Goal: Task Accomplishment & Management: Use online tool/utility

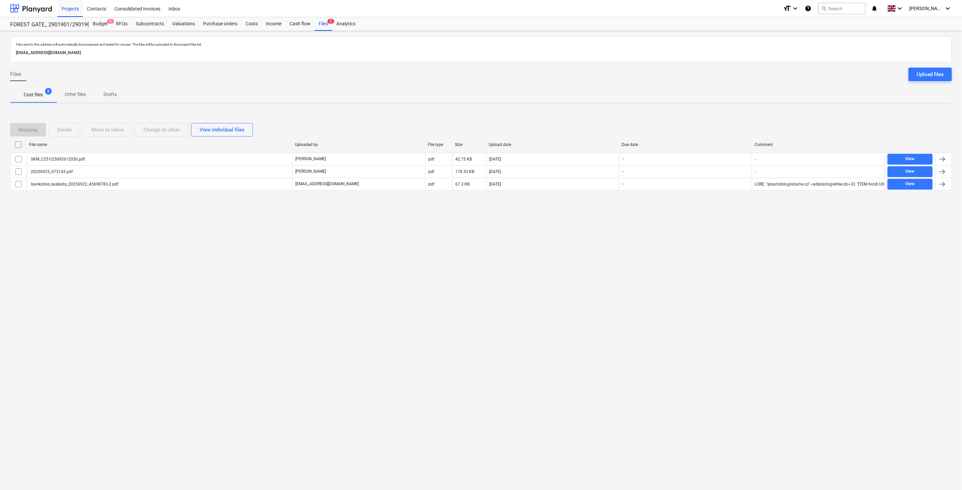
click at [376, 382] on div "Files sent to this address will automatically be processed and tested for virus…" at bounding box center [481, 260] width 962 height 459
drag, startPoint x: 250, startPoint y: 28, endPoint x: 299, endPoint y: 2, distance: 55.5
click at [250, 28] on div "Costs" at bounding box center [251, 24] width 20 height 14
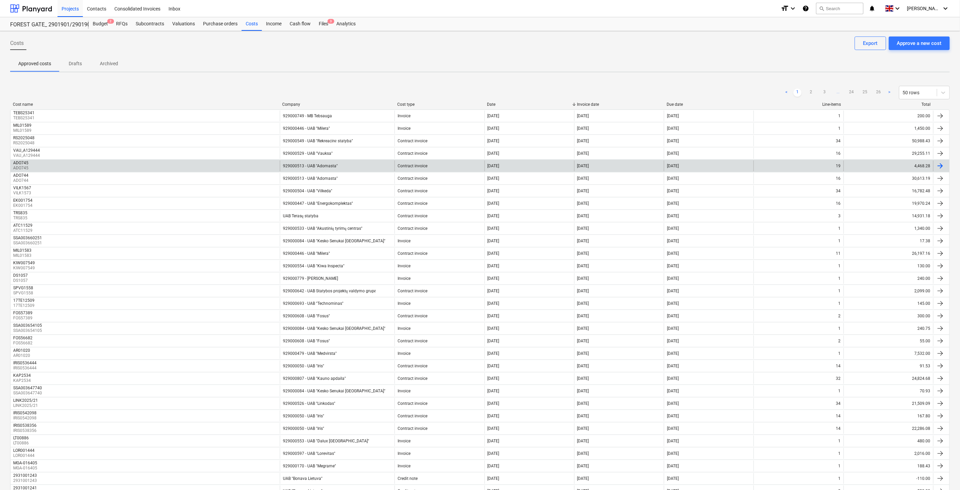
click at [637, 169] on div "[DATE]" at bounding box center [619, 166] width 90 height 11
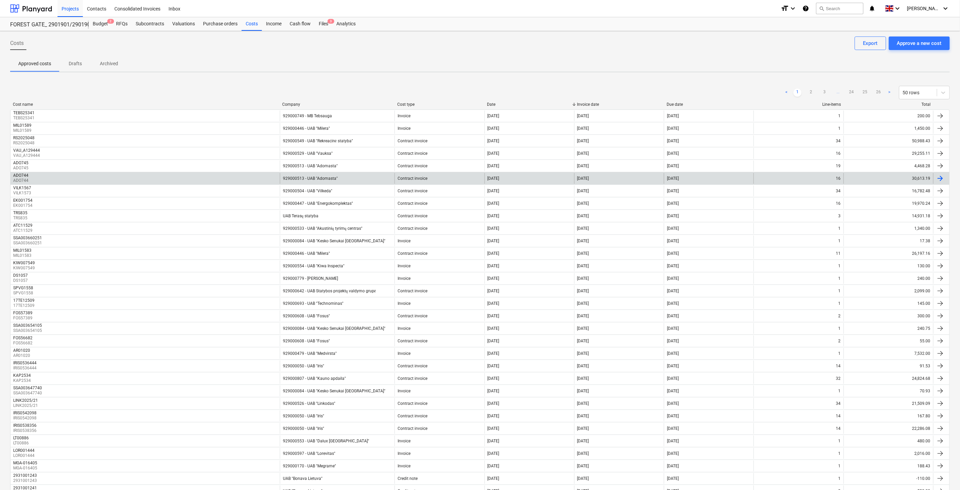
click at [370, 177] on div "929000513 - UAB "Adomasta"" at bounding box center [337, 178] width 115 height 11
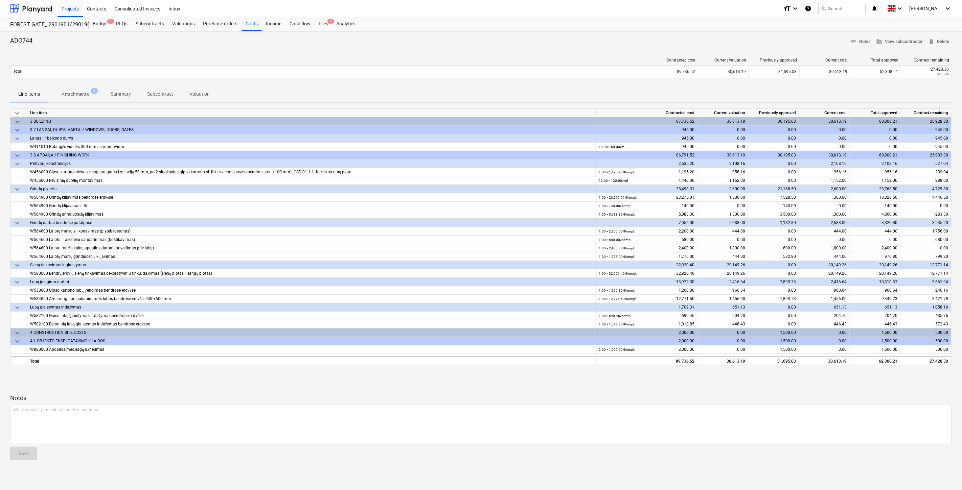
click at [124, 94] on p "Summary" at bounding box center [121, 94] width 20 height 7
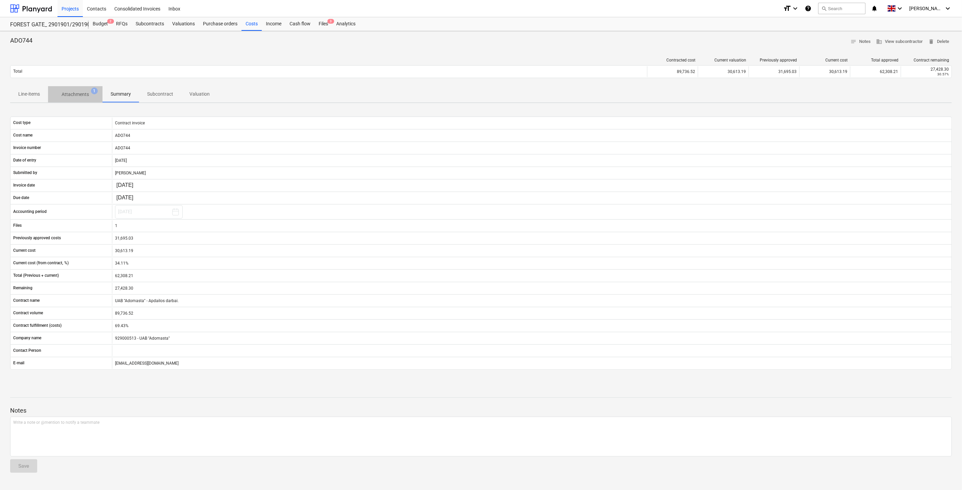
click at [76, 90] on span "Attachments 1" at bounding box center [75, 94] width 54 height 12
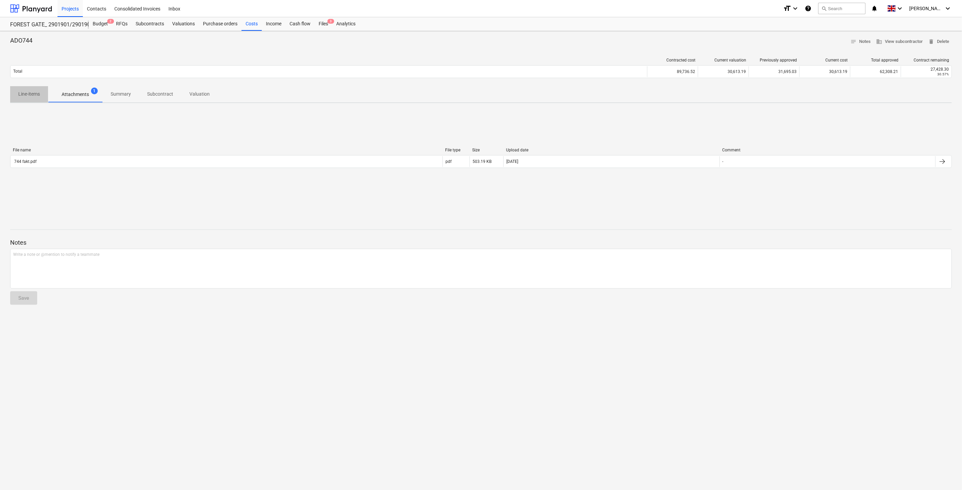
click at [34, 94] on p "Line-items" at bounding box center [29, 94] width 22 height 7
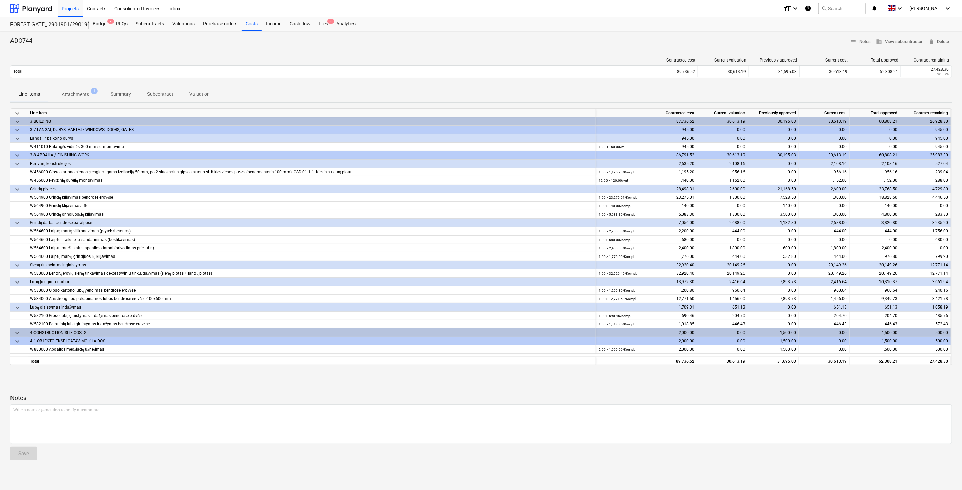
click at [547, 379] on div at bounding box center [481, 378] width 942 height 5
click at [560, 377] on div at bounding box center [481, 378] width 942 height 5
click at [767, 380] on div at bounding box center [481, 378] width 942 height 5
click at [783, 376] on div at bounding box center [481, 378] width 942 height 5
drag, startPoint x: 144, startPoint y: 26, endPoint x: 160, endPoint y: 20, distance: 16.5
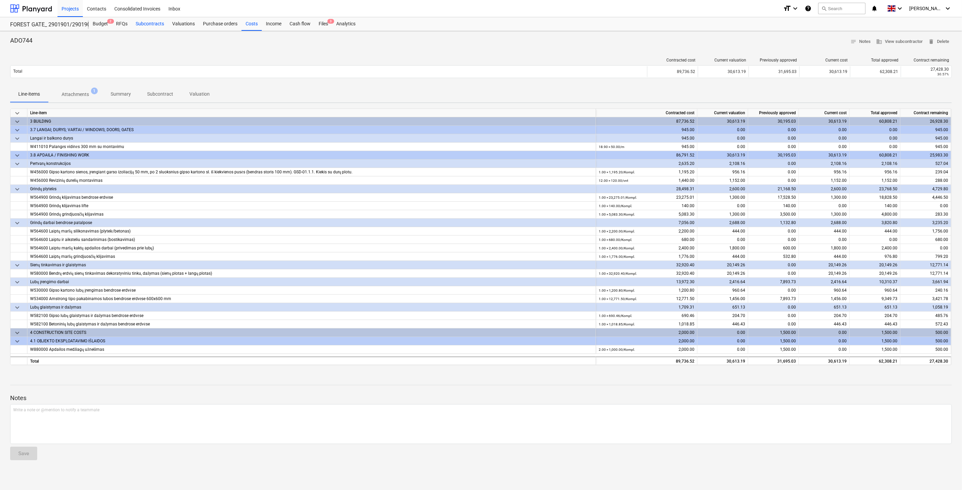
click at [145, 26] on div "Subcontracts" at bounding box center [150, 24] width 37 height 14
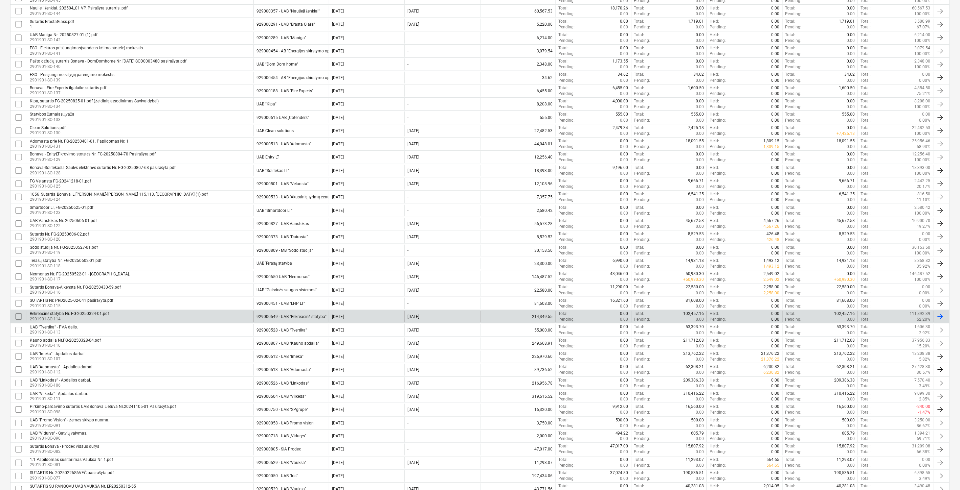
scroll to position [188, 0]
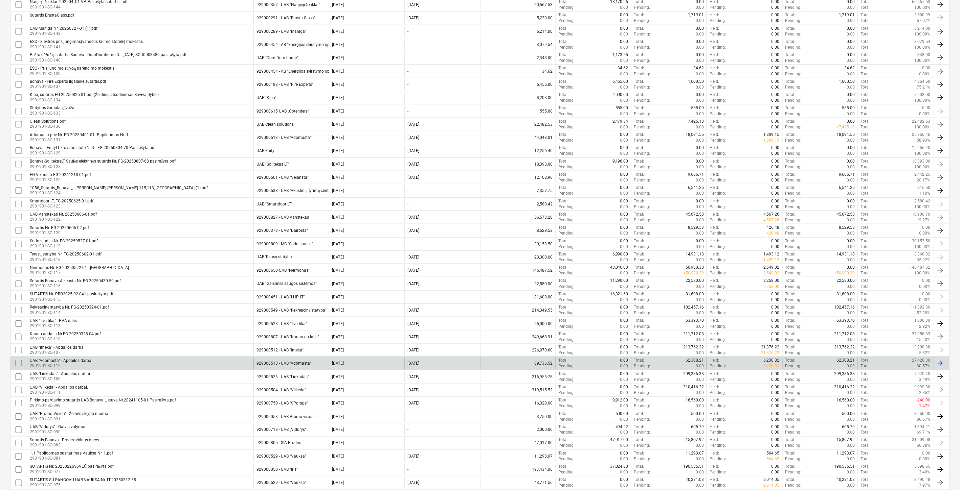
click at [134, 361] on div "UAB "Adomasta" - Apdailos darbai. 2901901-SO-112" at bounding box center [140, 363] width 227 height 11
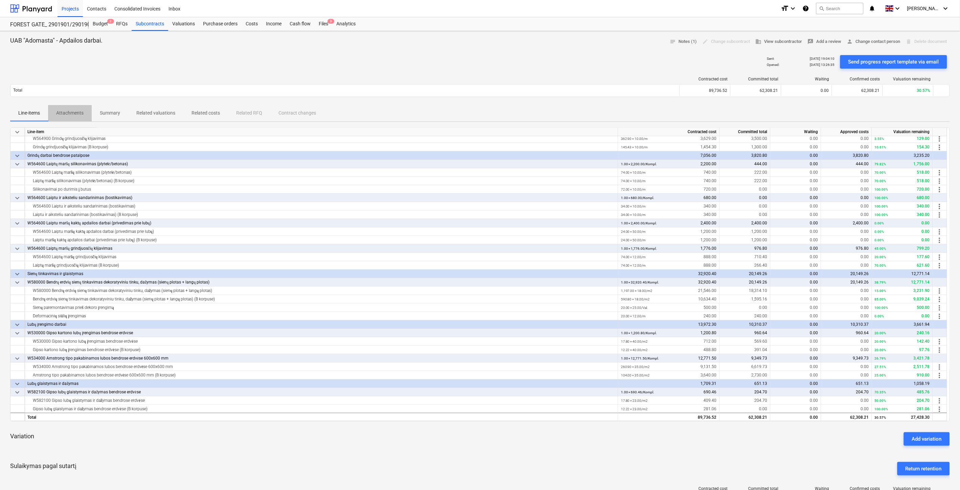
drag, startPoint x: 71, startPoint y: 112, endPoint x: 116, endPoint y: 110, distance: 45.4
click at [72, 112] on p "Attachments" at bounding box center [69, 113] width 27 height 7
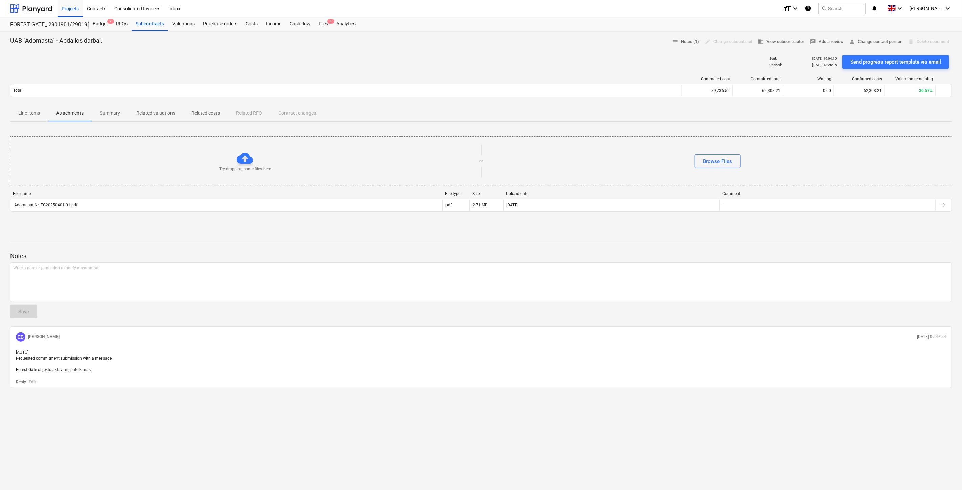
click at [108, 111] on p "Summary" at bounding box center [110, 113] width 20 height 7
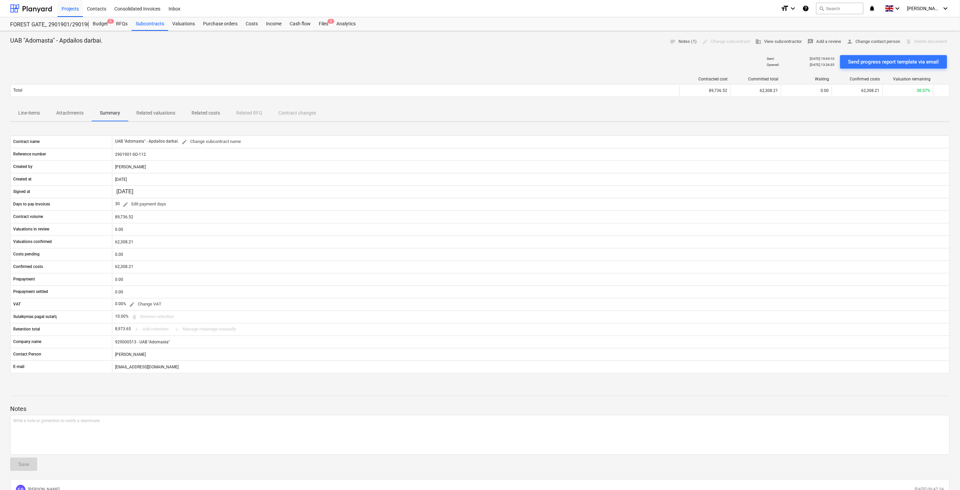
click at [209, 115] on p "Related costs" at bounding box center [205, 113] width 28 height 7
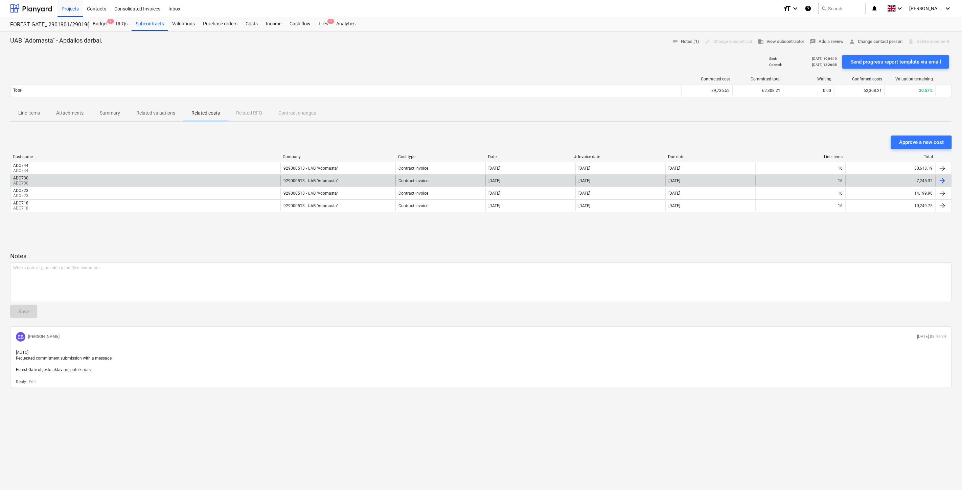
click at [337, 180] on div "929000513 - UAB "Adomasta"" at bounding box center [337, 181] width 115 height 11
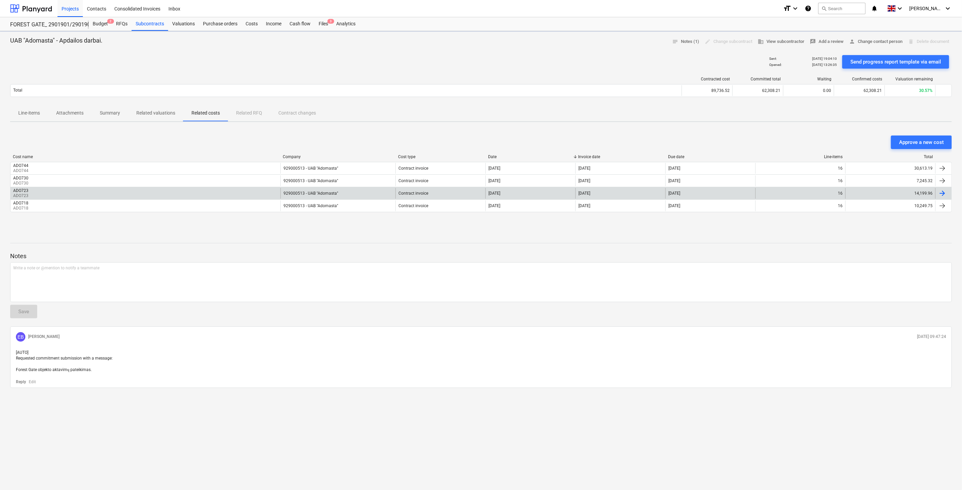
click at [346, 192] on div "929000513 - UAB "Adomasta"" at bounding box center [337, 193] width 115 height 11
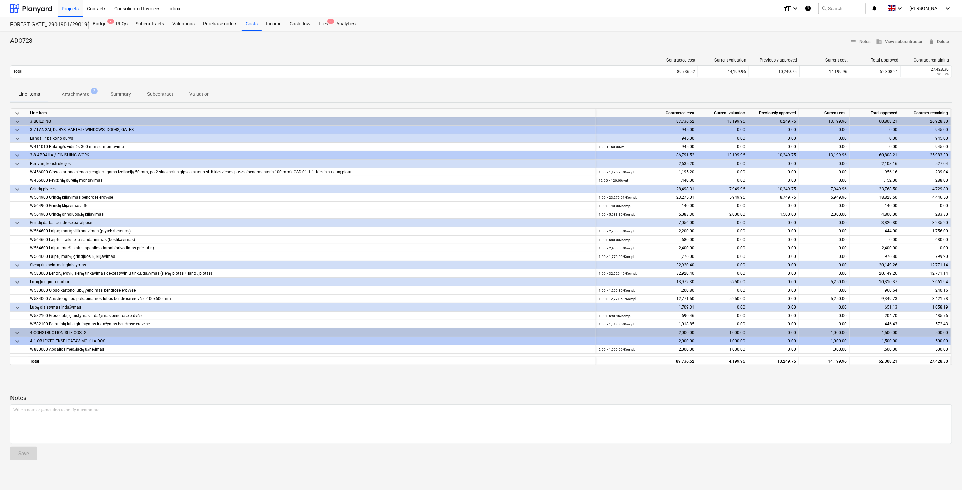
click at [85, 96] on p "Attachments" at bounding box center [75, 94] width 27 height 7
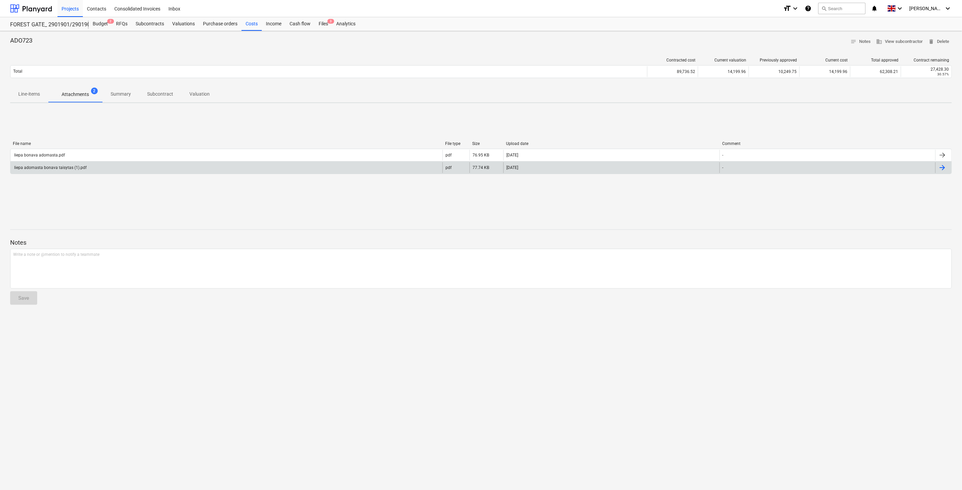
click at [124, 167] on div "liepa adomasta bonava taisytas (1).pdf" at bounding box center [226, 167] width 432 height 11
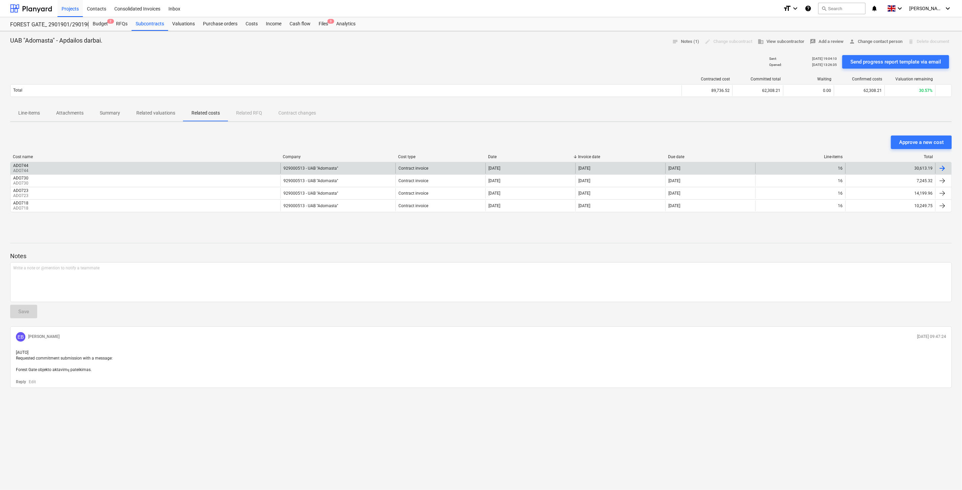
click at [154, 167] on div "ADO744 ADO744" at bounding box center [145, 168] width 270 height 11
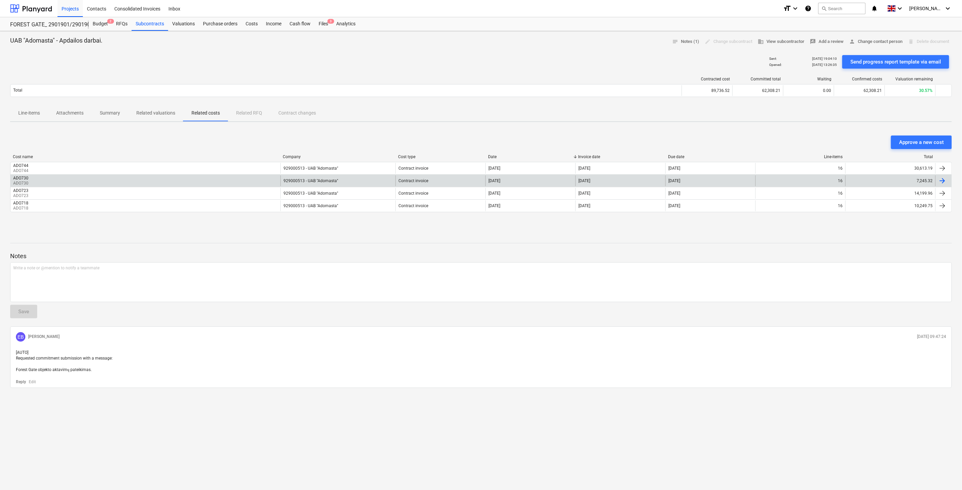
click at [129, 182] on div "ADO730 ADO730" at bounding box center [145, 181] width 270 height 11
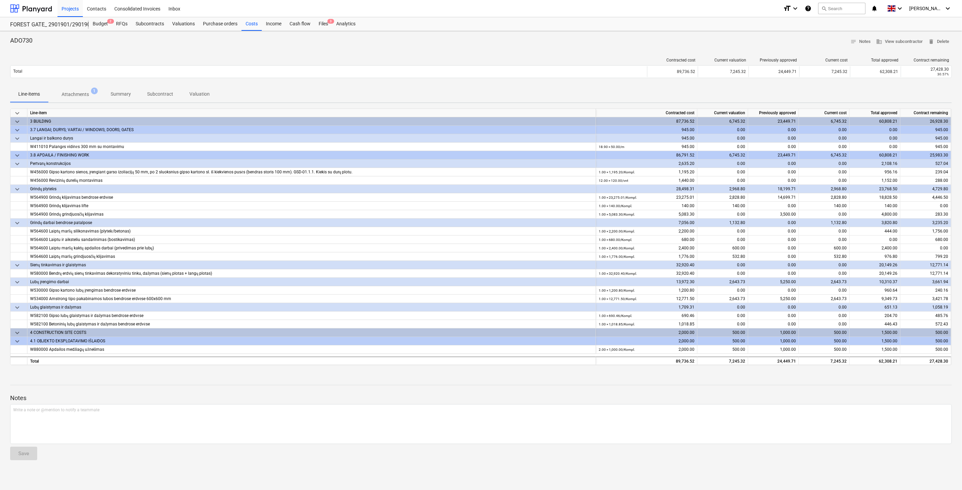
click at [92, 94] on span "Attachments 1" at bounding box center [75, 94] width 38 height 7
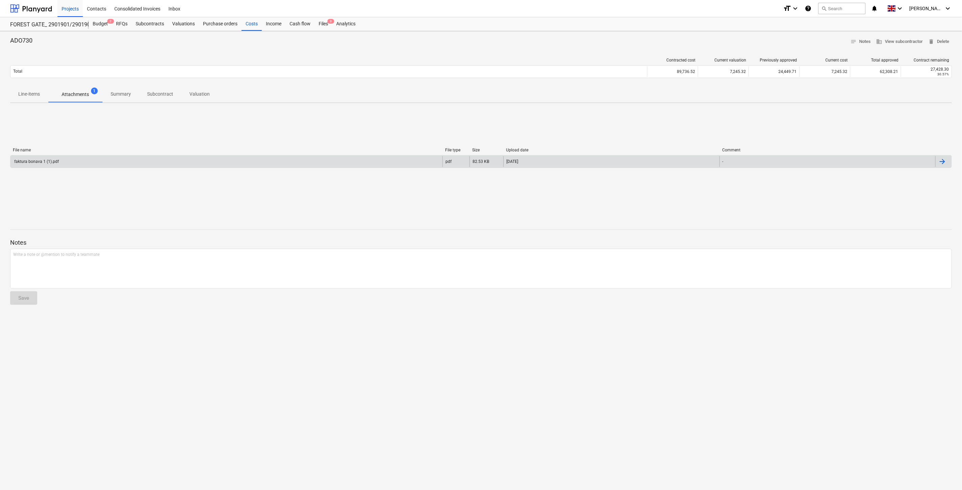
click at [121, 157] on div "faktura bonava 1 (1).pdf" at bounding box center [226, 161] width 432 height 11
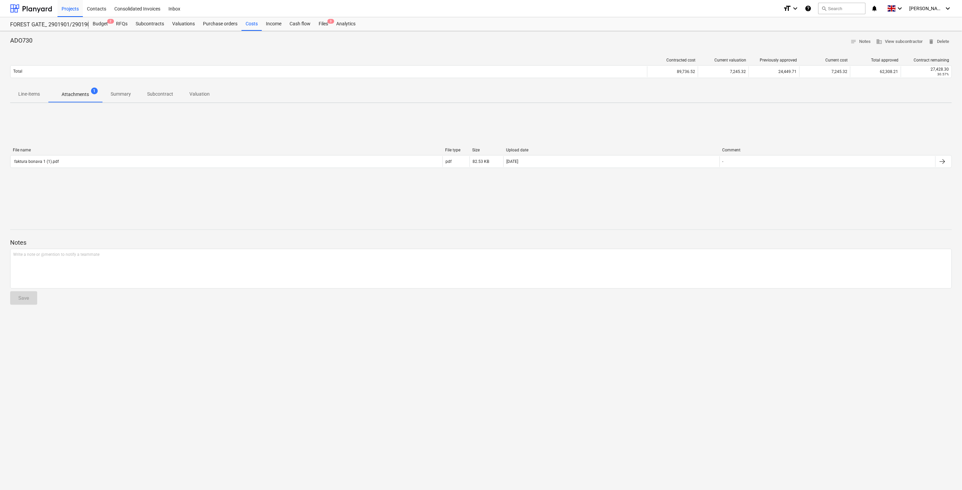
drag, startPoint x: 591, startPoint y: 213, endPoint x: 457, endPoint y: 180, distance: 137.2
click at [590, 212] on div "ADO730 notes Notes business View subcontractor delete Delete Contracted cost Cu…" at bounding box center [481, 260] width 962 height 459
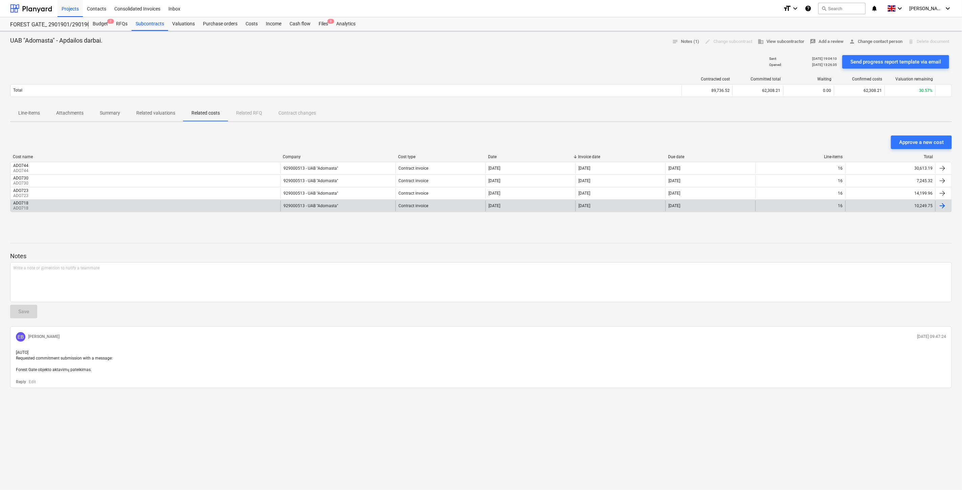
click at [247, 207] on div "ADO718 ADO718" at bounding box center [145, 206] width 270 height 11
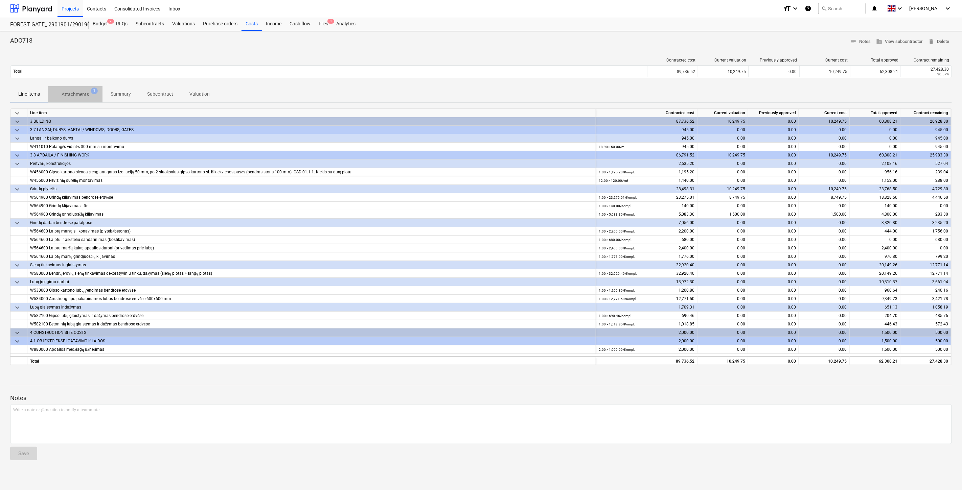
click at [63, 97] on p "Attachments" at bounding box center [75, 94] width 27 height 7
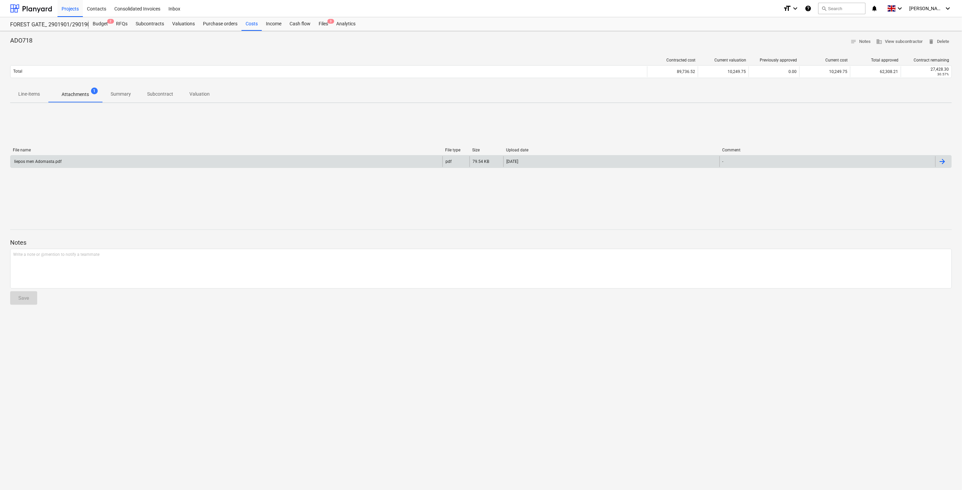
click at [97, 158] on div "liepos men Adomasta.pdf" at bounding box center [226, 161] width 432 height 11
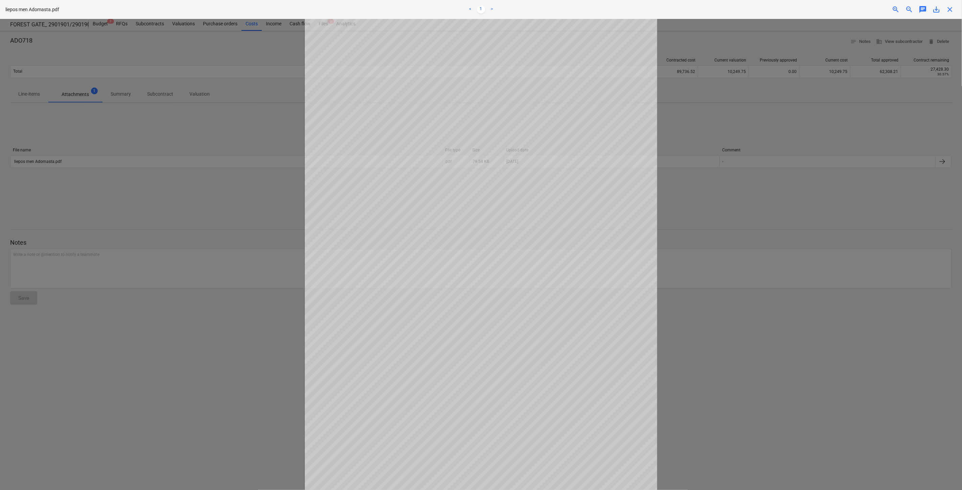
click at [936, 8] on span "save_alt" at bounding box center [936, 9] width 8 height 8
click at [662, 318] on div at bounding box center [481, 254] width 962 height 471
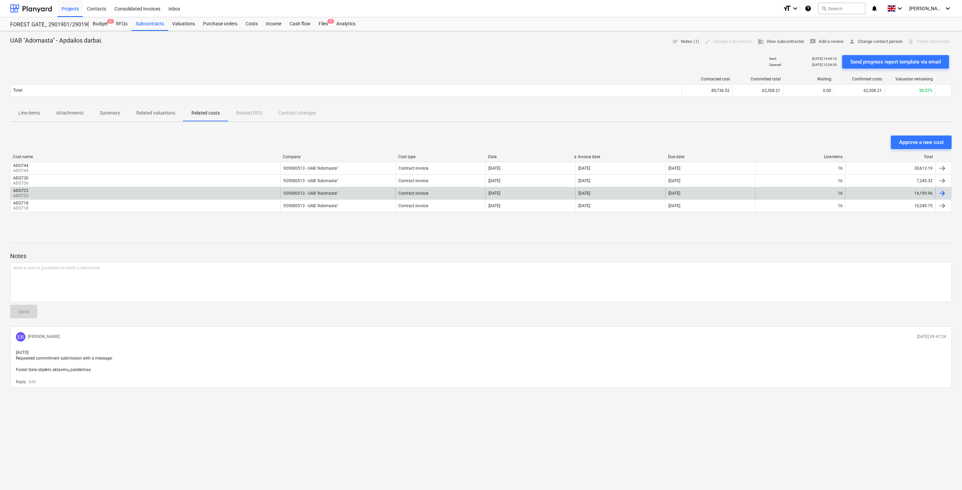
click at [128, 196] on div "ADO723 ADO723" at bounding box center [145, 193] width 270 height 11
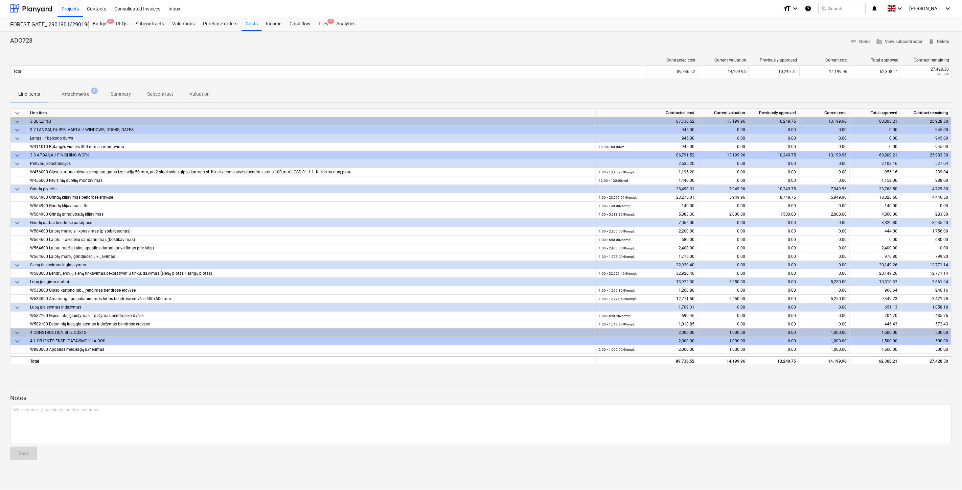
click at [70, 97] on p "Attachments" at bounding box center [75, 94] width 27 height 7
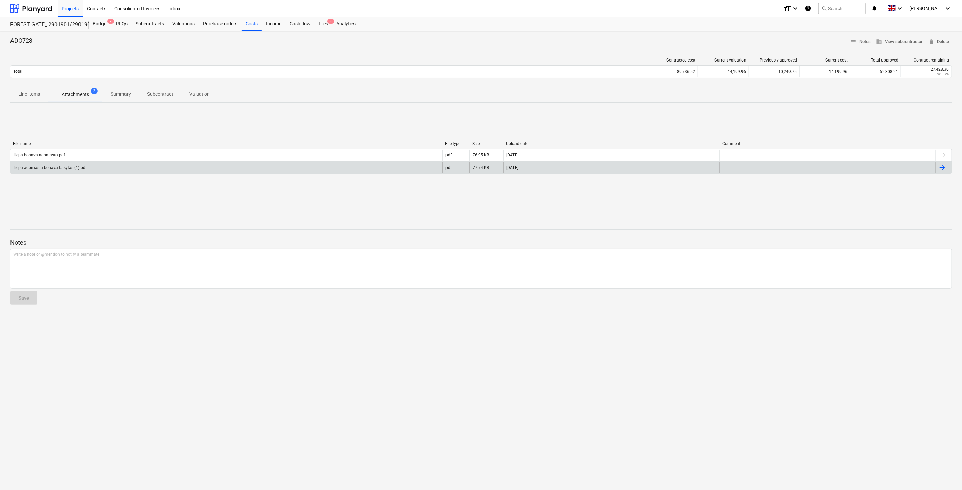
click at [127, 172] on div "liepa adomasta bonava taisytas (1).pdf" at bounding box center [226, 167] width 432 height 11
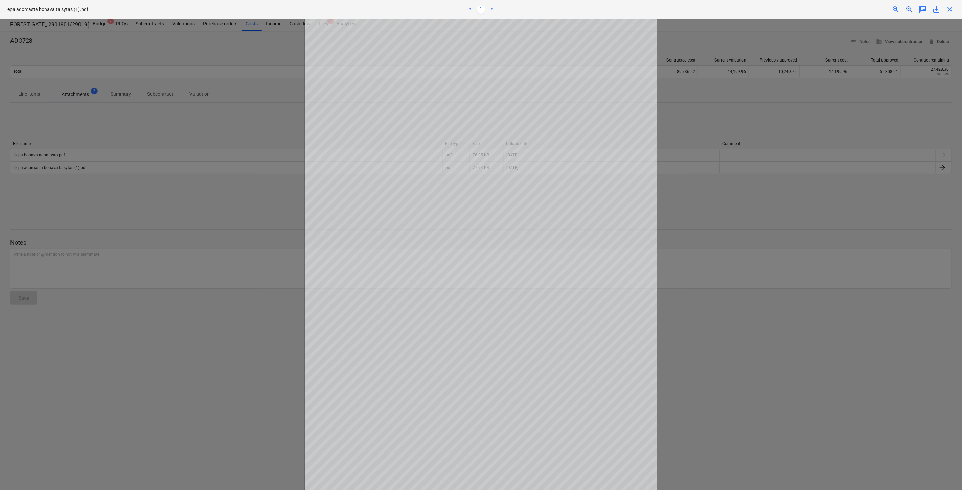
click at [937, 7] on span "save_alt" at bounding box center [936, 9] width 8 height 8
click at [264, 210] on div at bounding box center [481, 254] width 962 height 471
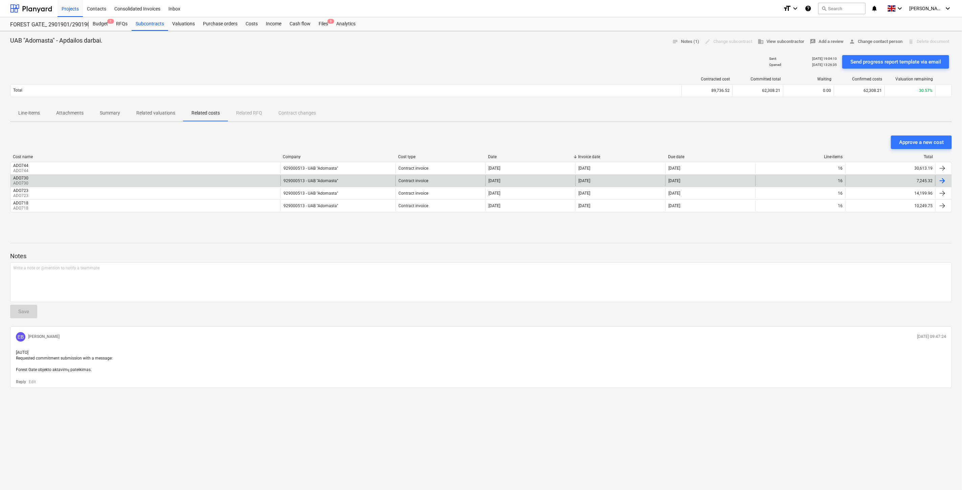
click at [109, 179] on div "ADO730 ADO730" at bounding box center [145, 181] width 270 height 11
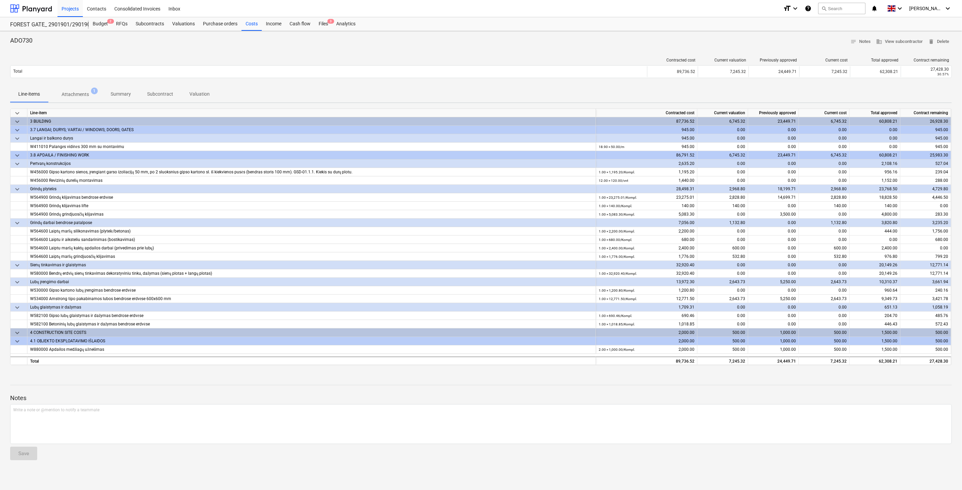
click at [87, 95] on p "Attachments" at bounding box center [75, 94] width 27 height 7
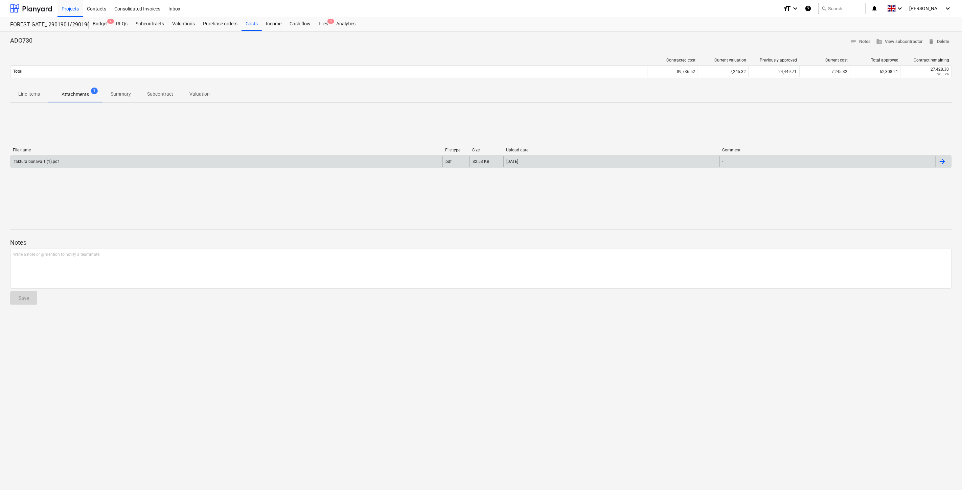
click at [112, 163] on div "faktura bonava 1 (1).pdf" at bounding box center [226, 161] width 432 height 11
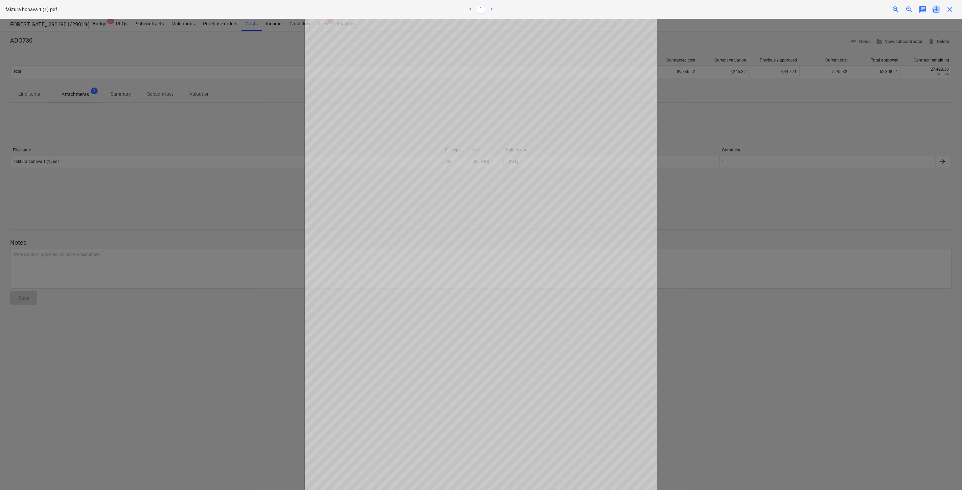
click at [936, 10] on span "save_alt" at bounding box center [936, 9] width 8 height 8
drag, startPoint x: 844, startPoint y: 66, endPoint x: 913, endPoint y: 42, distance: 72.7
click at [844, 66] on div at bounding box center [481, 254] width 962 height 471
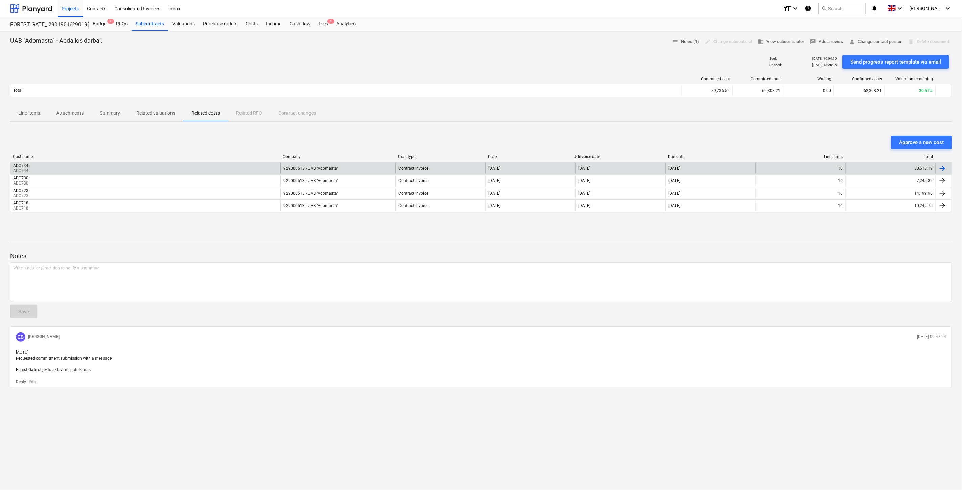
click at [97, 168] on div "ADO744 ADO744" at bounding box center [145, 168] width 270 height 11
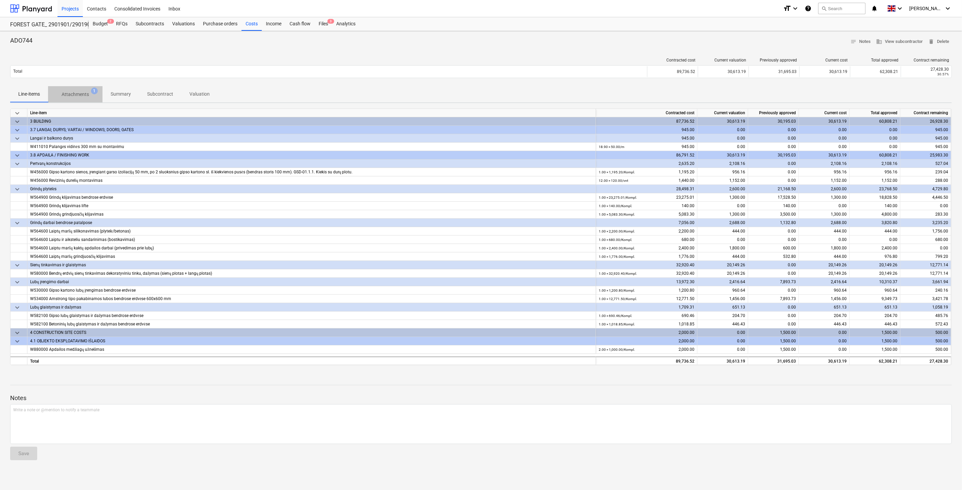
click at [77, 91] on p "Attachments" at bounding box center [75, 94] width 27 height 7
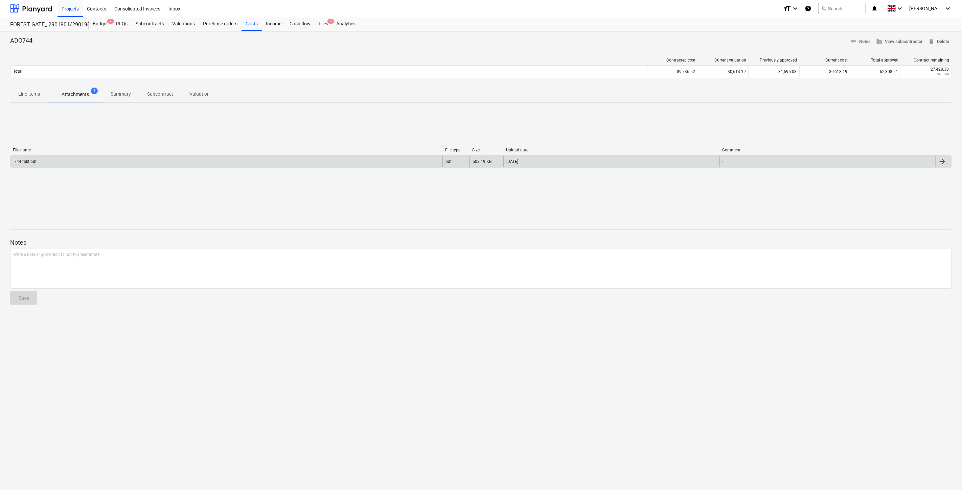
click at [123, 163] on div "744 fakt.pdf" at bounding box center [226, 161] width 432 height 11
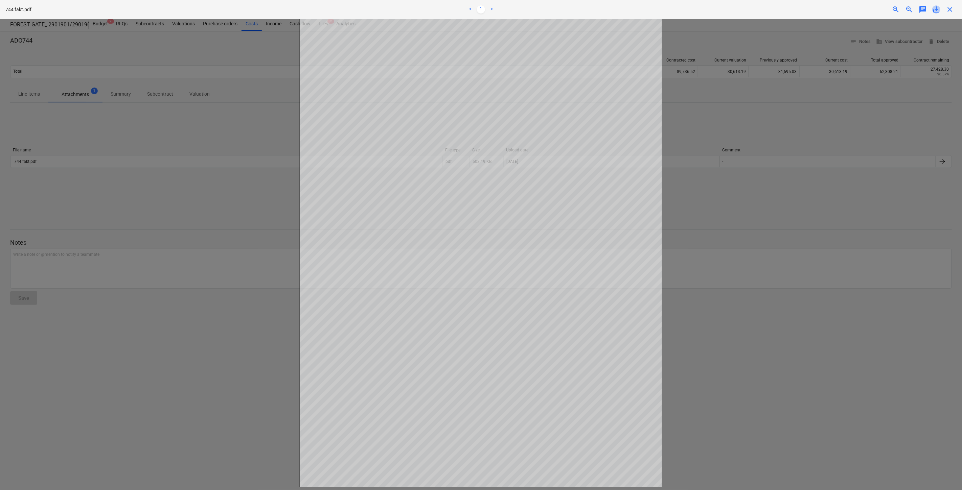
click at [936, 9] on span "save_alt" at bounding box center [936, 9] width 8 height 8
drag, startPoint x: 770, startPoint y: 228, endPoint x: 766, endPoint y: 226, distance: 4.2
click at [770, 228] on div at bounding box center [481, 254] width 962 height 471
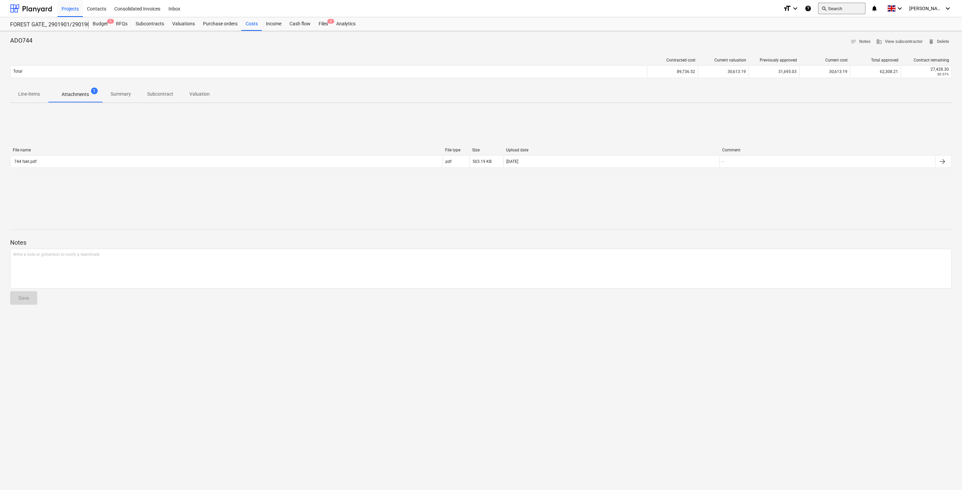
click at [857, 11] on button "search Search" at bounding box center [841, 8] width 47 height 11
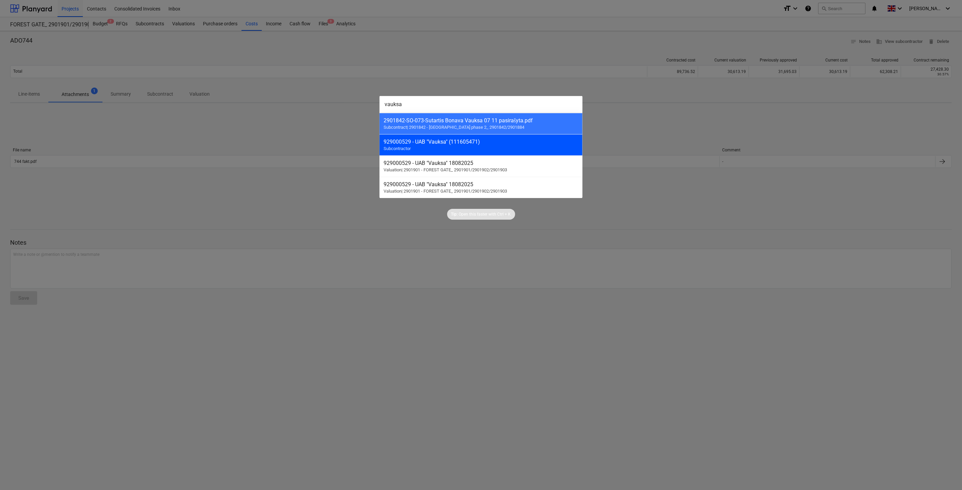
type input "vauksa"
click at [495, 149] on div "929000529 - UAB "Vauksa" (111605471) Subcontractor" at bounding box center [480, 144] width 203 height 21
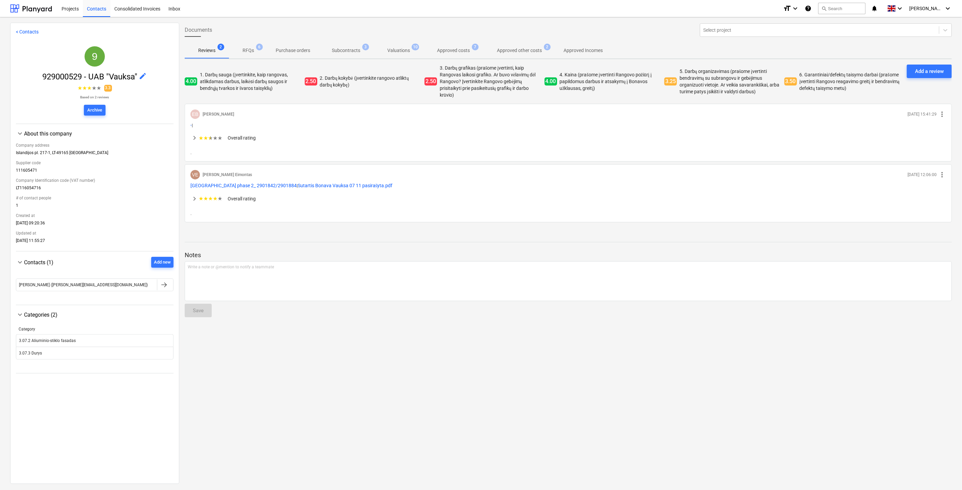
click at [522, 48] on p "Approved other costs" at bounding box center [519, 50] width 45 height 7
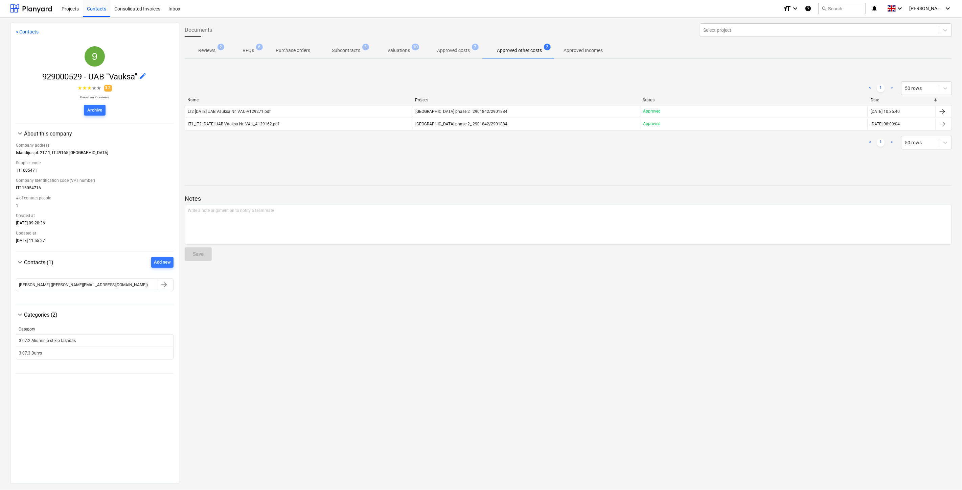
click at [470, 48] on span "Approved costs 7" at bounding box center [454, 50] width 44 height 7
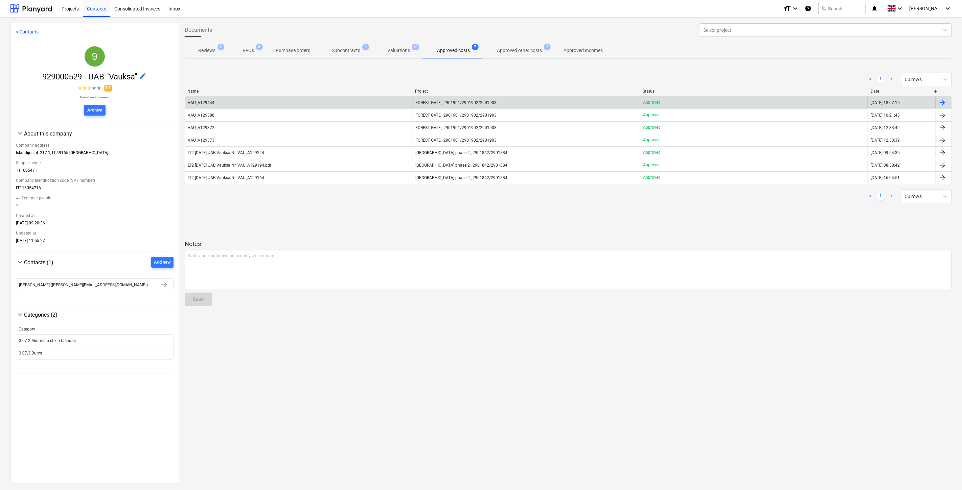
click at [306, 99] on div "VAU_A129444" at bounding box center [299, 102] width 228 height 11
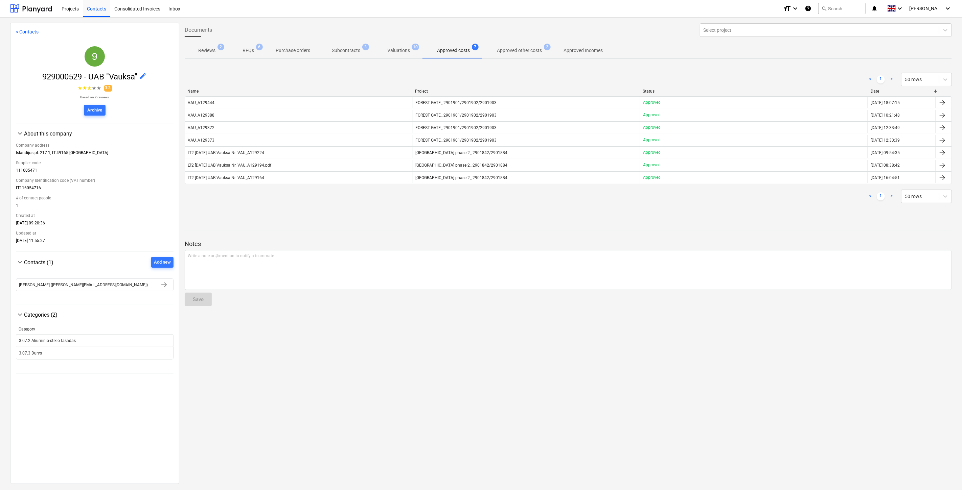
click at [346, 47] on p "Subcontracts" at bounding box center [346, 50] width 28 height 7
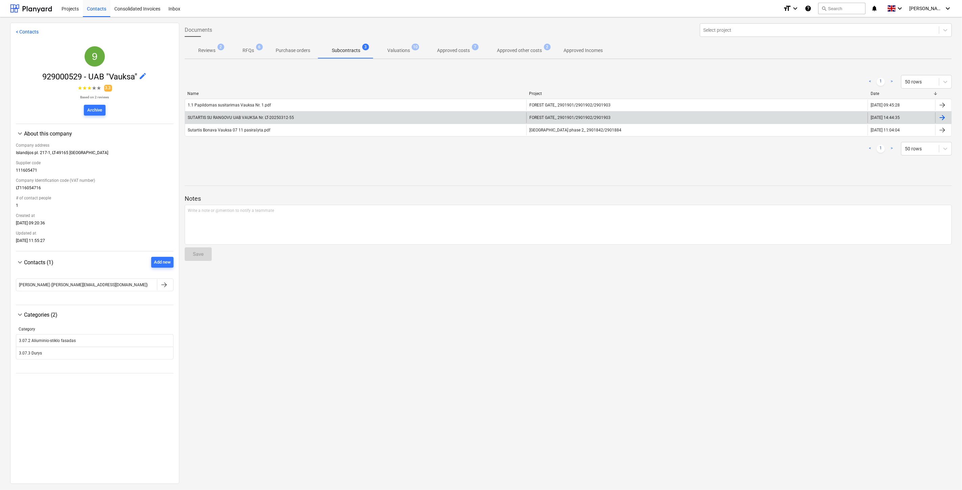
click at [359, 116] on div "SUTARTIS SU RANGOVU UAB VAUKSA Nr. LT-20250312-55" at bounding box center [355, 117] width 341 height 11
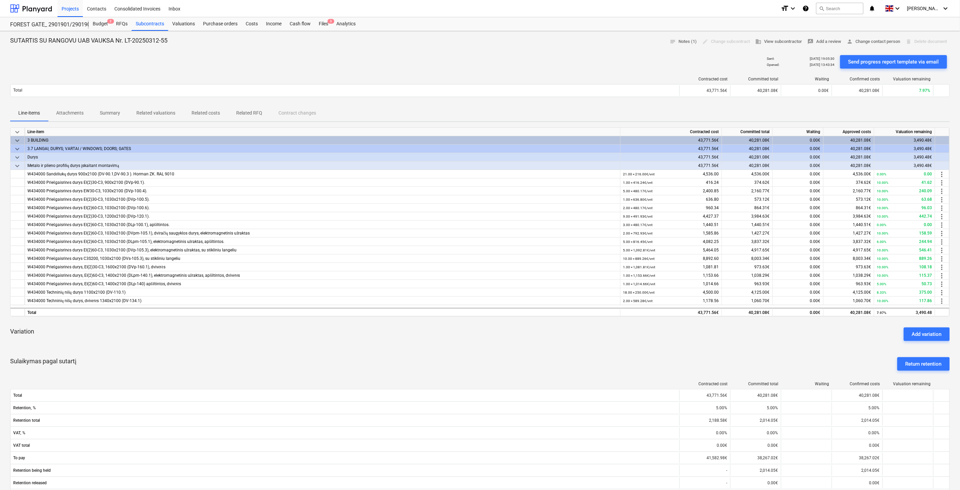
click at [536, 353] on div "Sulaikymas pagal sutartį Return retention" at bounding box center [479, 364] width 939 height 24
click at [553, 346] on div "Variation Add variation" at bounding box center [479, 334] width 939 height 24
click at [212, 110] on p "Related costs" at bounding box center [205, 113] width 28 height 7
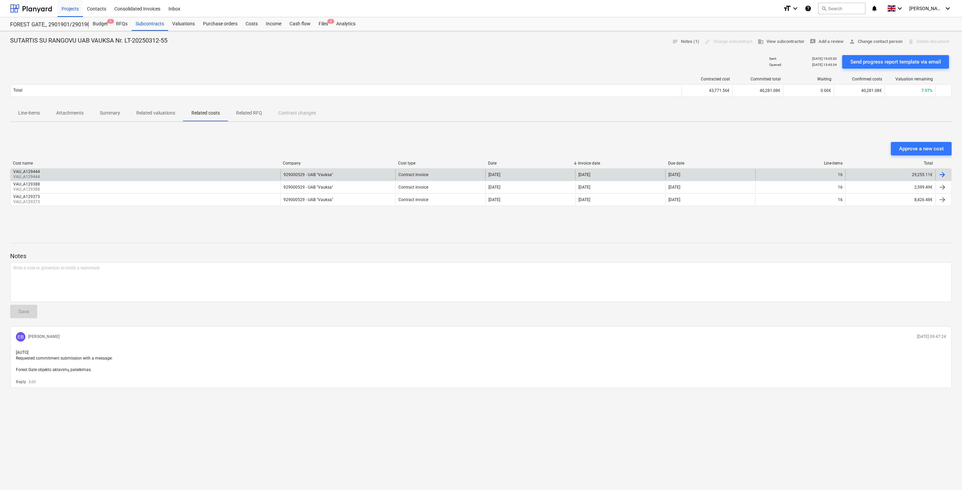
click at [232, 173] on div "VAU_A129444 VAU_A129444" at bounding box center [145, 174] width 270 height 11
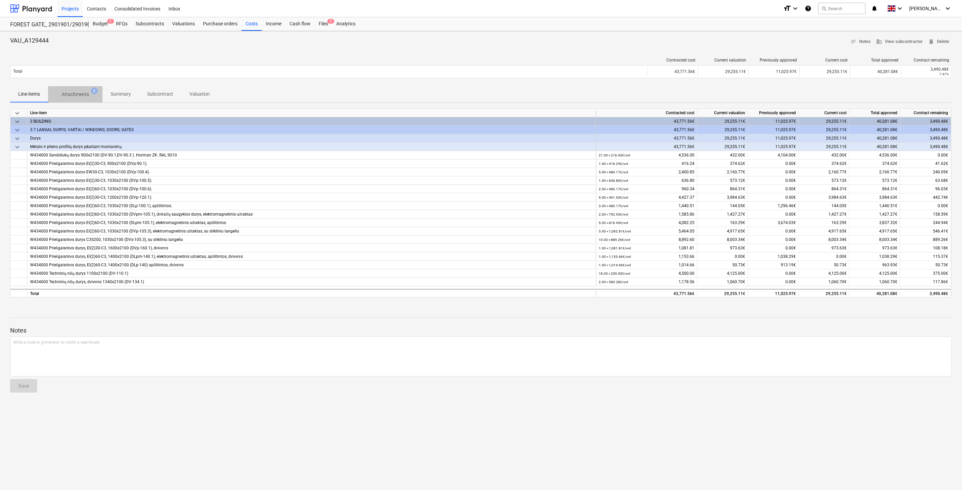
click at [66, 93] on p "Attachments" at bounding box center [75, 94] width 27 height 7
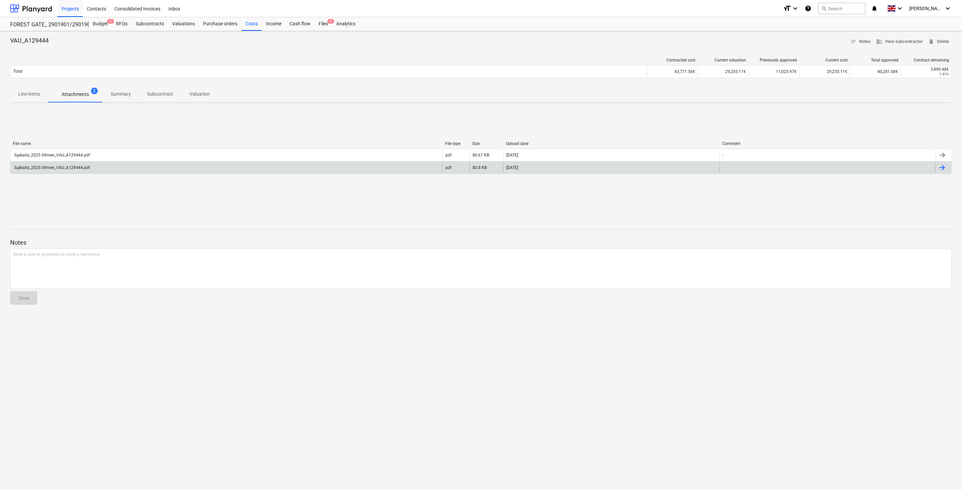
click at [191, 168] on div "Sąskaita_2025 09men_VAU_A129444.pdf" at bounding box center [226, 167] width 432 height 11
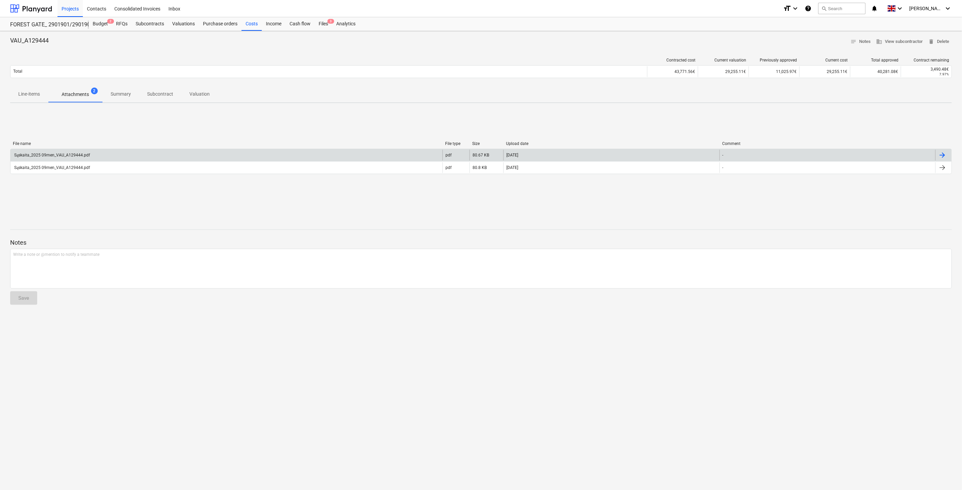
click at [217, 155] on div "Sąskaita_2025 09men_VAU_A129444.pdf" at bounding box center [226, 155] width 432 height 11
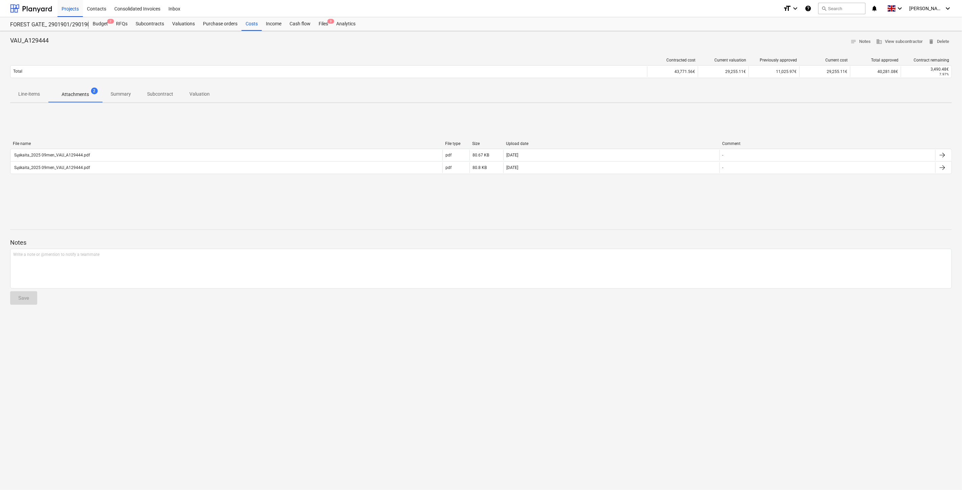
click at [537, 206] on div "File name File type Size Upload date Comment Sąskaita_2025 09men_VAU_A129444.pd…" at bounding box center [481, 159] width 942 height 101
click at [557, 205] on div "File name File type Size Upload date Comment Sąskaita_2025 09men_VAU_A129444.pd…" at bounding box center [481, 159] width 942 height 101
click at [574, 201] on div "File name File type Size Upload date Comment Sąskaita_2025 09men_VAU_A129444.pd…" at bounding box center [481, 159] width 942 height 101
click at [586, 199] on div "File name File type Size Upload date Comment Sąskaita_2025 09men_VAU_A129444.pd…" at bounding box center [481, 159] width 942 height 101
click at [617, 210] on div "File name File type Size Upload date Comment Sąskaita_2025 09men_VAU_A129444.pd…" at bounding box center [481, 159] width 942 height 101
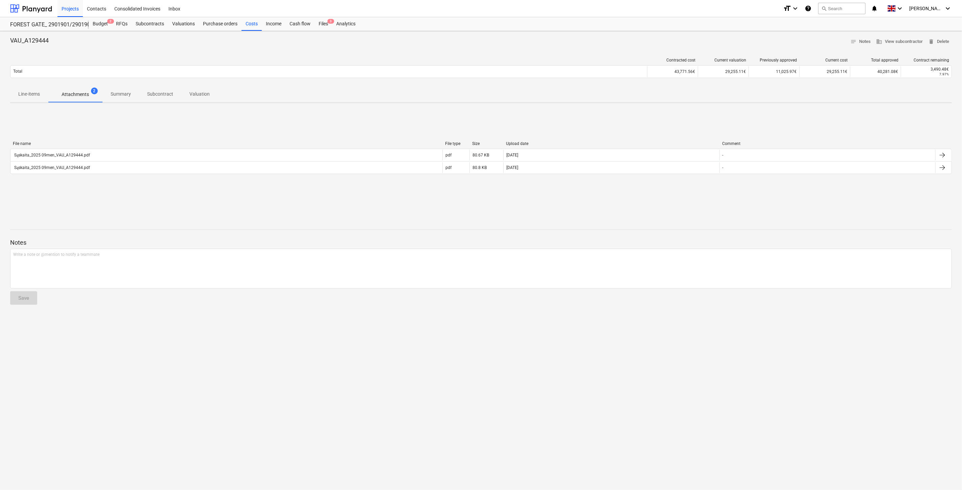
click at [647, 207] on div "File name File type Size Upload date Comment Sąskaita_2025 09men_VAU_A129444.pd…" at bounding box center [481, 159] width 942 height 101
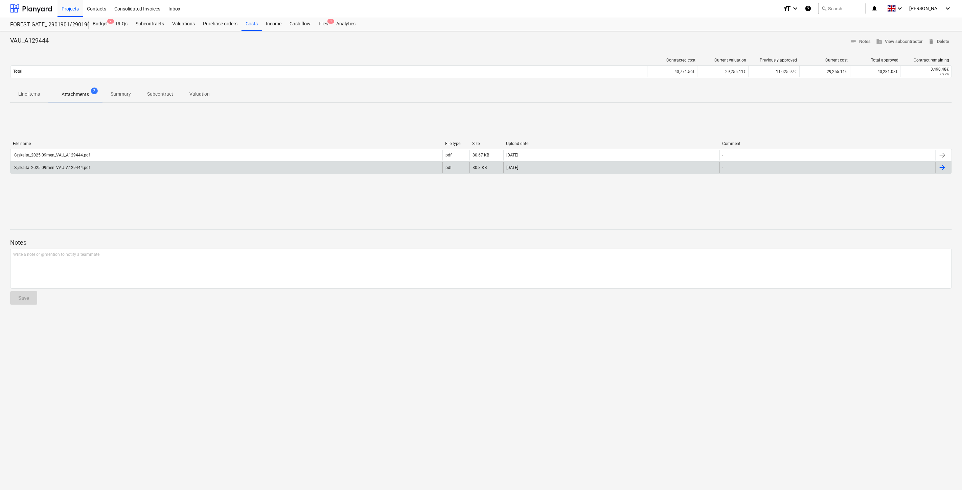
click at [177, 168] on div "Sąskaita_2025 09men_VAU_A129444.pdf" at bounding box center [226, 167] width 432 height 11
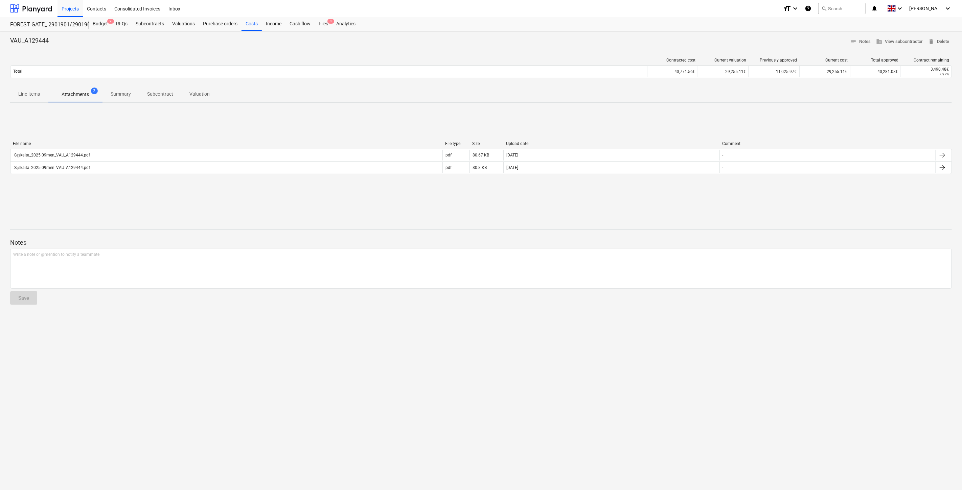
drag, startPoint x: 614, startPoint y: 183, endPoint x: 597, endPoint y: 183, distance: 16.9
click at [614, 183] on div "File name File type Size Upload date Comment Sąskaita_2025 09men_VAU_A129444.pd…" at bounding box center [481, 159] width 942 height 101
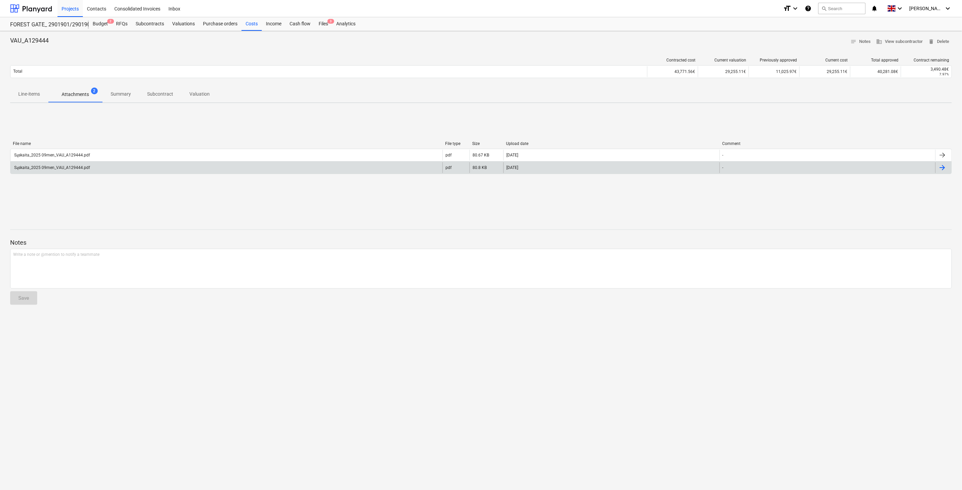
click at [329, 166] on div "Sąskaita_2025 09men_VAU_A129444.pdf" at bounding box center [226, 167] width 432 height 11
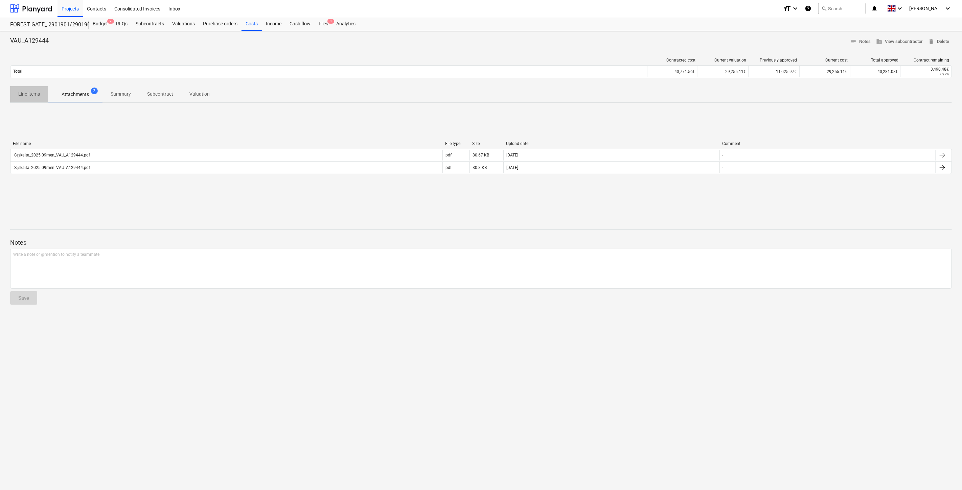
click at [23, 93] on p "Line-items" at bounding box center [29, 94] width 22 height 7
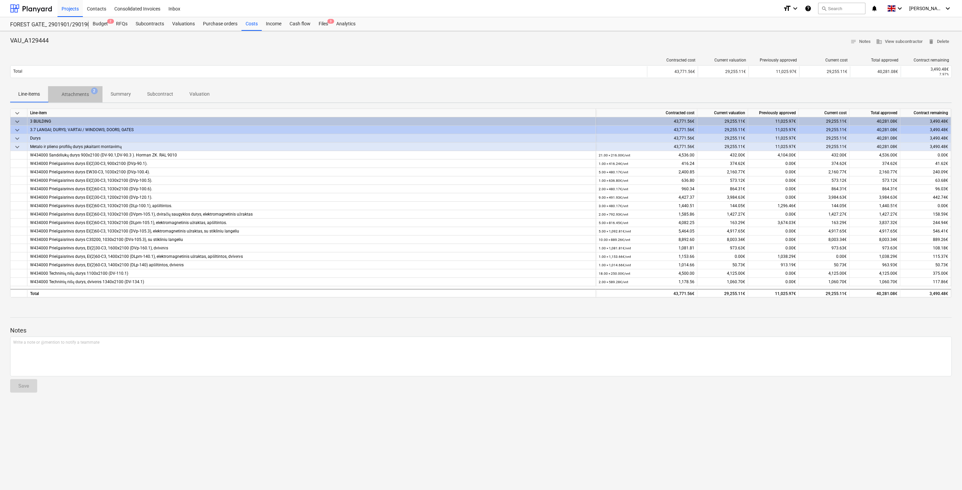
click at [84, 94] on p "Attachments" at bounding box center [75, 94] width 27 height 7
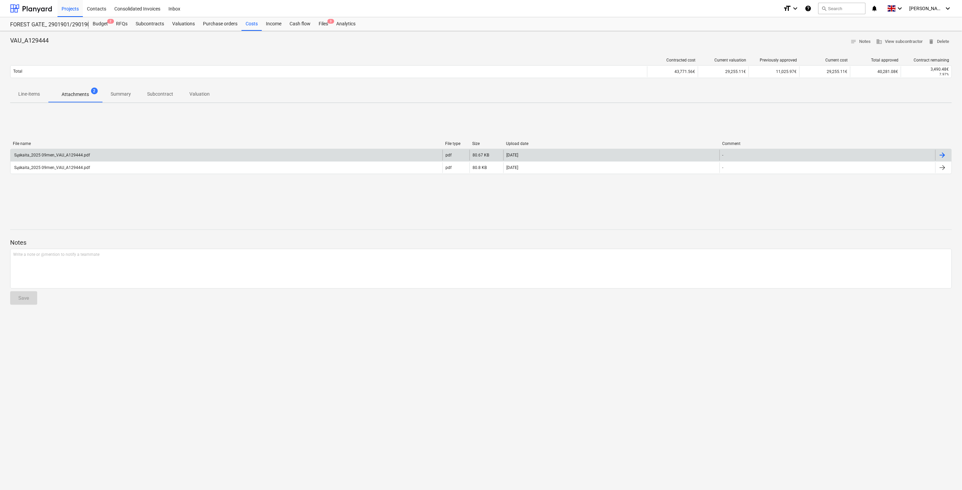
click at [274, 157] on div "Sąskaita_2025 09men_VAU_A129444.pdf" at bounding box center [226, 155] width 432 height 11
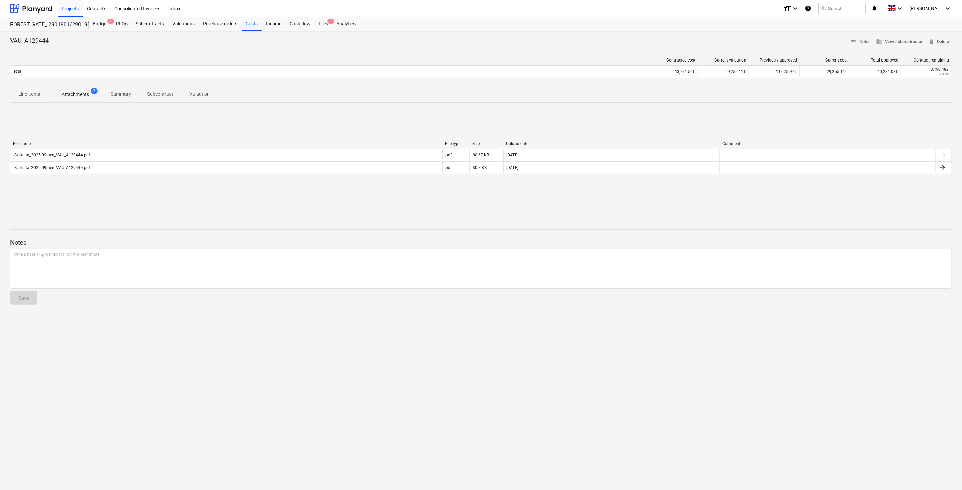
drag, startPoint x: 181, startPoint y: 182, endPoint x: 178, endPoint y: 179, distance: 4.3
click at [181, 182] on div "File name File type Size Upload date Comment Sąskaita_2025 09men_VAU_A129444.pd…" at bounding box center [481, 159] width 942 height 46
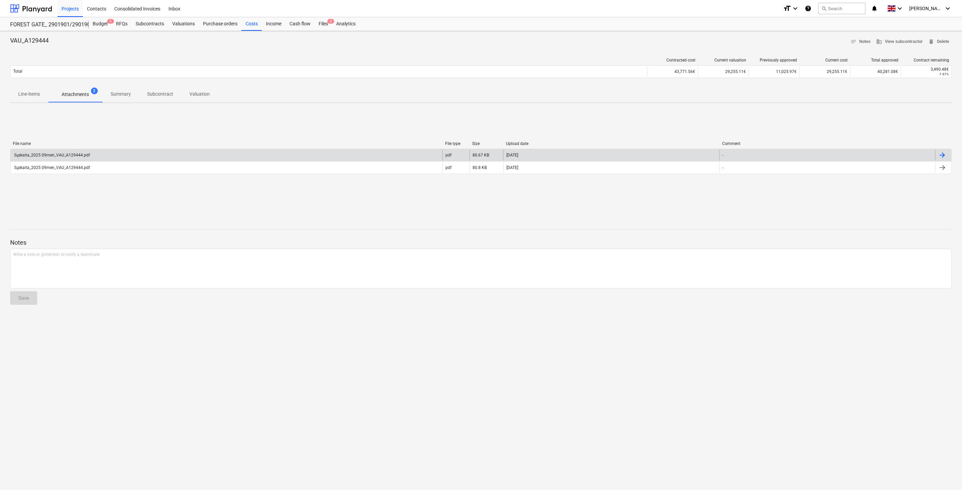
click at [150, 156] on div "Sąskaita_2025 09men_VAU_A129444.pdf" at bounding box center [226, 155] width 432 height 11
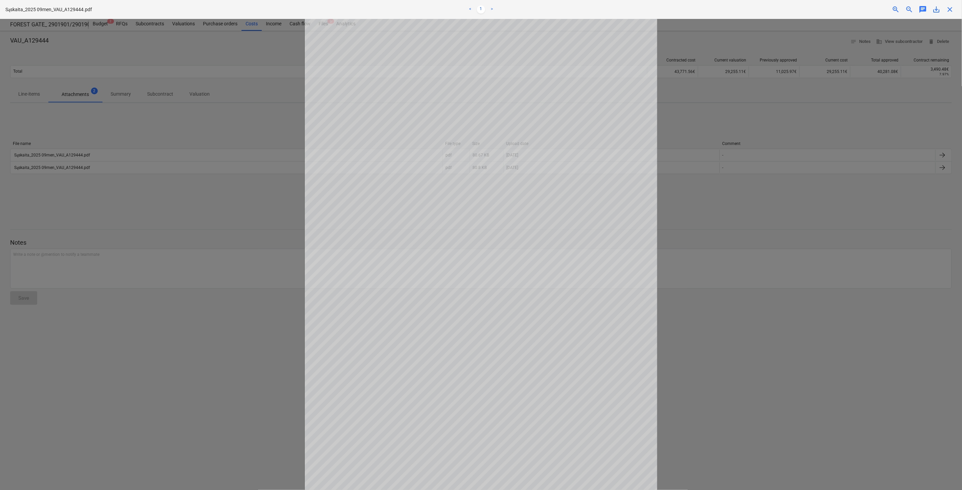
click at [948, 9] on span "close" at bounding box center [950, 9] width 8 height 8
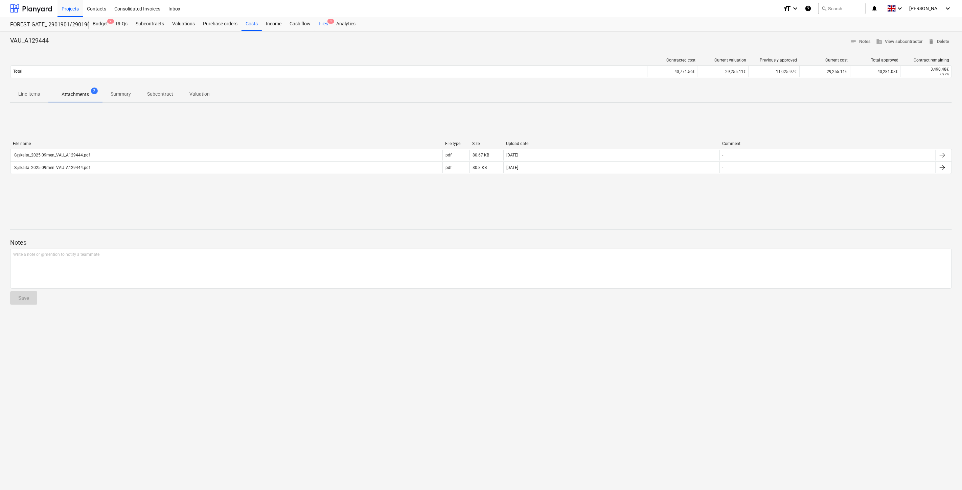
click at [317, 24] on div "Files 3" at bounding box center [324, 24] width 18 height 14
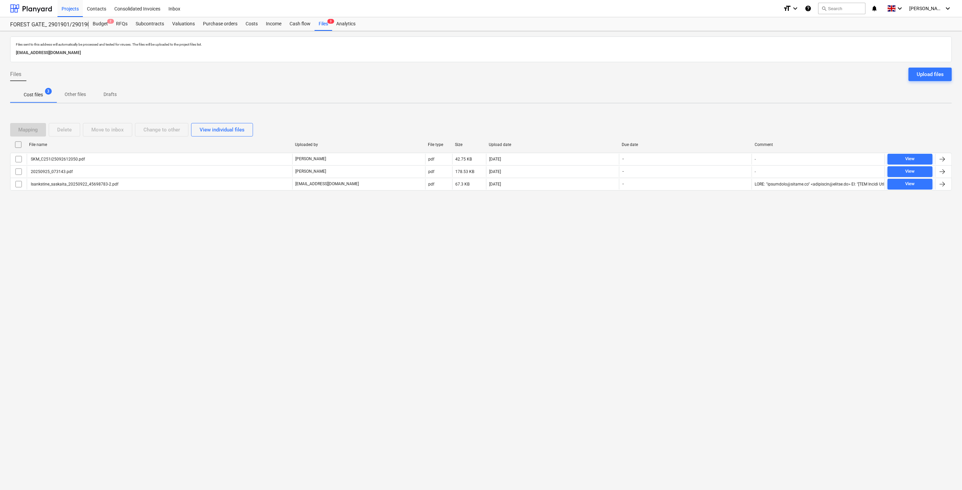
click at [655, 268] on div "Files sent to this address will automatically be processed and tested for virus…" at bounding box center [481, 260] width 962 height 459
click at [705, 123] on div "Mapping Delete Move to inbox Change to other View individual files" at bounding box center [481, 130] width 942 height 14
click at [709, 122] on div "Mapping Delete Move to inbox Change to other View individual files" at bounding box center [481, 129] width 942 height 19
click at [718, 117] on div "Mapping Delete Move to inbox Change to other View individual files File name Up…" at bounding box center [481, 159] width 942 height 89
click at [173, 25] on div "Valuations" at bounding box center [183, 24] width 31 height 14
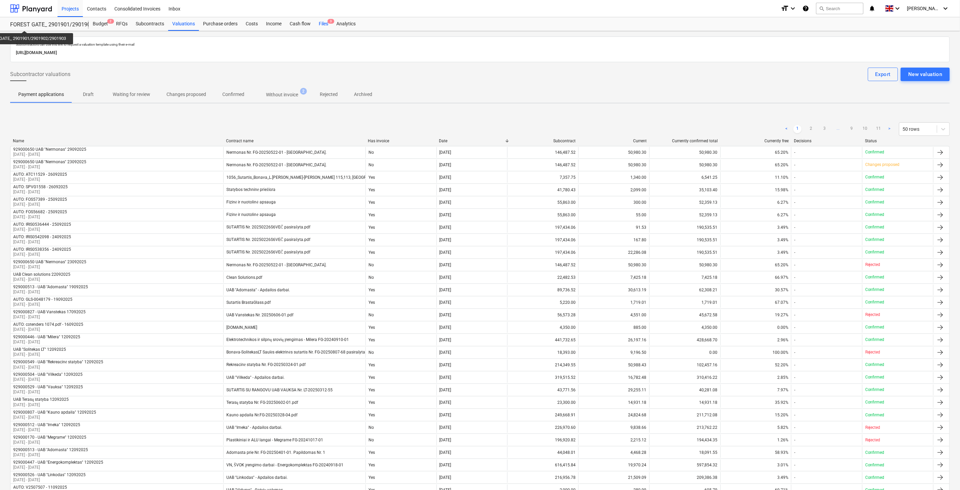
click at [322, 26] on div "Files 3" at bounding box center [324, 24] width 18 height 14
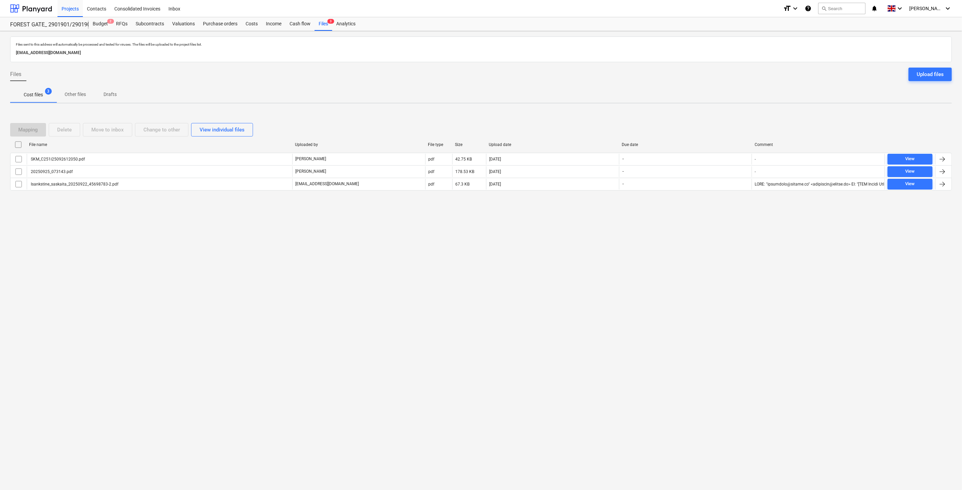
drag, startPoint x: 716, startPoint y: 308, endPoint x: 730, endPoint y: 285, distance: 26.9
click at [717, 305] on div "Files sent to this address will automatically be processed and tested for virus…" at bounding box center [481, 260] width 962 height 459
click at [730, 285] on div "Files sent to this address will automatically be processed and tested for virus…" at bounding box center [481, 260] width 962 height 459
click at [738, 237] on div "Files sent to this address will automatically be processed and tested for virus…" at bounding box center [481, 260] width 962 height 459
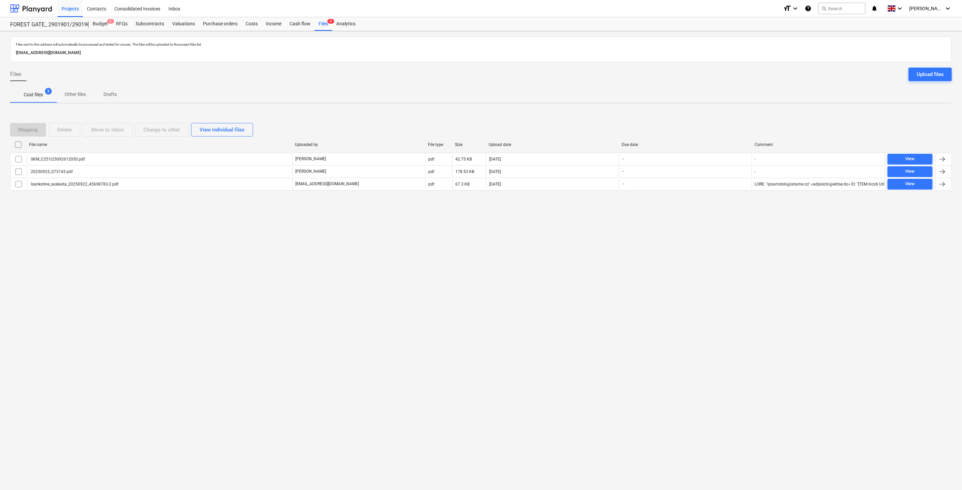
click at [716, 124] on div "Mapping Delete Move to inbox Change to other View individual files" at bounding box center [481, 130] width 942 height 14
click at [718, 123] on div "Mapping Delete Move to inbox Change to other View individual files" at bounding box center [481, 130] width 942 height 14
click at [731, 115] on div "Mapping Delete Move to inbox Change to other View individual files File name Up…" at bounding box center [481, 159] width 942 height 89
click at [745, 109] on div "Mapping Delete Move to inbox Change to other View individual files File name Up…" at bounding box center [481, 159] width 942 height 101
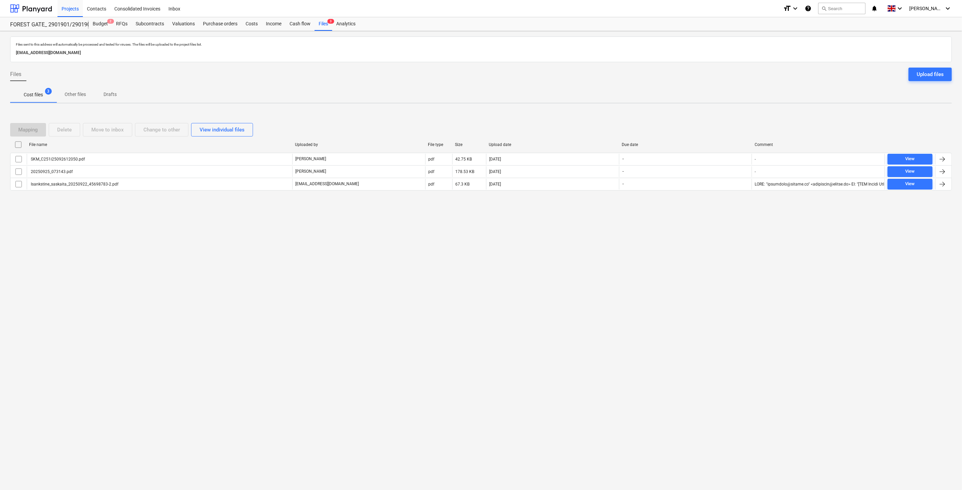
click at [745, 109] on div "Mapping Delete Move to inbox Change to other View individual files File name Up…" at bounding box center [481, 159] width 942 height 101
click at [706, 126] on div "Mapping Delete Move to inbox Change to other View individual files" at bounding box center [481, 130] width 942 height 14
click at [709, 124] on div "Mapping Delete Move to inbox Change to other View individual files" at bounding box center [481, 130] width 942 height 14
click at [714, 120] on div "Mapping Delete Move to inbox Change to other View individual files" at bounding box center [481, 129] width 942 height 19
click at [719, 117] on div "Mapping Delete Move to inbox Change to other View individual files File name Up…" at bounding box center [481, 159] width 942 height 89
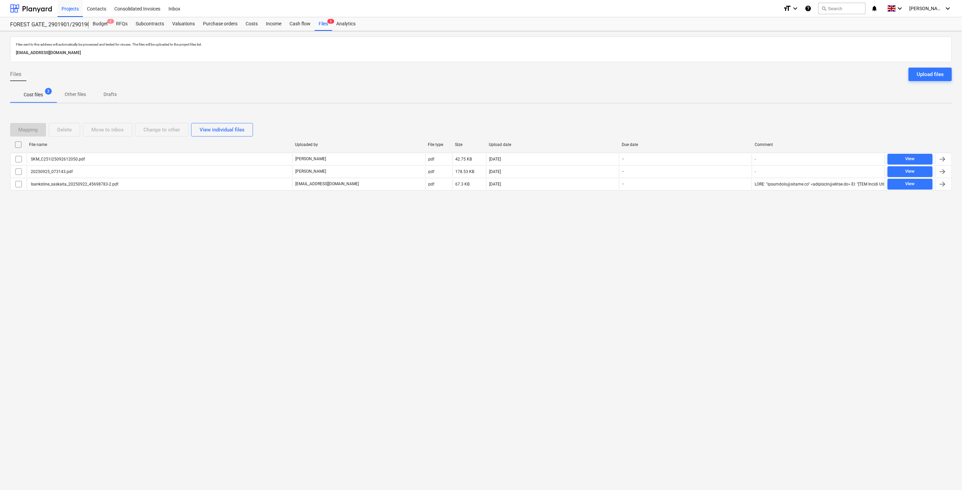
drag, startPoint x: 710, startPoint y: 124, endPoint x: 712, endPoint y: 121, distance: 4.1
click at [711, 122] on div "Mapping Delete Move to inbox Change to other View individual files" at bounding box center [481, 129] width 942 height 19
click at [714, 118] on div "Mapping Delete Move to inbox Change to other View individual files File name Up…" at bounding box center [481, 159] width 942 height 89
click at [717, 115] on div "Mapping Delete Move to inbox Change to other View individual files File name Up…" at bounding box center [481, 159] width 942 height 89
click at [721, 112] on div "Mapping Delete Move to inbox Change to other View individual files File name Up…" at bounding box center [481, 159] width 942 height 101
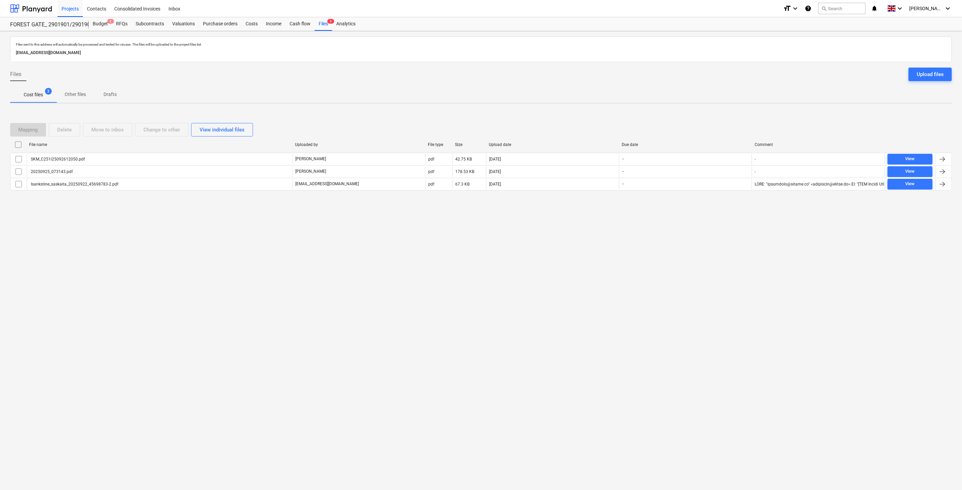
drag, startPoint x: 715, startPoint y: 114, endPoint x: 724, endPoint y: 107, distance: 11.3
click at [717, 113] on div "Mapping Delete Move to inbox Change to other View individual files File name Up…" at bounding box center [481, 159] width 942 height 101
click at [724, 107] on div "Files sent to this address will automatically be processed and tested for virus…" at bounding box center [481, 260] width 962 height 459
click at [724, 126] on div "Mapping Delete Move to inbox Change to other View individual files" at bounding box center [481, 130] width 942 height 14
click at [738, 106] on div "Files sent to this address will automatically be processed and tested for virus…" at bounding box center [481, 260] width 962 height 459
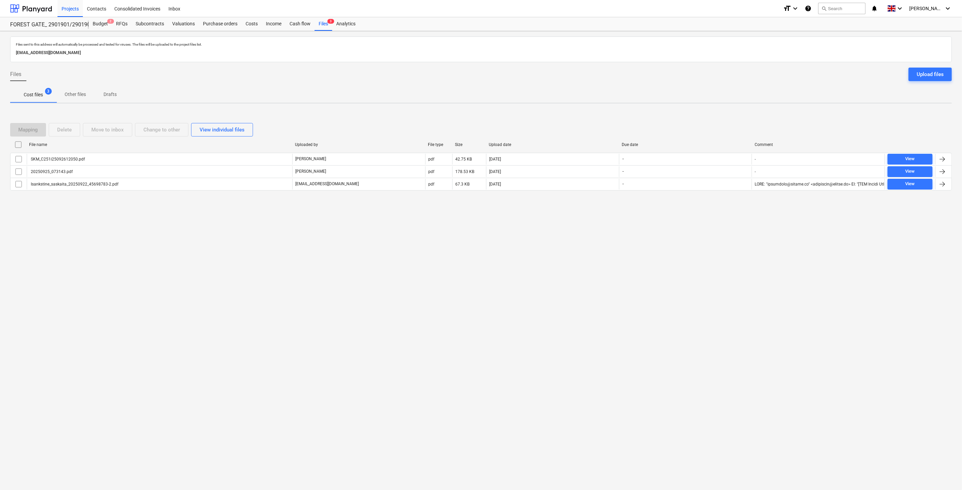
click at [738, 106] on div "Files sent to this address will automatically be processed and tested for virus…" at bounding box center [481, 260] width 962 height 459
click at [726, 78] on div "Files Upload files" at bounding box center [481, 77] width 942 height 19
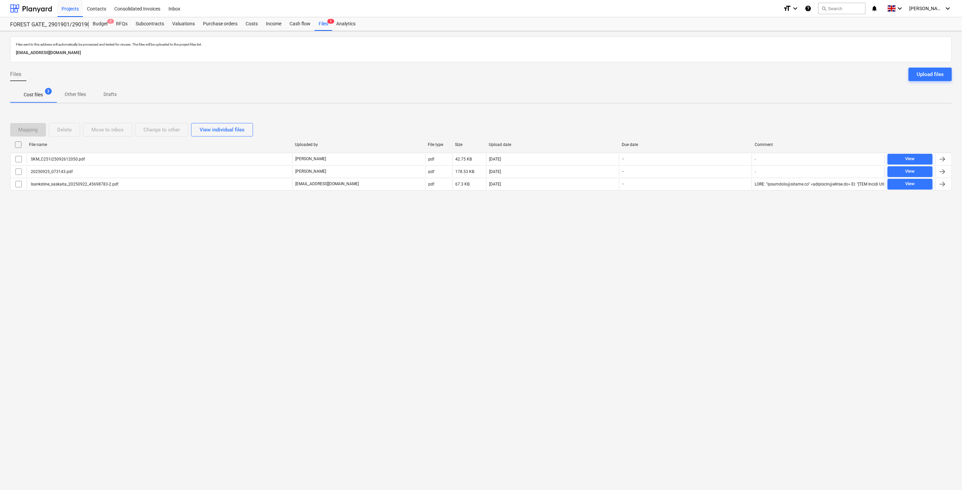
click at [732, 71] on div "Files Upload files" at bounding box center [481, 77] width 942 height 19
click at [736, 66] on div at bounding box center [481, 64] width 942 height 5
drag, startPoint x: 687, startPoint y: 286, endPoint x: 705, endPoint y: 268, distance: 24.6
click at [689, 283] on div "Files sent to this address will automatically be processed and tested for virus…" at bounding box center [481, 260] width 962 height 459
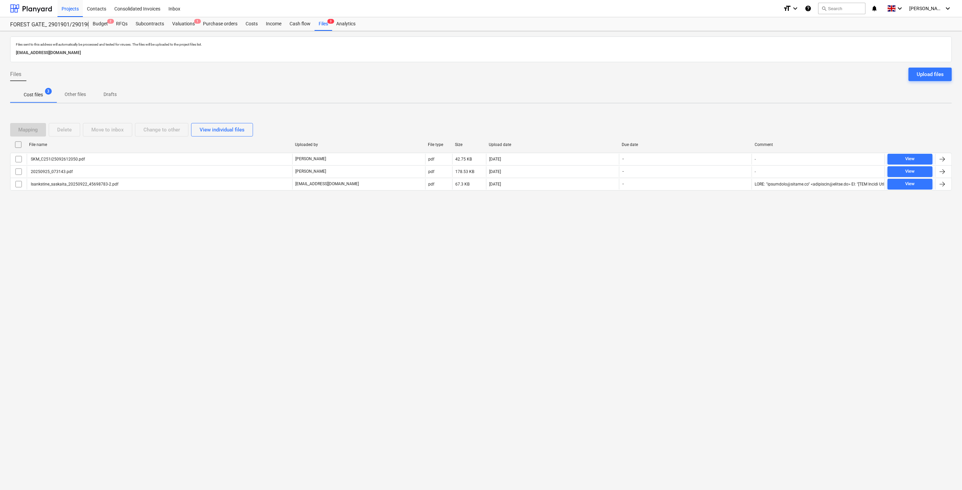
drag, startPoint x: 705, startPoint y: 268, endPoint x: 55, endPoint y: 247, distance: 650.1
click at [704, 268] on div "Files sent to this address will automatically be processed and tested for virus…" at bounding box center [481, 260] width 962 height 459
drag, startPoint x: 650, startPoint y: 245, endPoint x: 663, endPoint y: 236, distance: 15.7
click at [650, 245] on div "Files sent to this address will automatically be processed and tested for virus…" at bounding box center [481, 260] width 962 height 459
click at [670, 232] on div "Files sent to this address will automatically be processed and tested for virus…" at bounding box center [481, 260] width 962 height 459
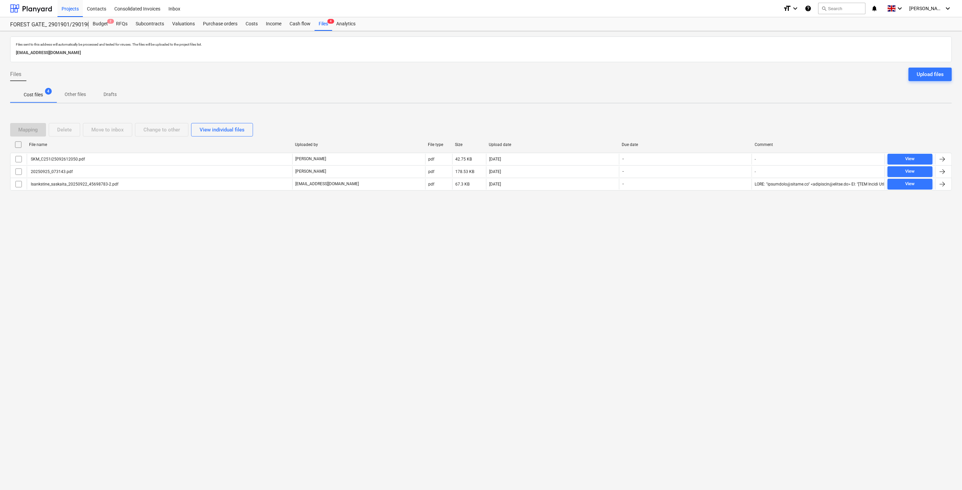
drag, startPoint x: 255, startPoint y: 77, endPoint x: 260, endPoint y: 75, distance: 4.9
click at [256, 76] on div "Files Upload files" at bounding box center [481, 77] width 942 height 19
click at [523, 251] on div "Files sent to this address will automatically be processed and tested for virus…" at bounding box center [481, 260] width 962 height 459
drag, startPoint x: 123, startPoint y: 222, endPoint x: 112, endPoint y: 52, distance: 170.5
click at [124, 222] on div "Files sent to this address will automatically be processed and tested for virus…" at bounding box center [481, 260] width 962 height 459
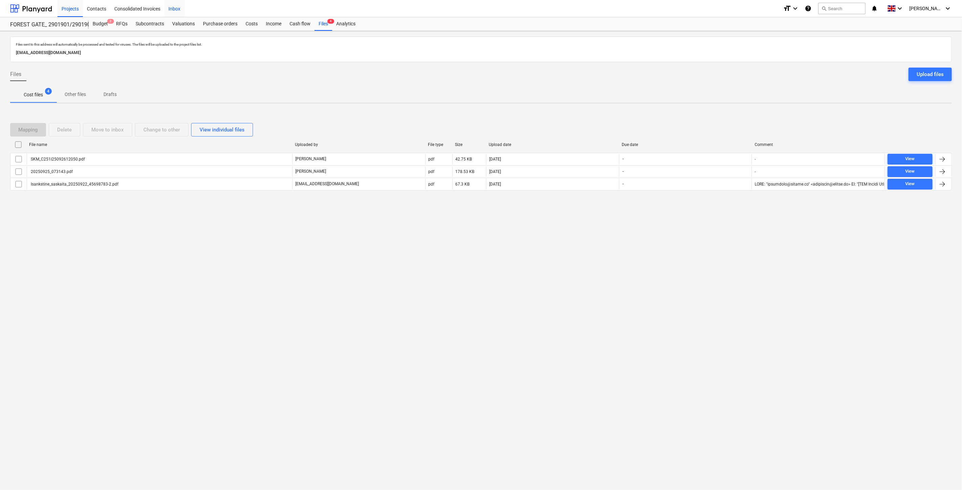
drag, startPoint x: 144, startPoint y: 23, endPoint x: 170, endPoint y: 10, distance: 29.4
click at [144, 23] on div "Subcontracts" at bounding box center [150, 24] width 37 height 14
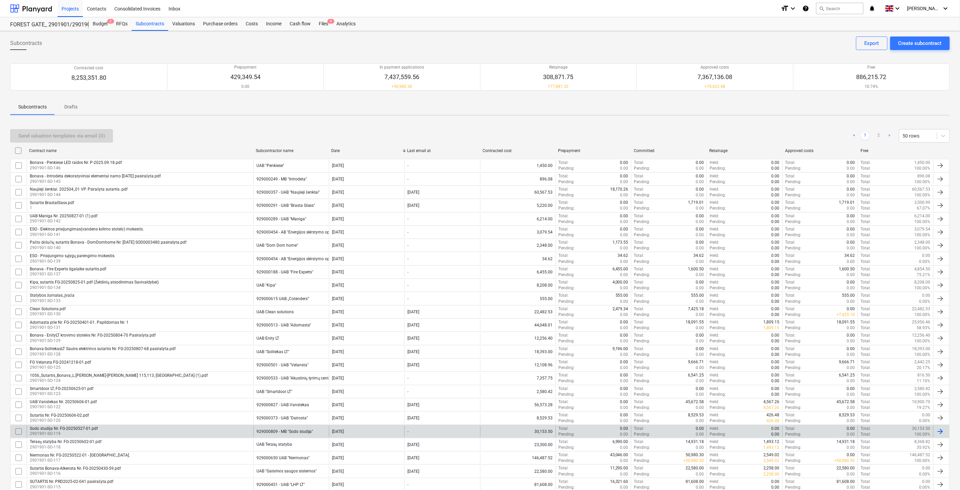
click at [104, 432] on div "Sodo studija Nr. FG-20250527-01.pdf 2901901-SO-119" at bounding box center [140, 431] width 227 height 11
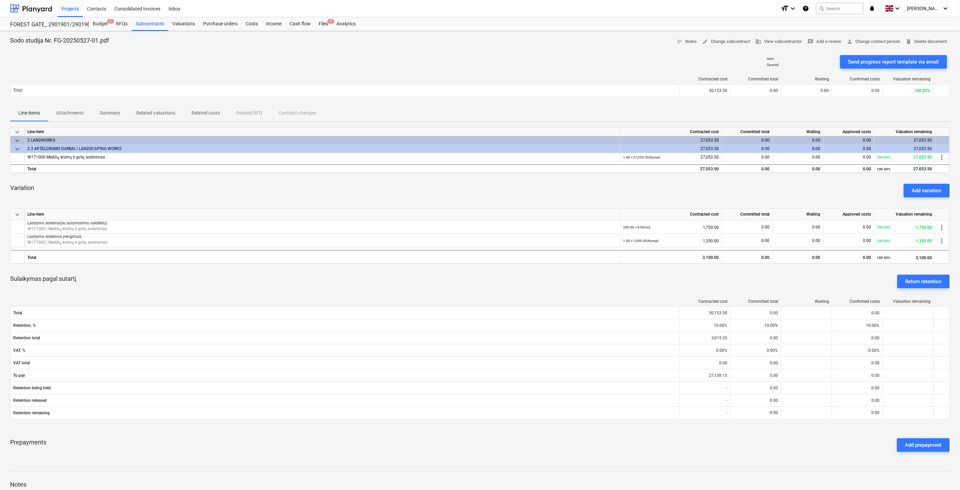
click at [442, 273] on div "Sulaikymas pagal sutartį Return retention" at bounding box center [479, 282] width 939 height 24
click at [454, 272] on div "Sulaikymas pagal sutartį Return retention" at bounding box center [479, 282] width 939 height 24
click at [462, 272] on div "Sulaikymas pagal sutartį Return retention" at bounding box center [479, 282] width 939 height 24
click at [474, 271] on div "Sulaikymas pagal sutartį Return retention" at bounding box center [479, 282] width 939 height 24
click at [510, 273] on div "Sulaikymas pagal sutartį Return retention" at bounding box center [479, 282] width 939 height 24
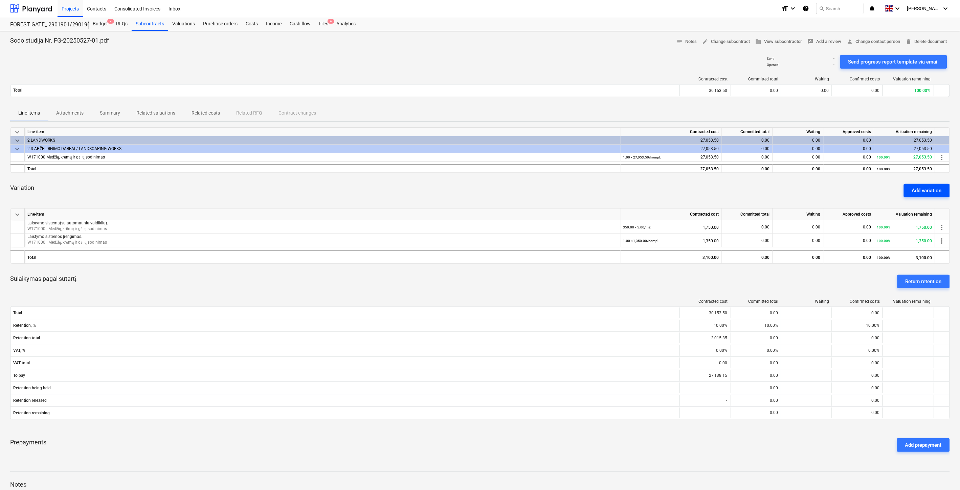
click at [939, 190] on div "Add variation" at bounding box center [927, 190] width 30 height 9
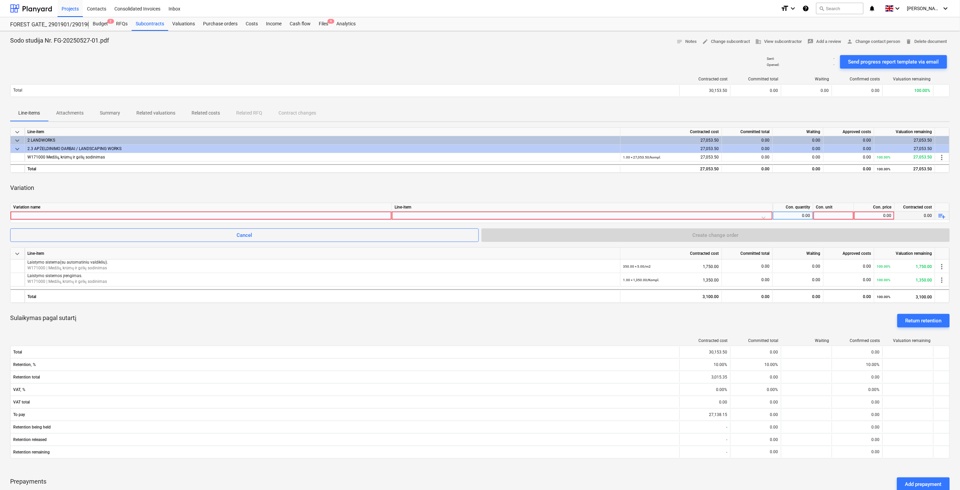
click at [374, 215] on div at bounding box center [200, 216] width 375 height 8
type input "B"
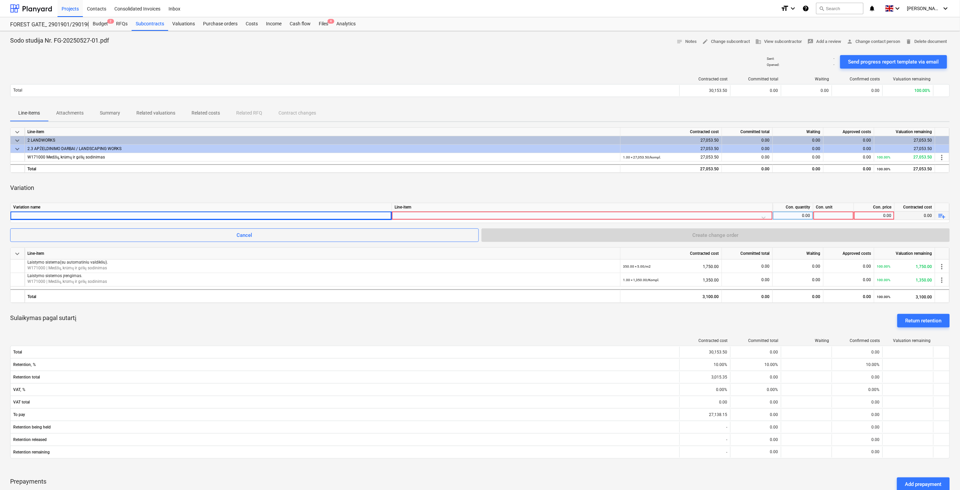
click at [463, 214] on div at bounding box center [581, 218] width 375 height 12
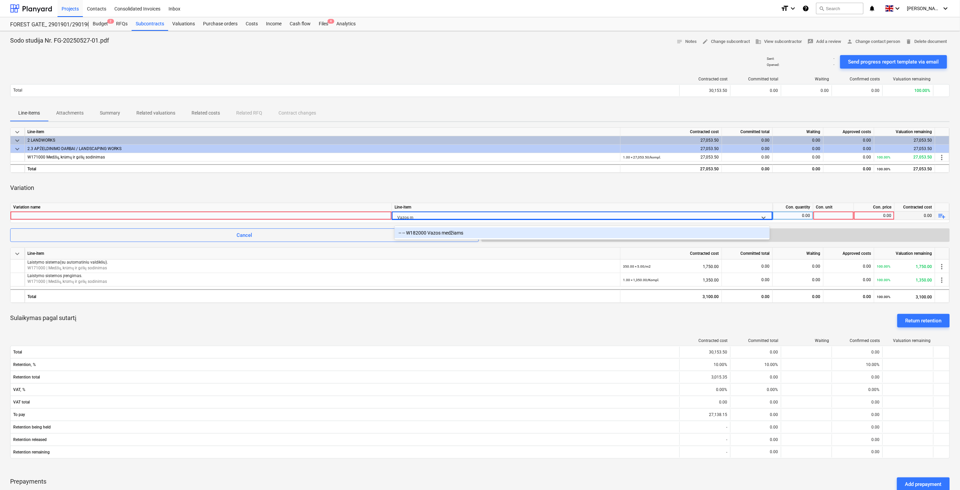
type input "Vazos me"
click at [440, 231] on div "-- -- W182000 Vazos medžiams" at bounding box center [581, 233] width 375 height 11
click at [371, 191] on div "Variation" at bounding box center [479, 188] width 939 height 19
click at [346, 216] on div at bounding box center [200, 216] width 375 height 8
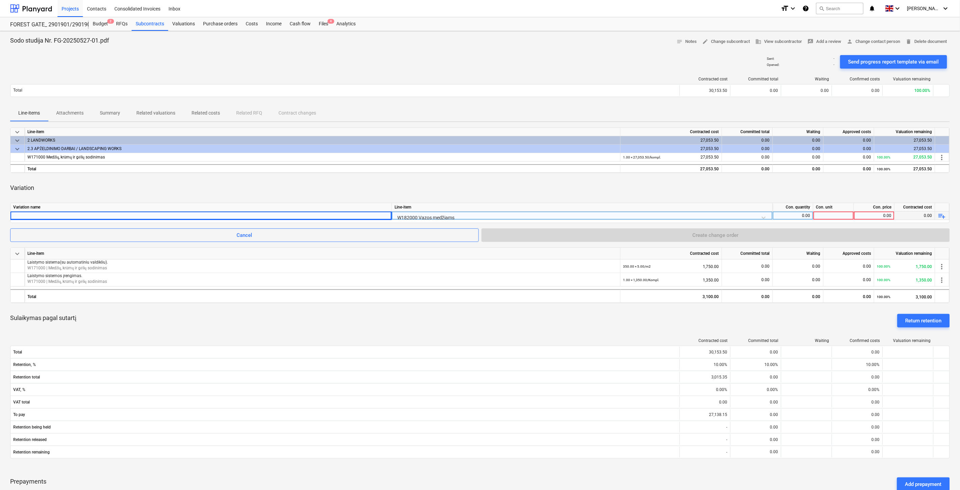
click at [107, 217] on div at bounding box center [200, 216] width 375 height 8
type input "Betoninių vazonų paruošimas sodinimui (Papildomas Nr. 1)"
click at [488, 186] on div "Variation" at bounding box center [479, 188] width 939 height 19
click at [786, 212] on div "0.00" at bounding box center [792, 216] width 35 height 8
type input "V"
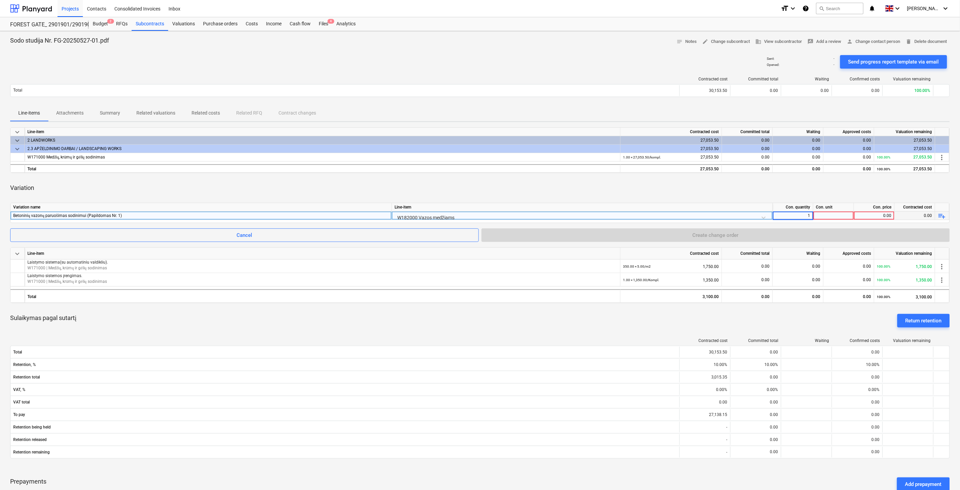
type input "13"
click at [832, 215] on div at bounding box center [833, 216] width 41 height 8
type input "Vnt."
click at [858, 215] on div "0.00" at bounding box center [873, 216] width 35 height 8
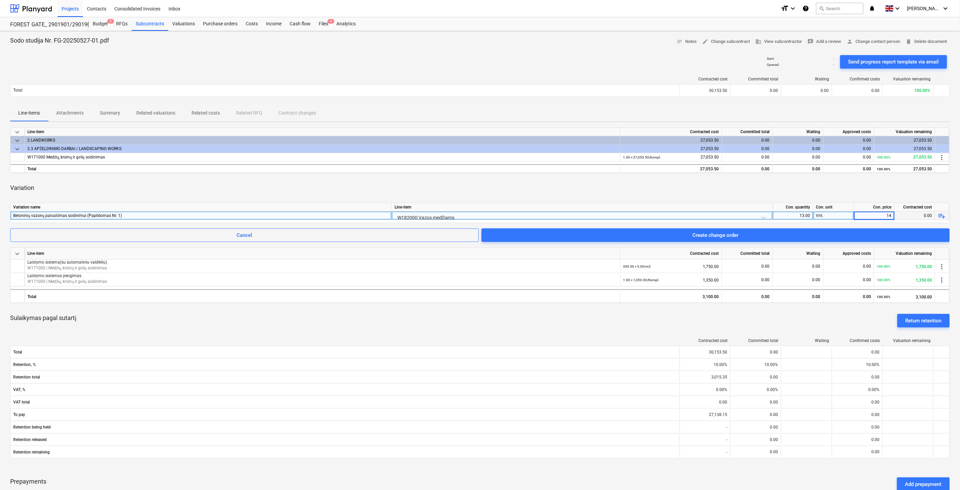
type input "145"
click at [878, 181] on div "Variation" at bounding box center [479, 188] width 939 height 19
click at [746, 234] on span "Create change order" at bounding box center [715, 235] width 452 height 9
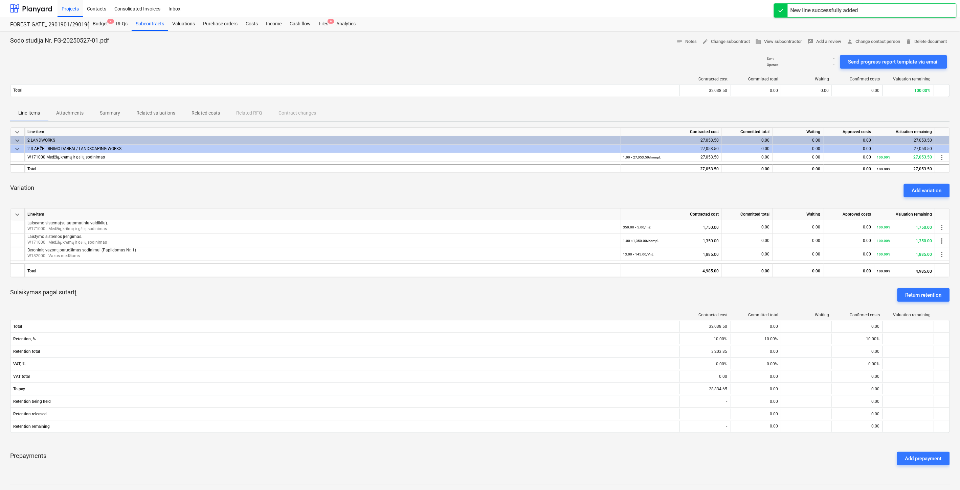
click at [659, 189] on div "Variation Add variation" at bounding box center [479, 191] width 939 height 24
click at [675, 185] on div "Variation Add variation" at bounding box center [479, 191] width 939 height 24
click at [686, 183] on div "Variation Add variation" at bounding box center [479, 191] width 939 height 24
click at [692, 181] on div "Variation Add variation" at bounding box center [479, 191] width 939 height 24
click at [33, 10] on div at bounding box center [31, 8] width 42 height 17
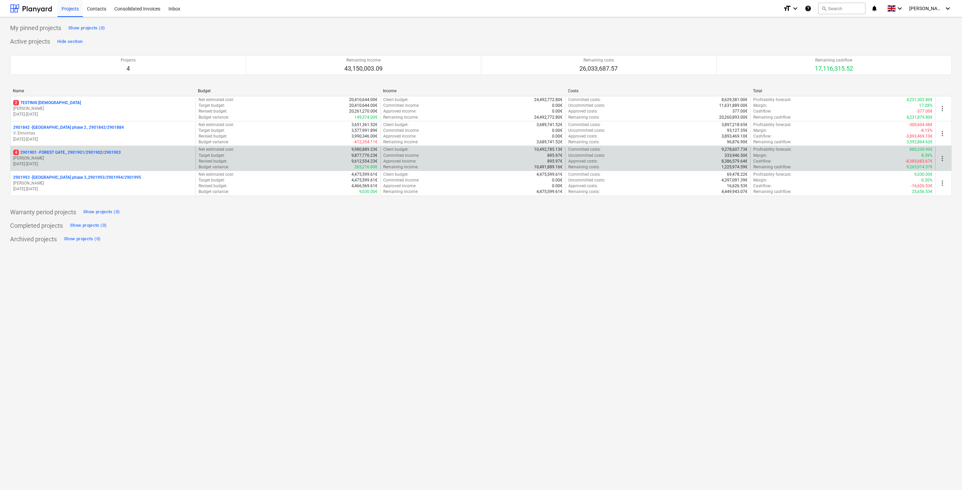
click at [83, 162] on p "[DATE] - [DATE]" at bounding box center [103, 164] width 180 height 6
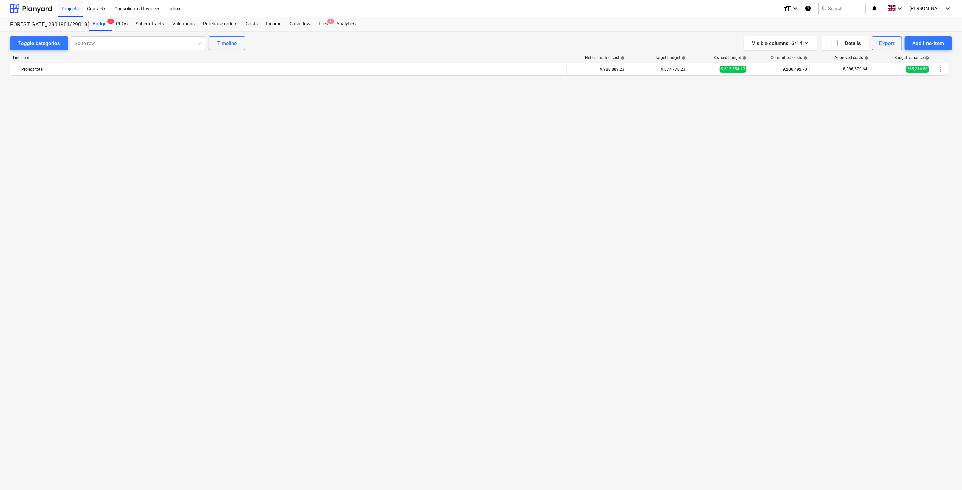
scroll to position [2611, 0]
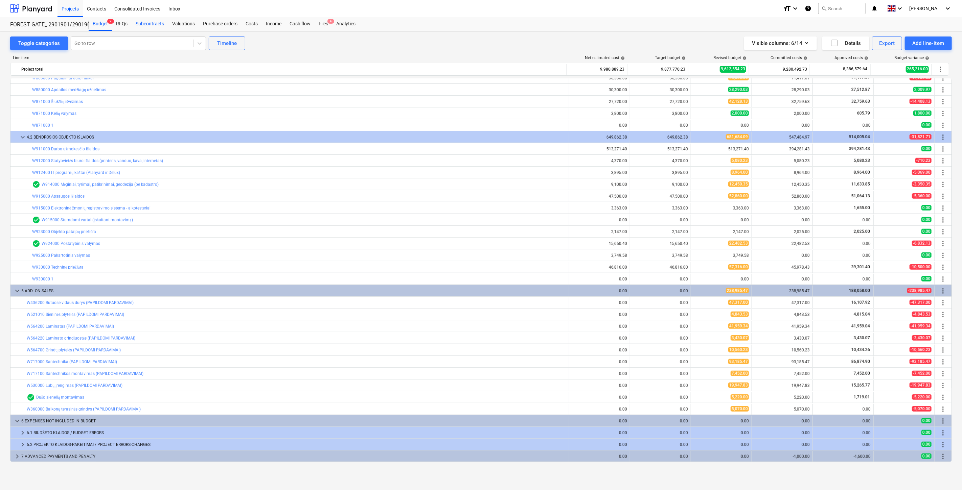
click at [145, 25] on div "Subcontracts" at bounding box center [150, 24] width 37 height 14
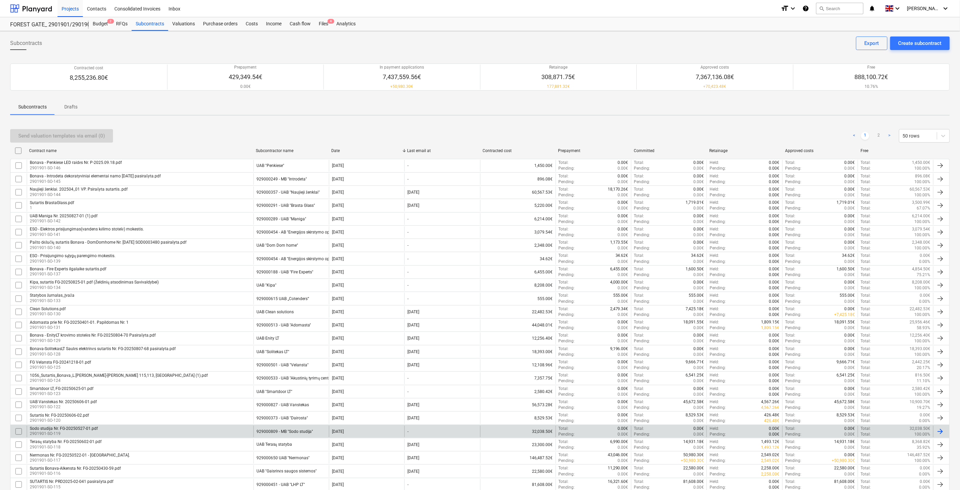
click at [215, 427] on div "Sodo studija Nr. FG-20250527-01.pdf 2901901-SO-119" at bounding box center [140, 431] width 227 height 11
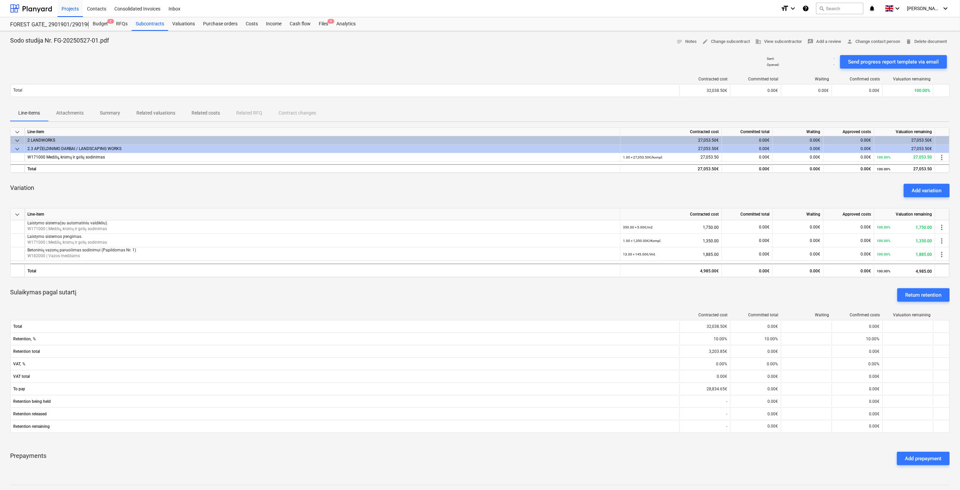
click at [609, 190] on div "Variation Add variation" at bounding box center [479, 191] width 939 height 24
click at [612, 189] on div "Variation Add variation" at bounding box center [479, 191] width 939 height 24
click at [594, 190] on div "Variation Add variation" at bounding box center [479, 191] width 939 height 24
click at [597, 187] on div "Variation Add variation" at bounding box center [479, 191] width 939 height 24
click at [601, 183] on div "Variation Add variation" at bounding box center [479, 191] width 939 height 24
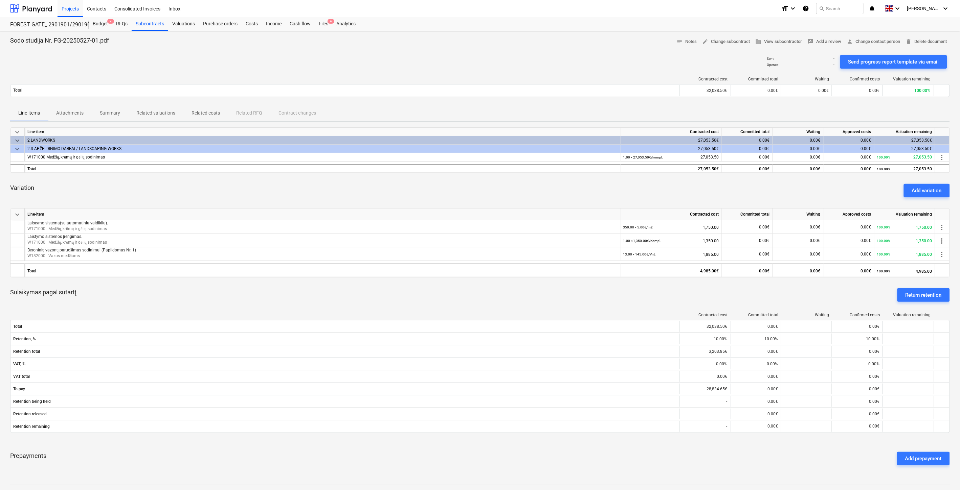
click at [606, 180] on div "Variation Add variation" at bounding box center [479, 191] width 939 height 24
click at [610, 174] on div "keyboard_arrow_down Line-item Contracted cost Committed total Waiting Approved …" at bounding box center [479, 300] width 939 height 344
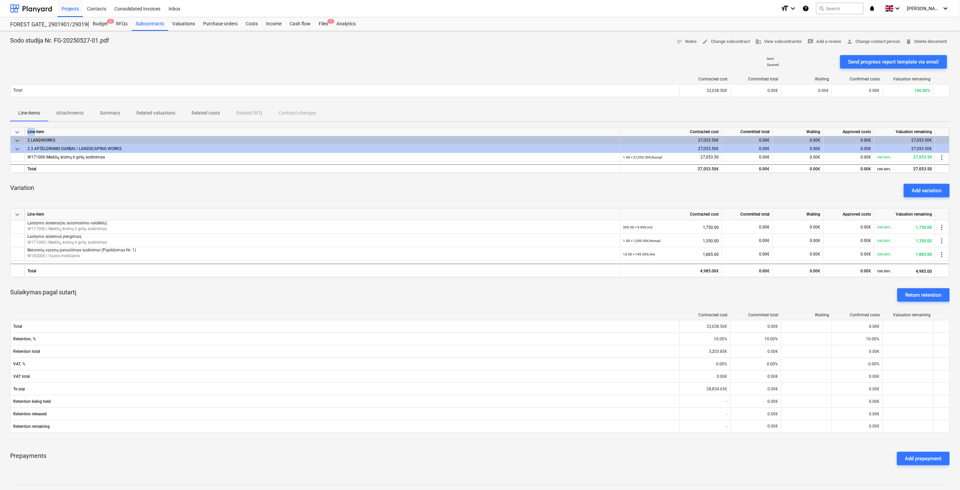
click at [610, 174] on div "keyboard_arrow_down Line-item Contracted cost Committed total Waiting Approved …" at bounding box center [479, 300] width 939 height 344
click at [320, 28] on div "Files 4" at bounding box center [324, 24] width 18 height 14
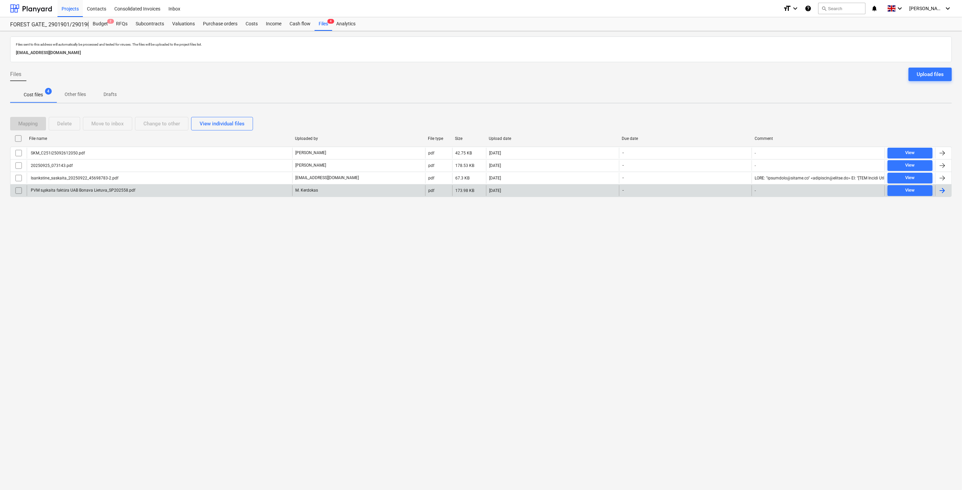
click at [229, 190] on div "PVM sąskaita faktūra UAB Bonava Lietuva_SP202558.pdf" at bounding box center [160, 190] width 266 height 11
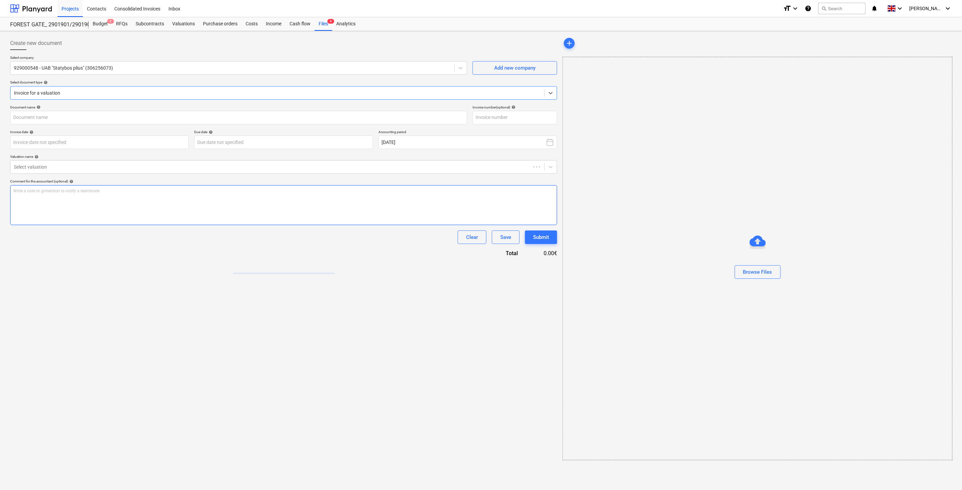
type input "PVM sąskaita faktūra UAB Bonava Lietuva_SP202558.pdf"
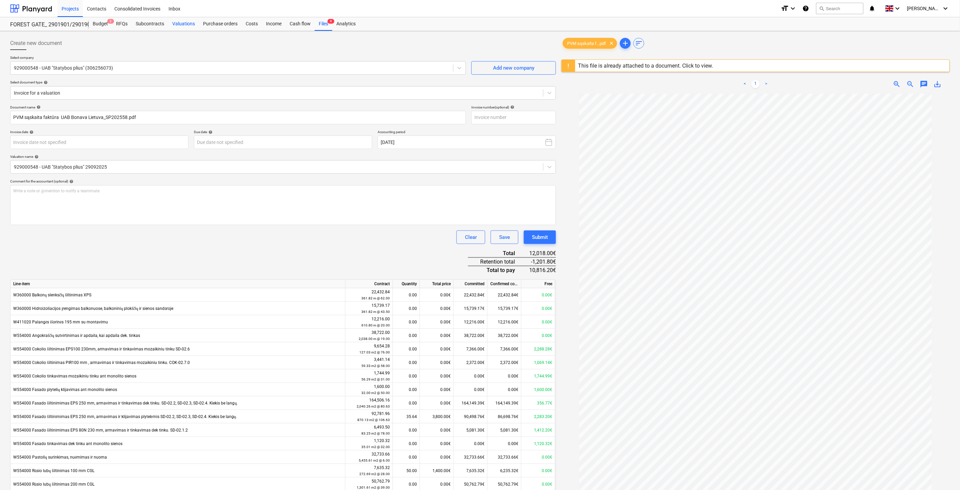
click at [181, 28] on div "Valuations" at bounding box center [183, 24] width 31 height 14
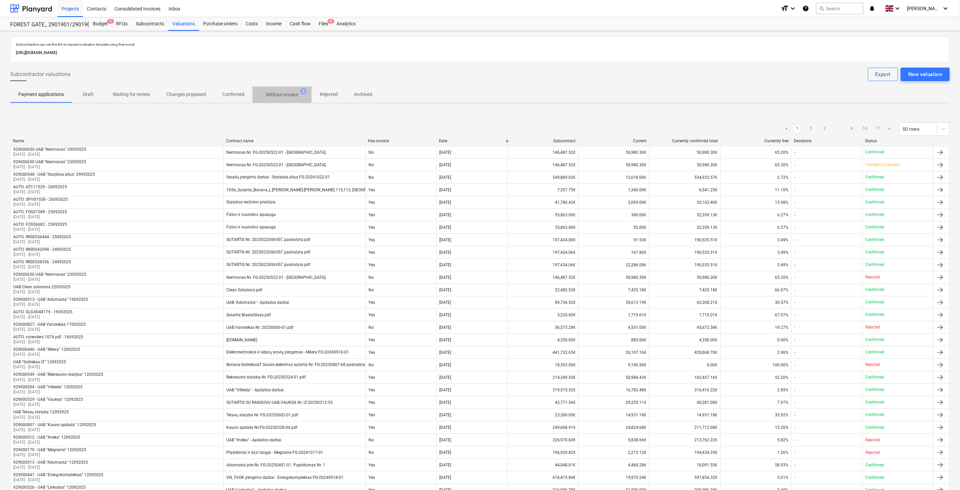
click at [287, 97] on p "Without invoice" at bounding box center [282, 94] width 32 height 7
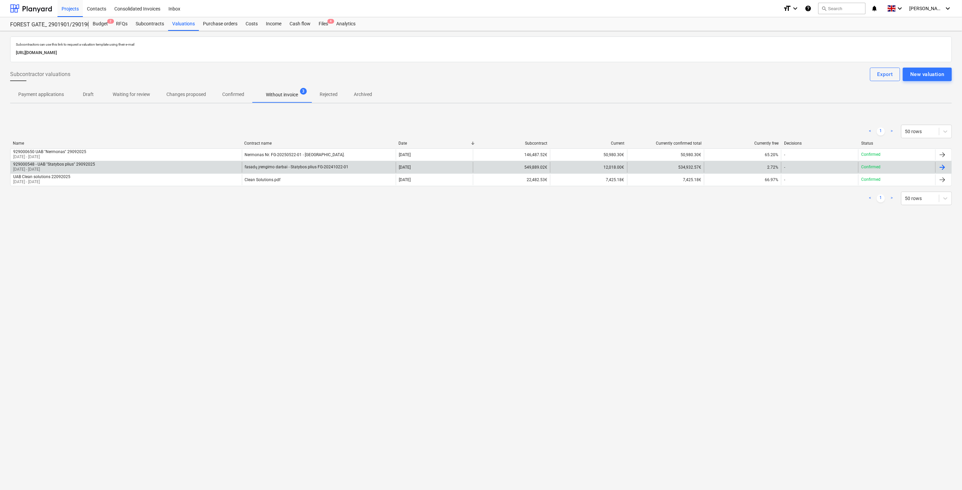
click at [349, 166] on div "fasadų įrengimo darbai - Statybos plius FG-20241022-01" at bounding box center [319, 167] width 154 height 11
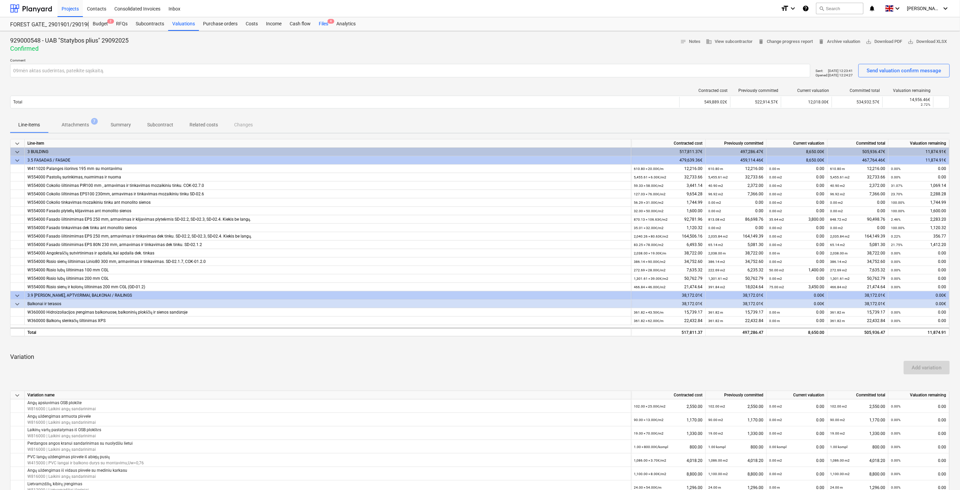
click at [321, 23] on div "Files 4" at bounding box center [324, 24] width 18 height 14
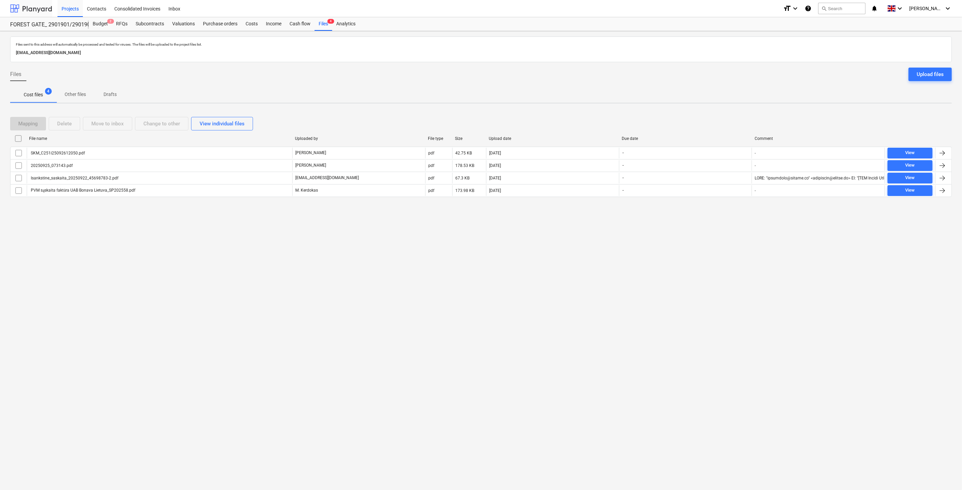
click at [43, 9] on div at bounding box center [31, 8] width 42 height 17
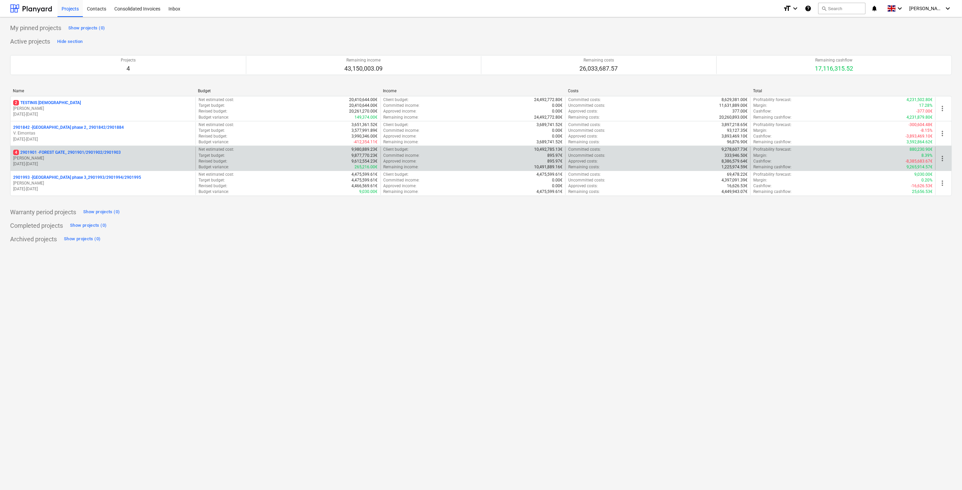
click at [80, 154] on p "4 2901901 - FOREST GATE_ 2901901/2901902/2901903" at bounding box center [67, 153] width 108 height 6
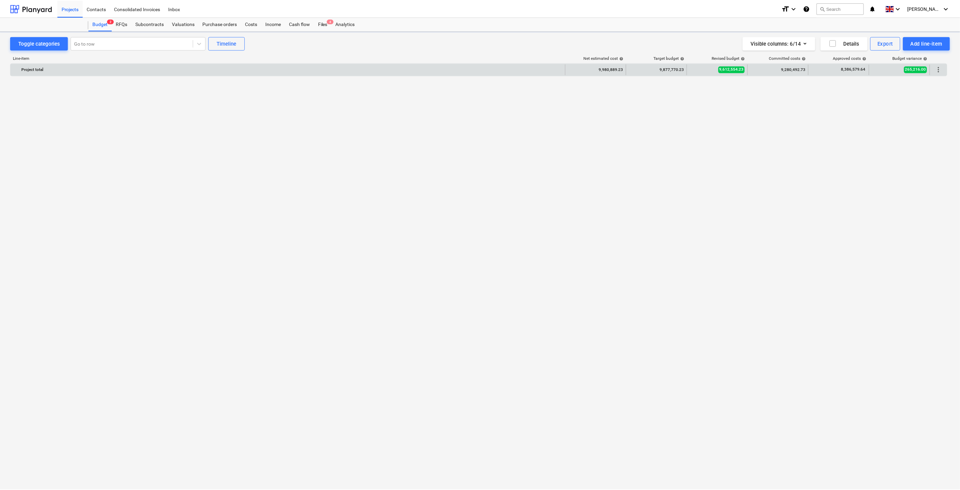
scroll to position [2611, 0]
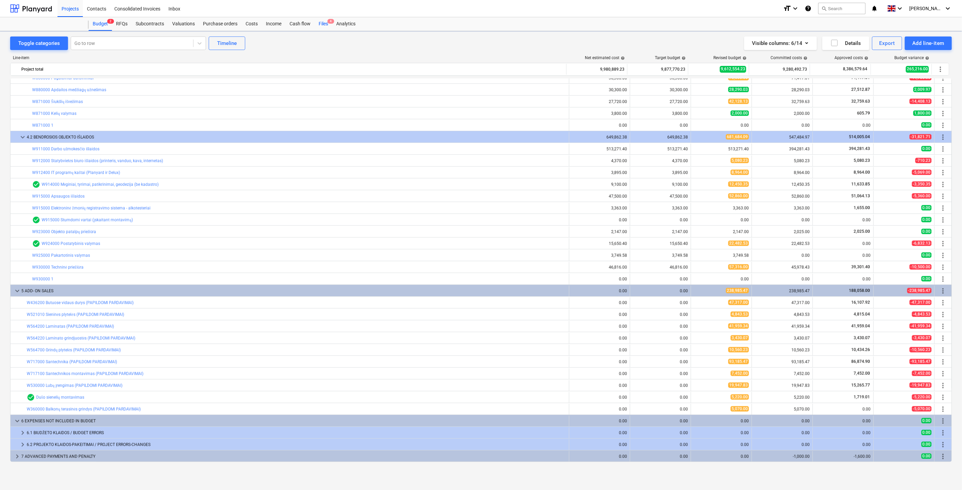
click at [324, 26] on div "Files 4" at bounding box center [324, 24] width 18 height 14
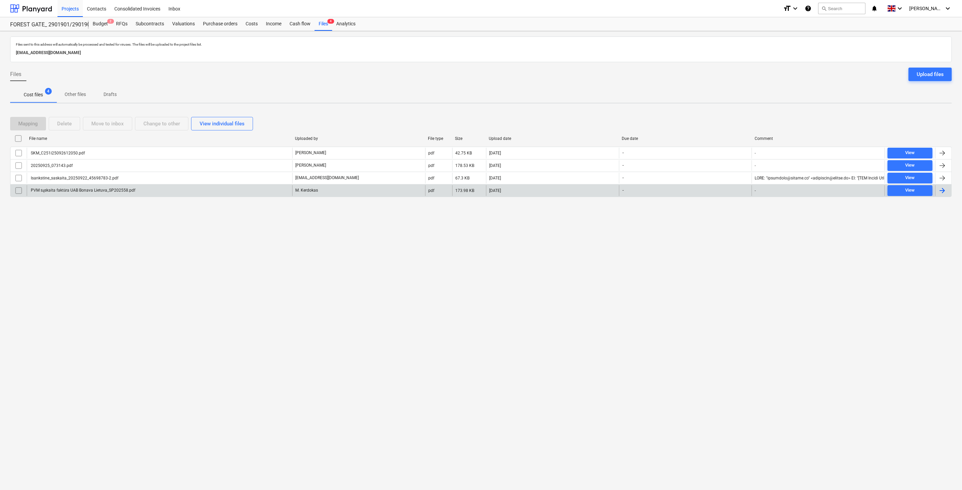
click at [256, 191] on div "PVM sąskaita faktūra UAB Bonava Lietuva_SP202558.pdf" at bounding box center [160, 190] width 266 height 11
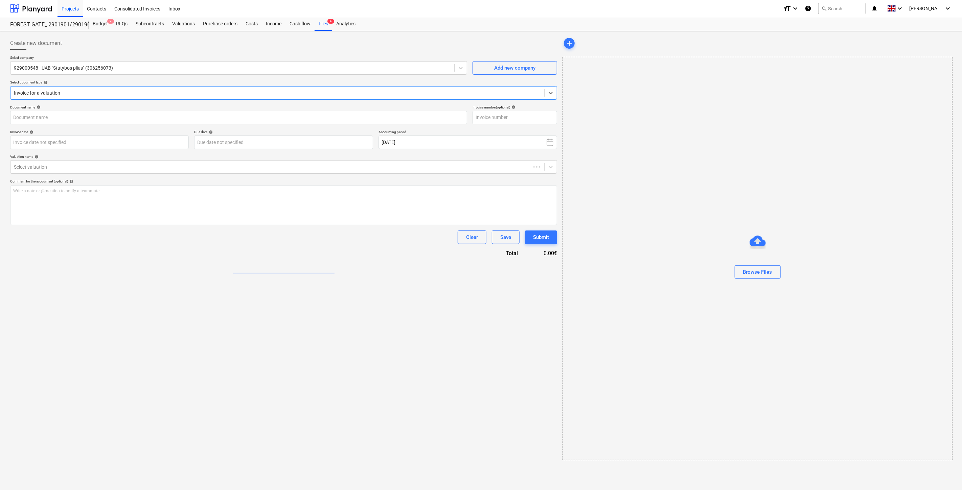
type input "PVM sąskaita faktūra UAB Bonava Lietuva_SP202558.pdf"
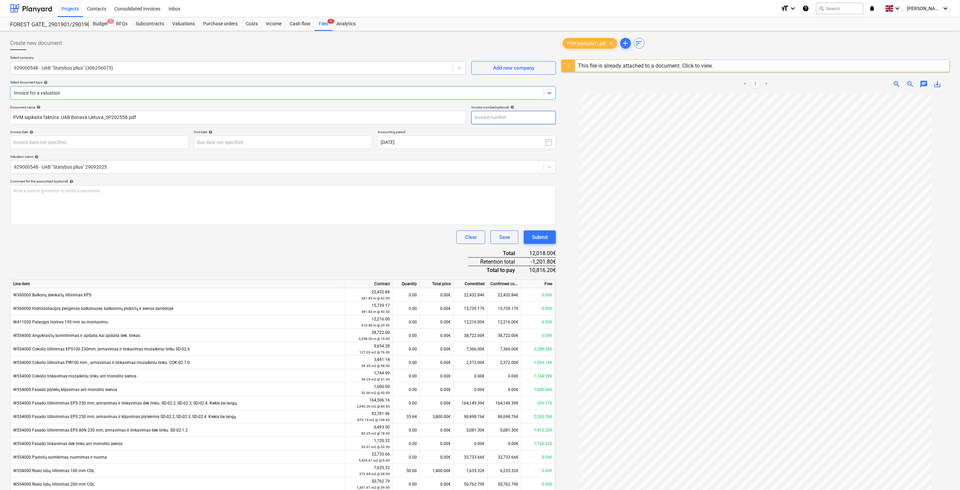
click at [505, 117] on input "text" at bounding box center [513, 118] width 85 height 14
type input "SP202558"
click at [167, 146] on body "Projects Contacts Consolidated Invoices Inbox format_size keyboard_arrow_down h…" at bounding box center [480, 245] width 960 height 490
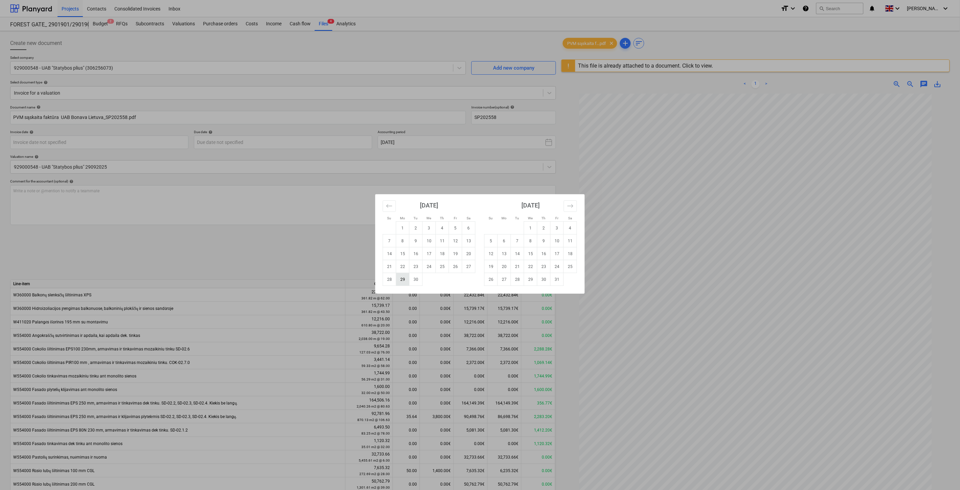
click at [404, 279] on td "29" at bounding box center [402, 279] width 13 height 13
type input "[DATE]"
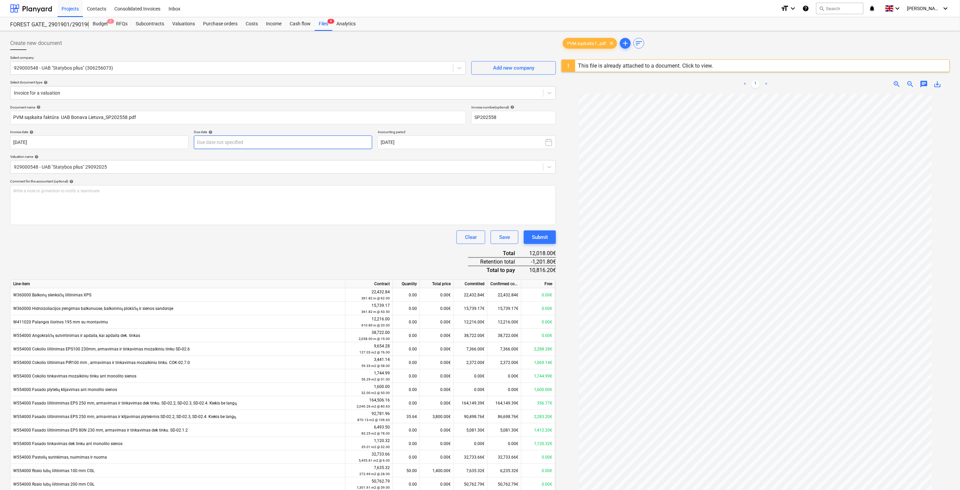
click at [310, 143] on body "Projects Contacts Consolidated Invoices Inbox format_size keyboard_arrow_down h…" at bounding box center [480, 245] width 960 height 490
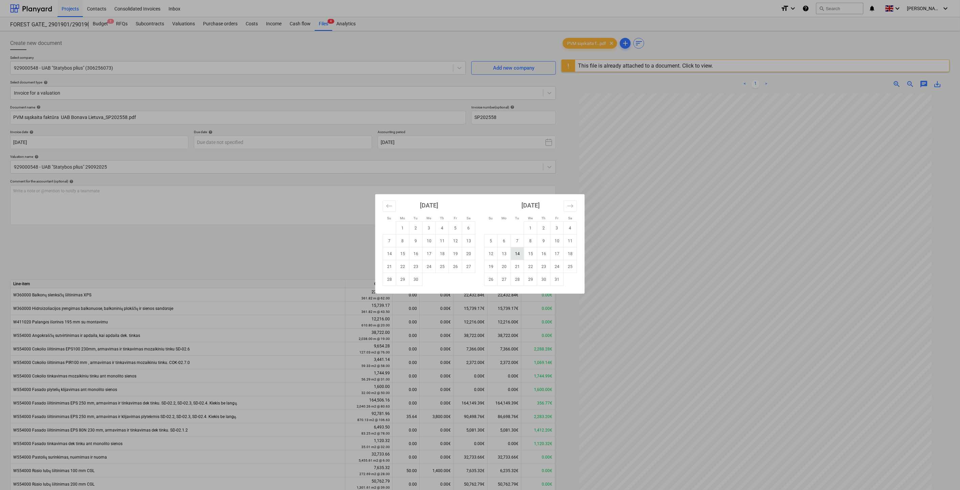
click at [518, 253] on td "14" at bounding box center [517, 254] width 13 height 13
type input "[DATE]"
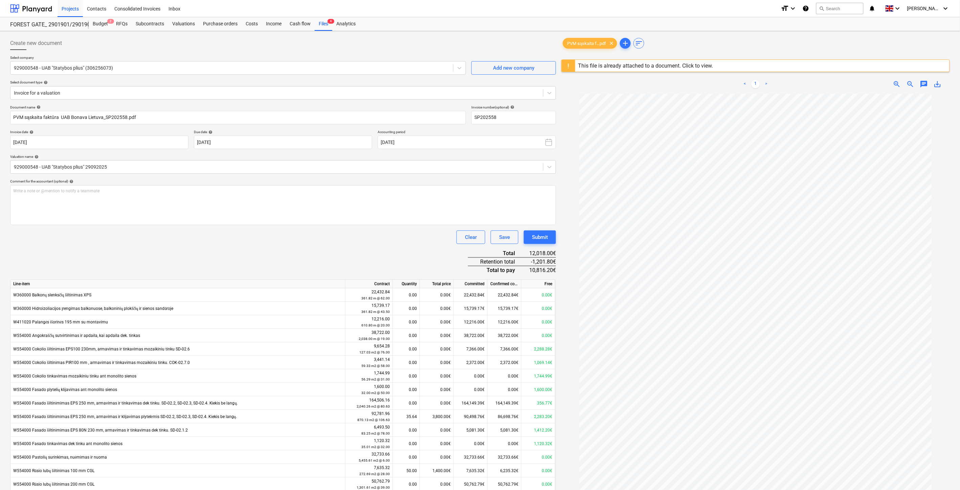
drag, startPoint x: 281, startPoint y: 249, endPoint x: 302, endPoint y: 241, distance: 21.9
click at [283, 249] on div "Document name help PVM sąskaita faktūra UAB Bonava Lietuva_SP202558.pdf Invoice…" at bounding box center [283, 426] width 546 height 642
click at [302, 241] on div "Clear Save Submit" at bounding box center [283, 238] width 546 height 14
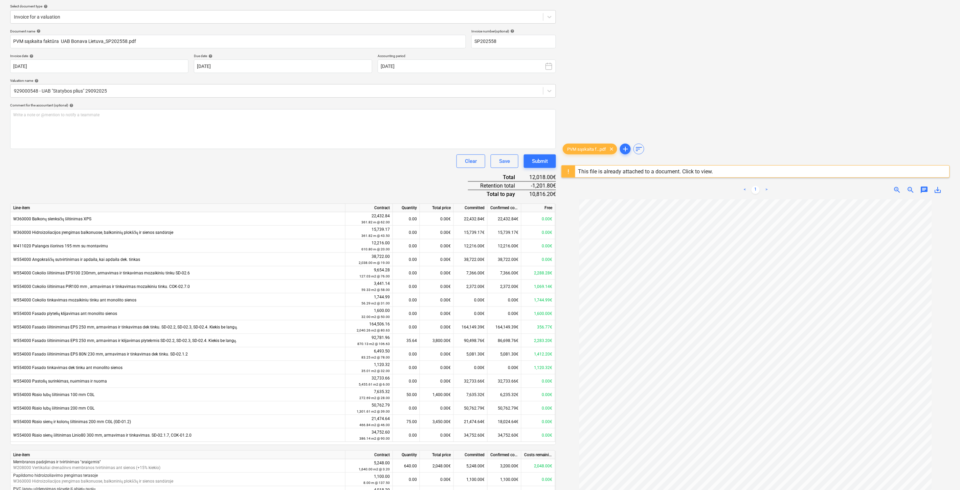
scroll to position [262, 0]
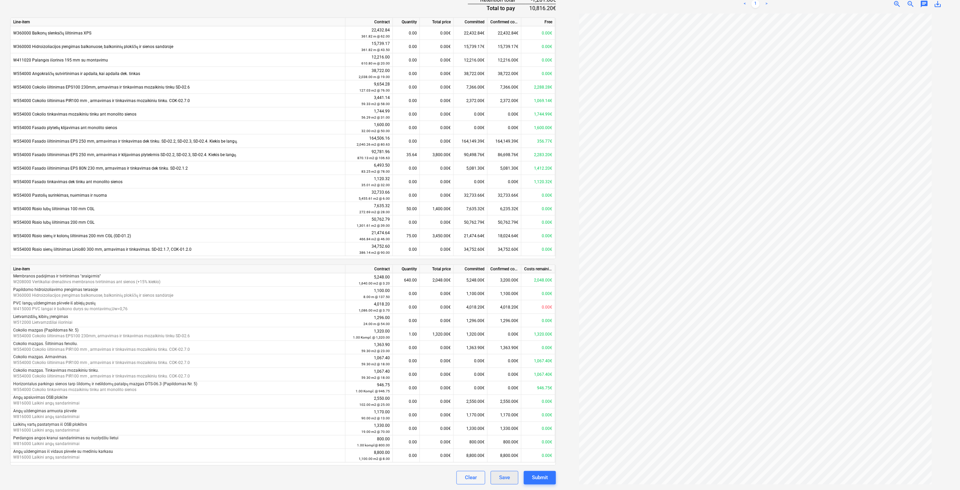
click at [508, 485] on button "Save" at bounding box center [504, 478] width 28 height 14
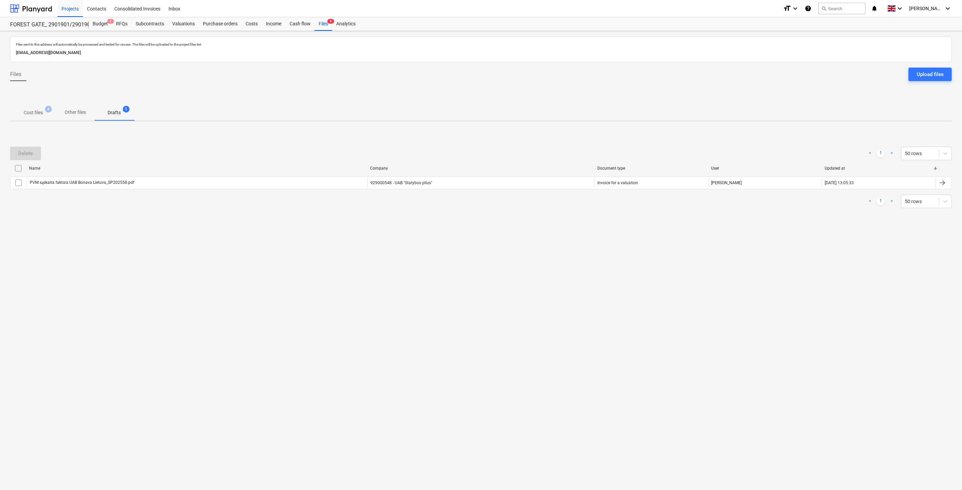
click at [755, 243] on div "Files sent to this address will automatically be processed and tested for virus…" at bounding box center [481, 260] width 962 height 459
click at [759, 238] on div "Files sent to this address will automatically be processed and tested for virus…" at bounding box center [481, 260] width 962 height 459
click at [43, 114] on p "Cost files" at bounding box center [33, 112] width 19 height 7
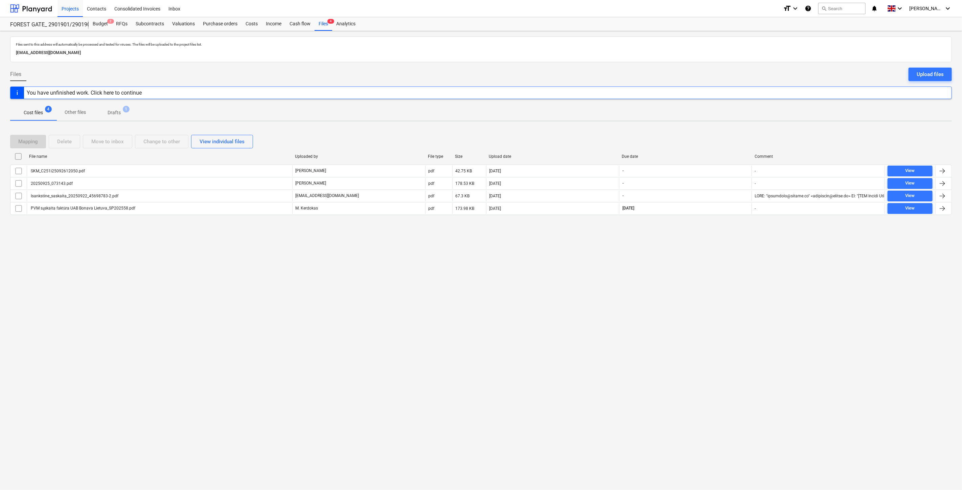
click at [710, 146] on div "Mapping Delete Move to inbox Change to other View individual files" at bounding box center [481, 142] width 942 height 14
click at [719, 142] on div "Mapping Delete Move to inbox Change to other View individual files" at bounding box center [481, 142] width 942 height 14
click at [724, 138] on div "Mapping Delete Move to inbox Change to other View individual files" at bounding box center [481, 142] width 942 height 14
click at [729, 133] on div "Mapping Delete Move to inbox Change to other View individual files" at bounding box center [481, 141] width 942 height 19
click at [720, 138] on div "Mapping Delete Move to inbox Change to other View individual files" at bounding box center [481, 142] width 942 height 14
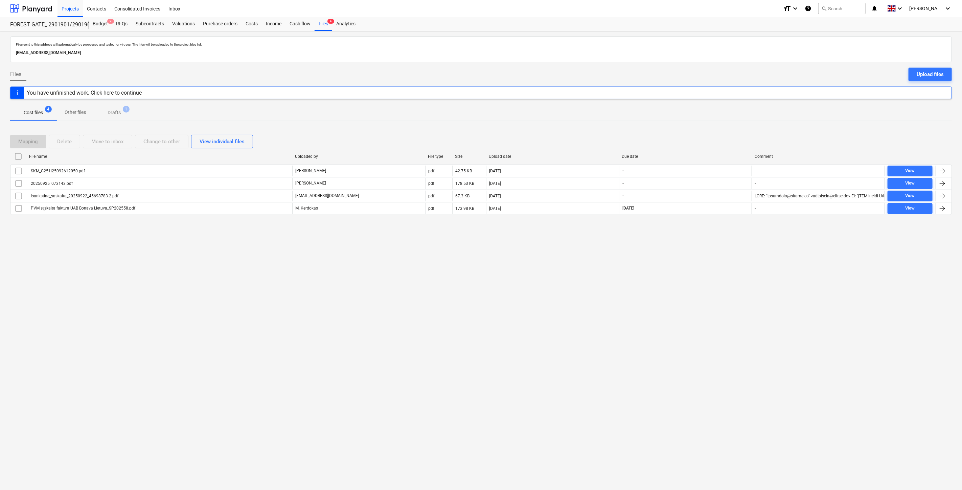
click at [723, 135] on div "Mapping Delete Move to inbox Change to other View individual files" at bounding box center [481, 142] width 942 height 14
click at [695, 140] on div "Mapping Delete Move to inbox Change to other View individual files" at bounding box center [481, 142] width 942 height 14
click at [717, 131] on div "Mapping Delete Move to inbox Change to other View individual files File name Up…" at bounding box center [481, 178] width 942 height 102
click at [190, 27] on div "Valuations" at bounding box center [183, 24] width 31 height 14
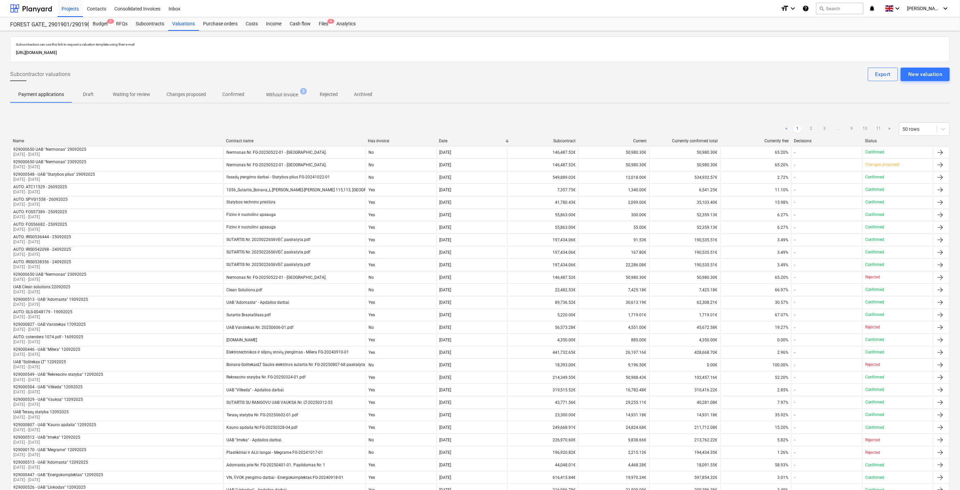
click at [296, 93] on p "Without invoice" at bounding box center [282, 94] width 32 height 7
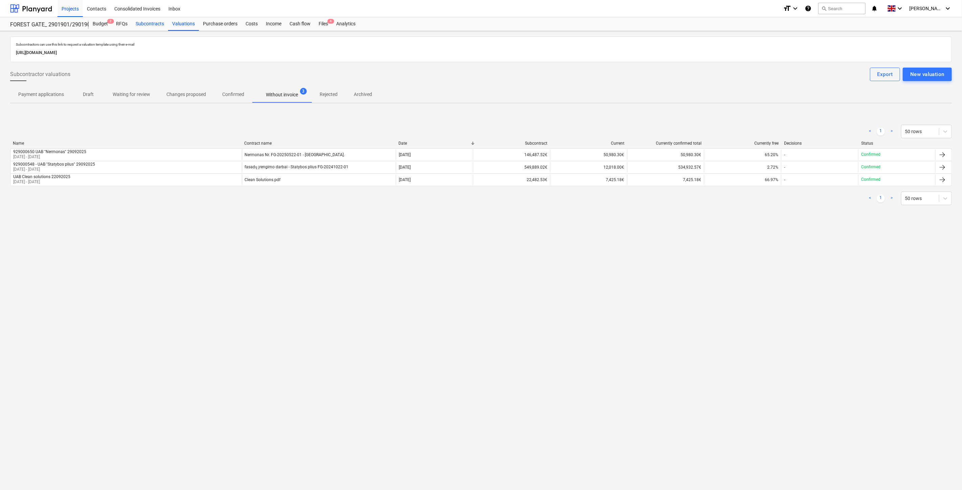
click at [161, 22] on div "Subcontracts" at bounding box center [150, 24] width 37 height 14
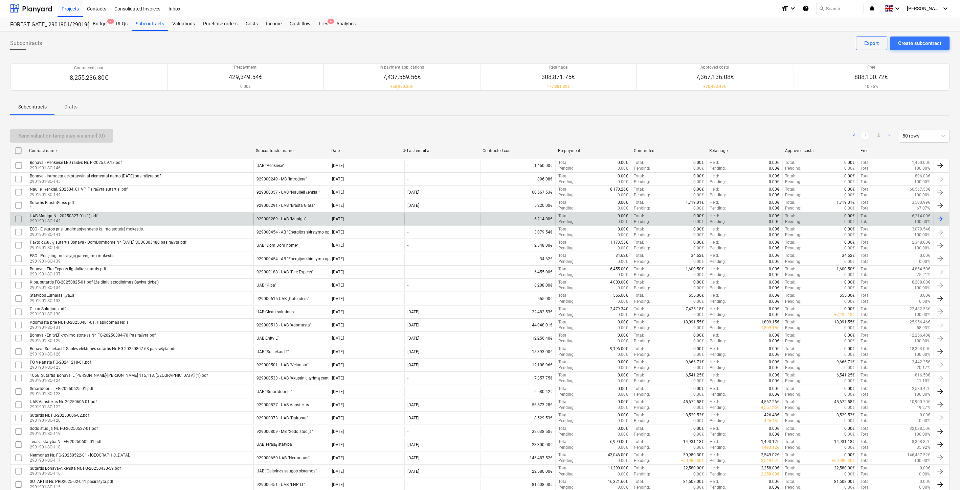
click at [18, 217] on input "checkbox" at bounding box center [18, 219] width 11 height 11
click at [97, 137] on div "Send valuation templates via email (1)" at bounding box center [61, 136] width 87 height 9
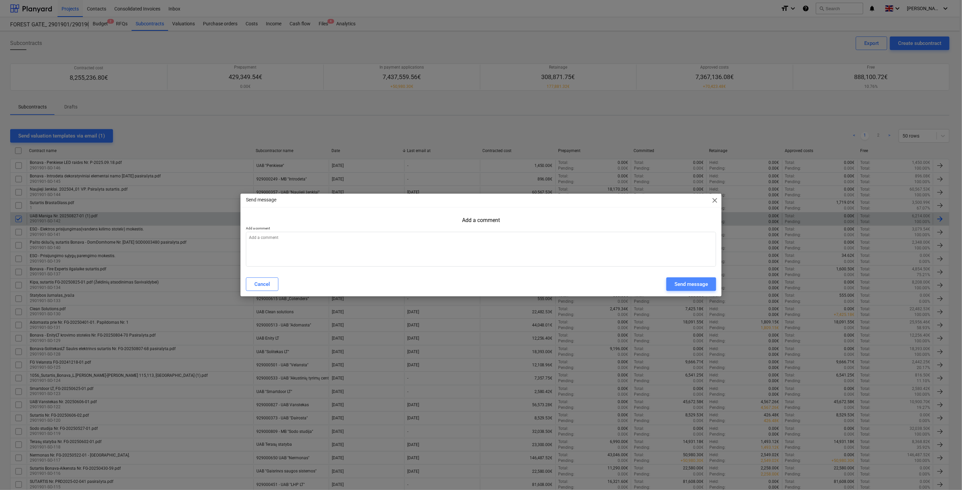
click at [687, 286] on div "Send message" at bounding box center [690, 284] width 33 height 9
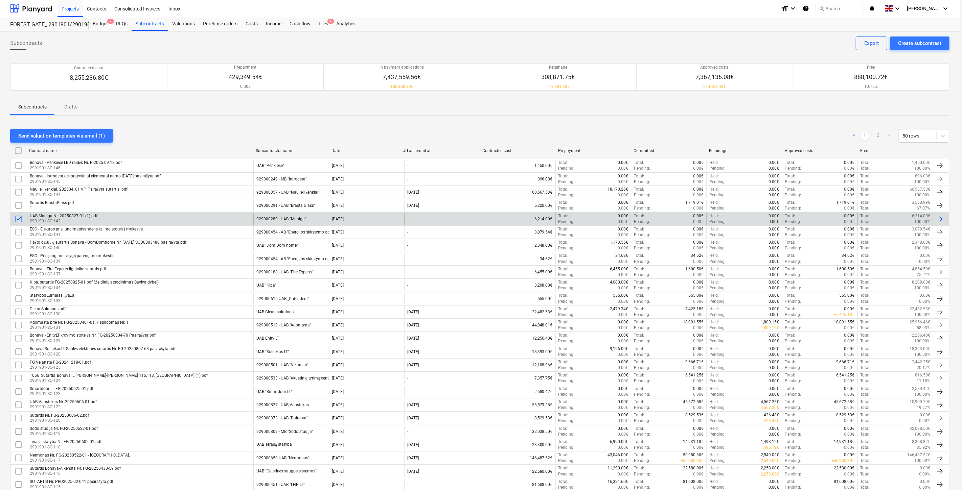
type textarea "x"
click at [190, 215] on div "UAB Maniga Nr. 20250827-01 (1).pdf 2901901-SO-142" at bounding box center [140, 218] width 227 height 11
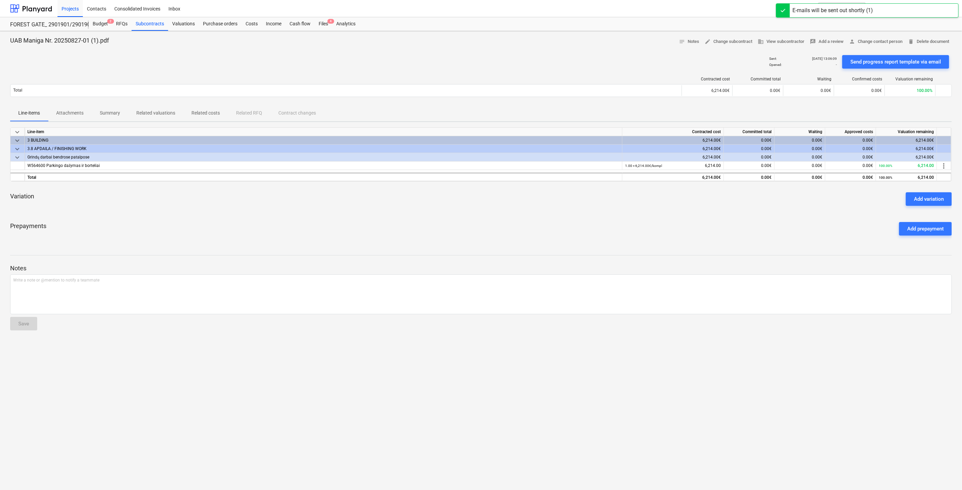
click at [121, 112] on span "Summary" at bounding box center [110, 113] width 37 height 11
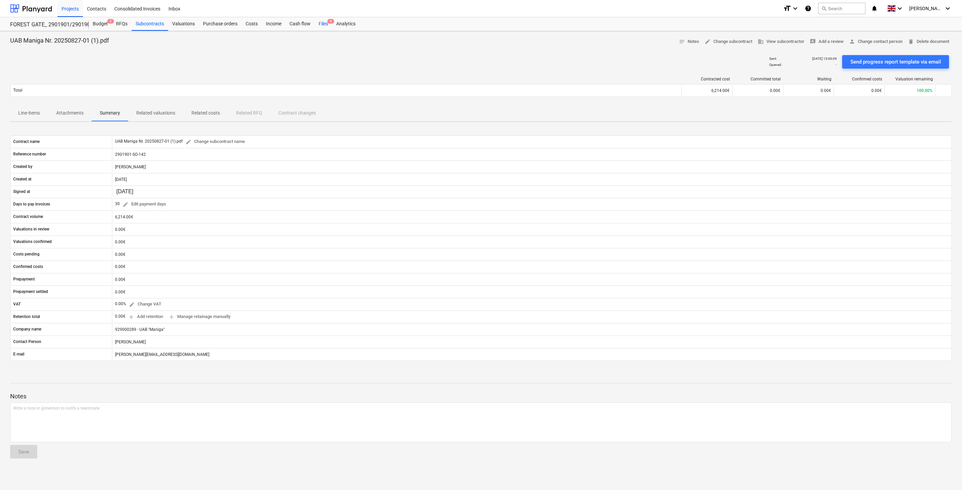
click at [325, 26] on div "Files 4" at bounding box center [324, 24] width 18 height 14
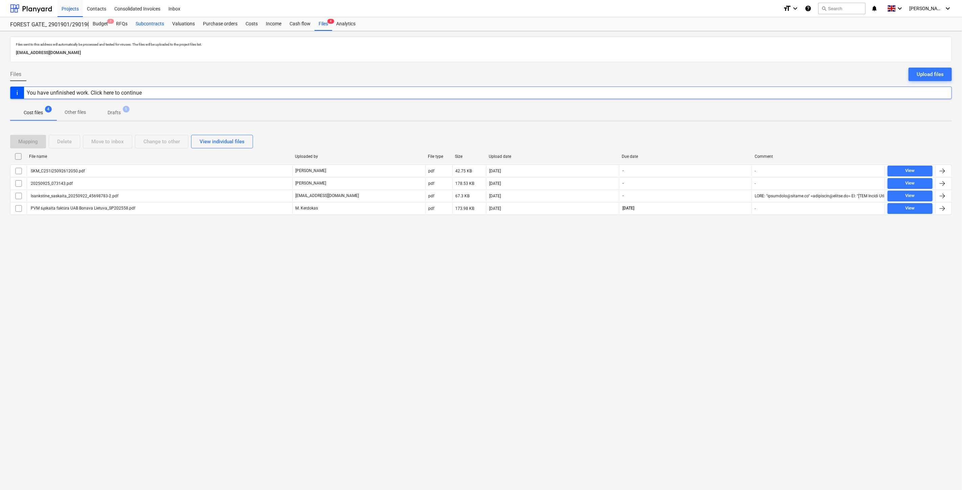
click at [153, 25] on div "Subcontracts" at bounding box center [150, 24] width 37 height 14
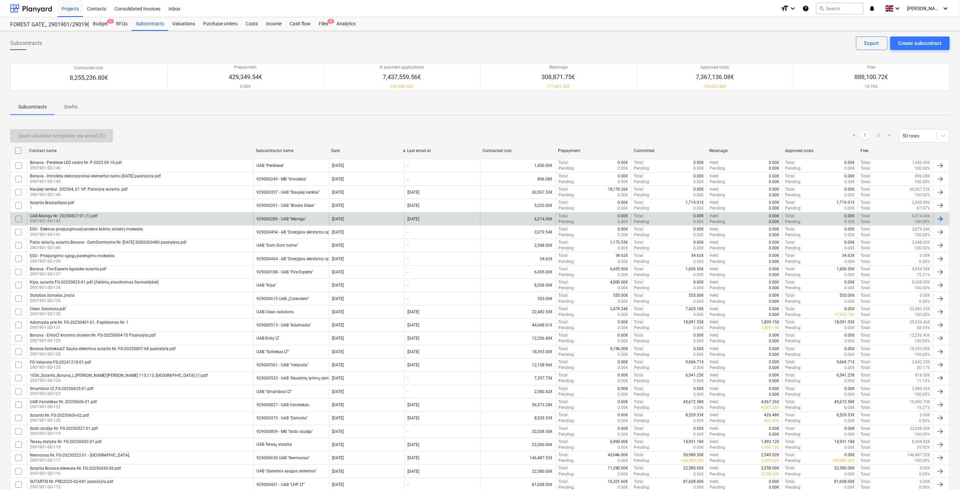
click at [177, 223] on div "UAB Maniga Nr. 20250827-01 (1).pdf 2901901-SO-142" at bounding box center [140, 218] width 227 height 11
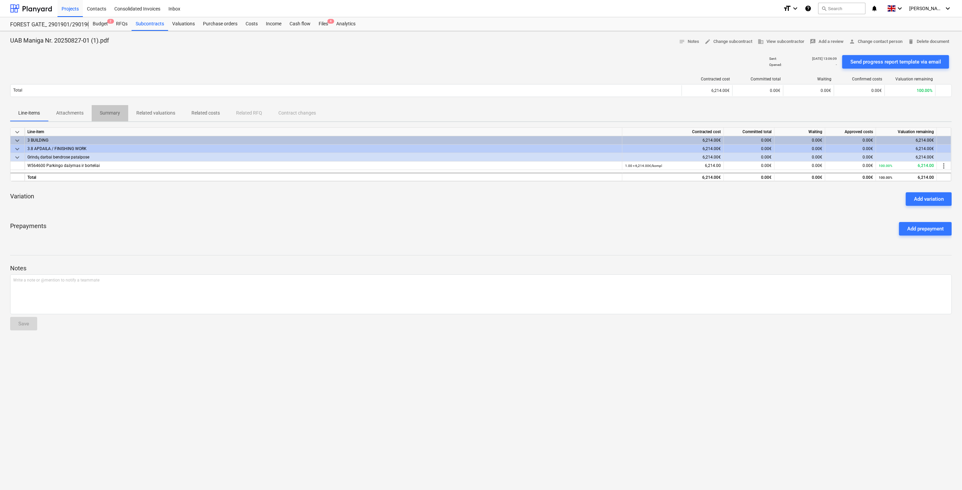
click at [100, 115] on p "Summary" at bounding box center [110, 113] width 20 height 7
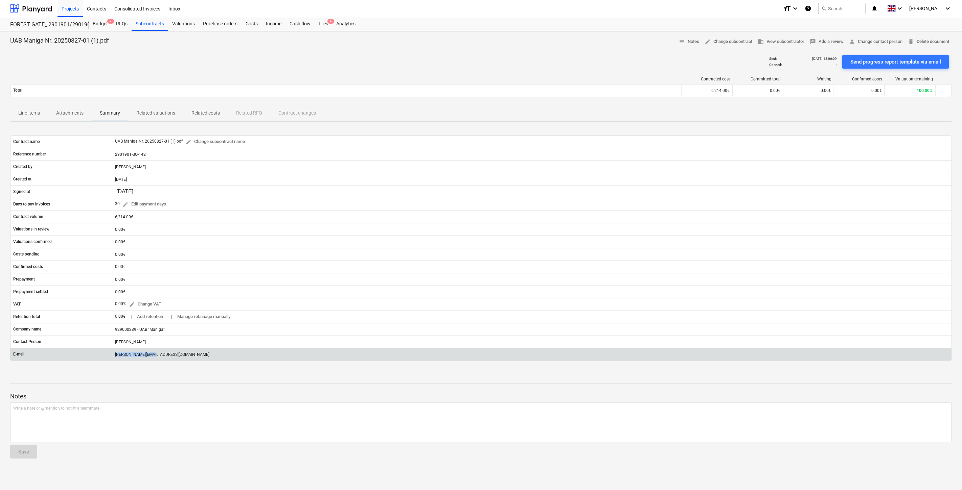
drag, startPoint x: 123, startPoint y: 355, endPoint x: 94, endPoint y: 354, distance: 29.4
click at [94, 354] on div "E-mail [PERSON_NAME][EMAIL_ADDRESS][DOMAIN_NAME]" at bounding box center [480, 354] width 941 height 11
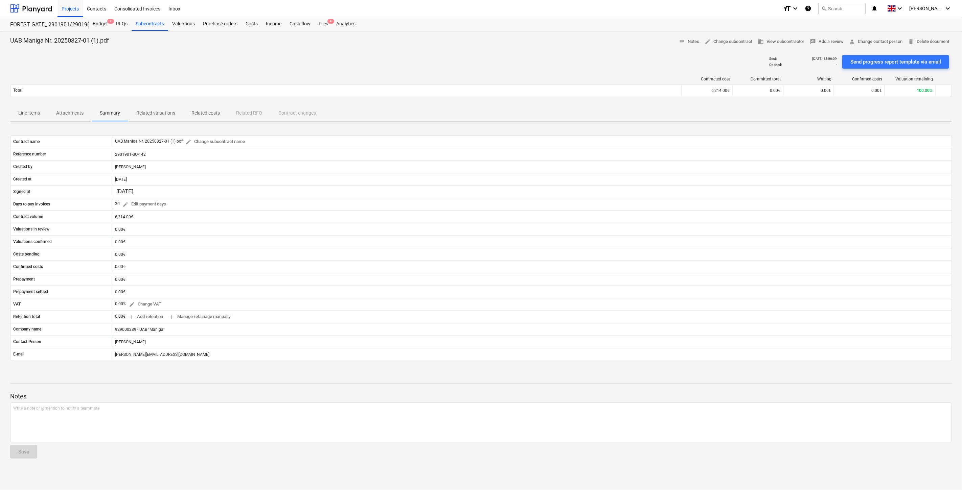
click at [134, 374] on div "UAB Maniga Nr. 20250827-01 (1).pdf notes Notes edit Change subcontract business…" at bounding box center [481, 260] width 962 height 459
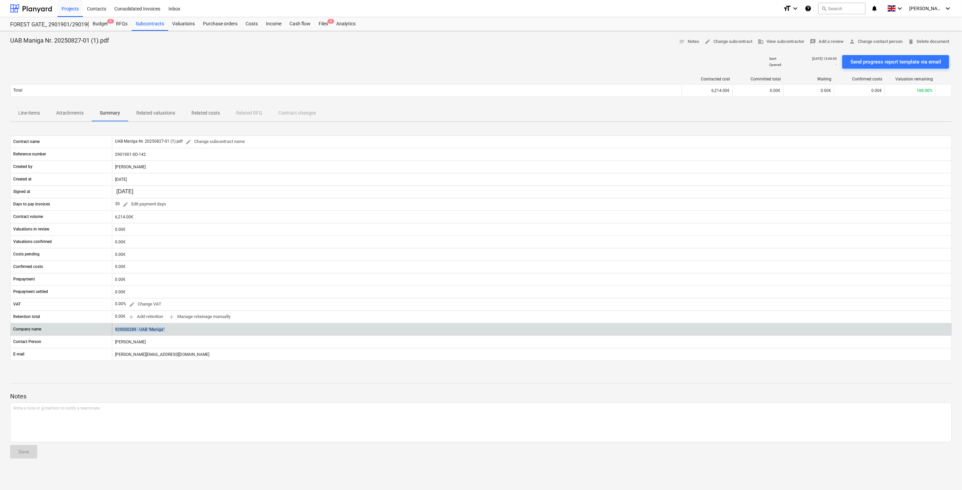
drag, startPoint x: 166, startPoint y: 331, endPoint x: 92, endPoint y: 334, distance: 73.8
click at [92, 334] on div "Company name 929000289 - UAB "Maniga"" at bounding box center [480, 329] width 941 height 11
click at [176, 331] on div "929000289 - UAB "Maniga"" at bounding box center [531, 329] width 839 height 11
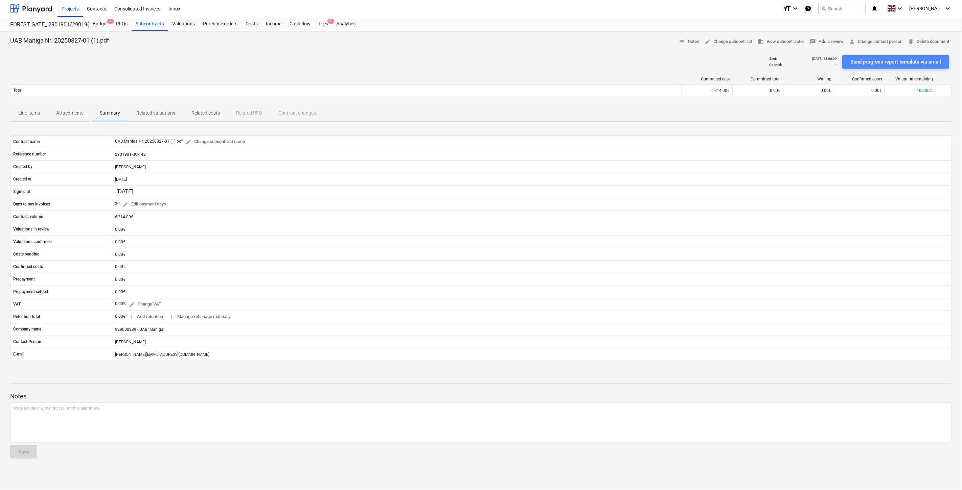
click at [855, 60] on div "Send progress report template via email" at bounding box center [895, 61] width 91 height 9
drag, startPoint x: 508, startPoint y: 60, endPoint x: 254, endPoint y: 70, distance: 254.2
click at [508, 60] on div "Sent : [DATE] 13:07:00 Opened : - Send progress report template via email" at bounding box center [481, 61] width 942 height 19
click at [147, 25] on div "Subcontracts" at bounding box center [150, 24] width 37 height 14
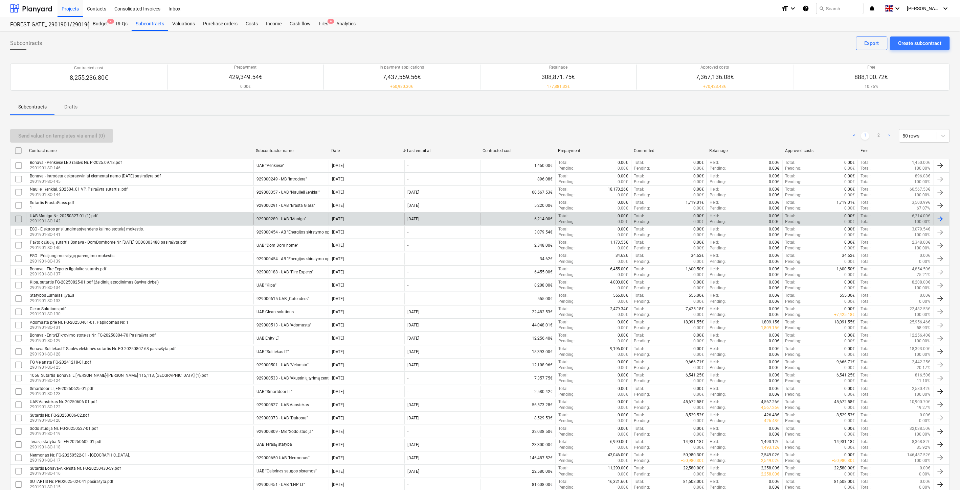
click at [192, 214] on div "UAB Maniga Nr. 20250827-01 (1).pdf 2901901-SO-142" at bounding box center [140, 218] width 227 height 11
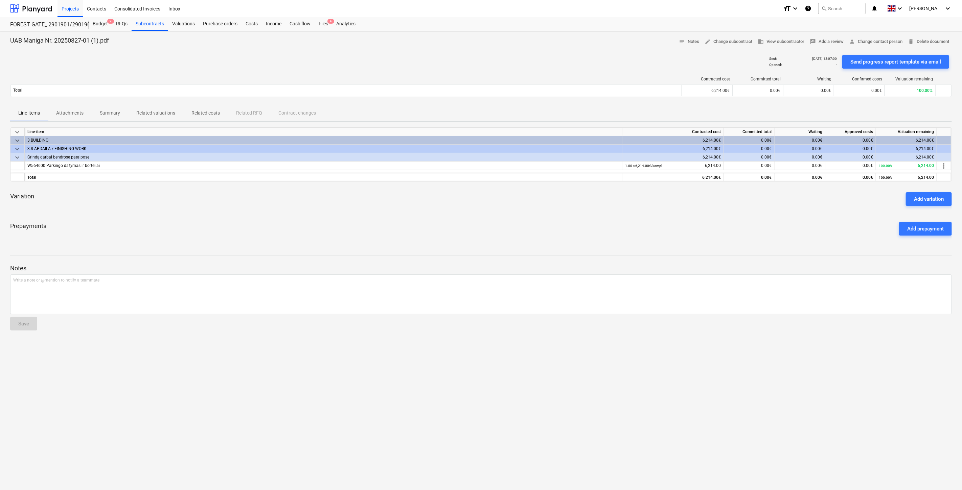
click at [109, 113] on p "Summary" at bounding box center [110, 113] width 20 height 7
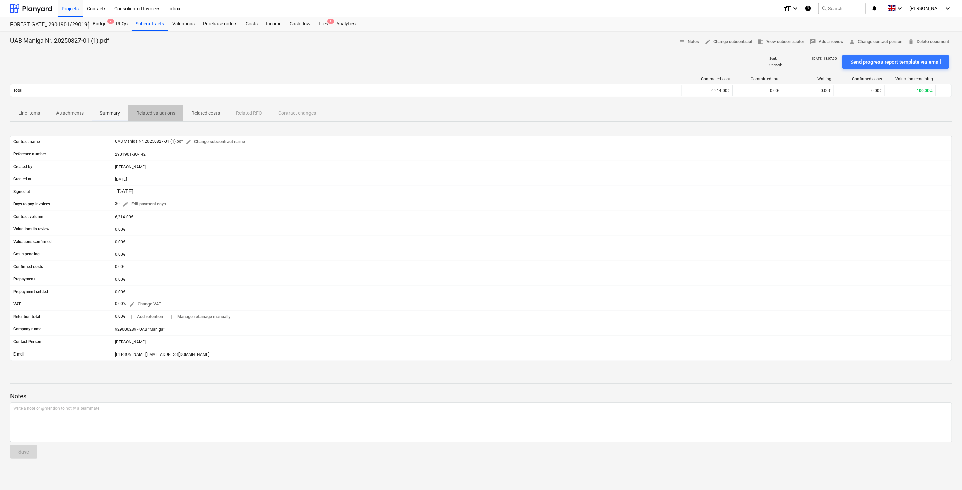
click at [137, 112] on p "Related valuations" at bounding box center [155, 113] width 39 height 7
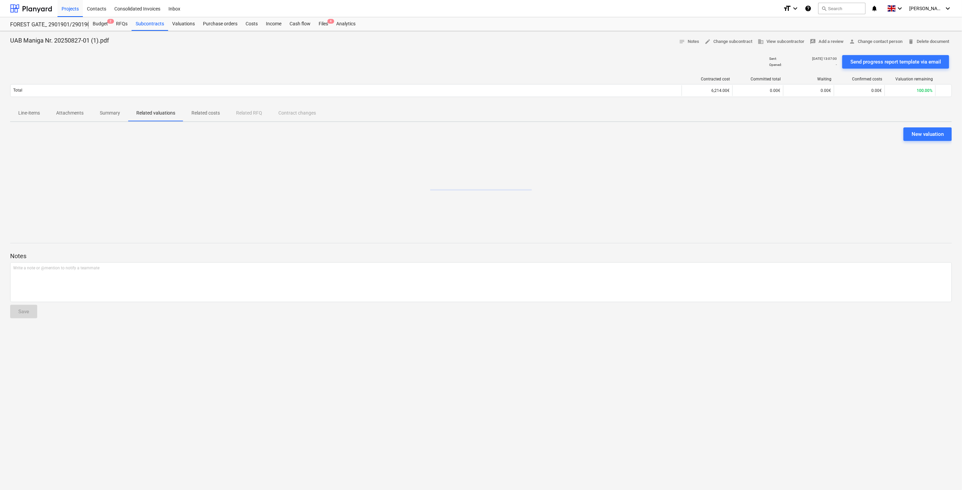
click at [64, 118] on span "Attachments" at bounding box center [70, 113] width 44 height 11
click at [10, 119] on span "Line-items" at bounding box center [29, 113] width 38 height 11
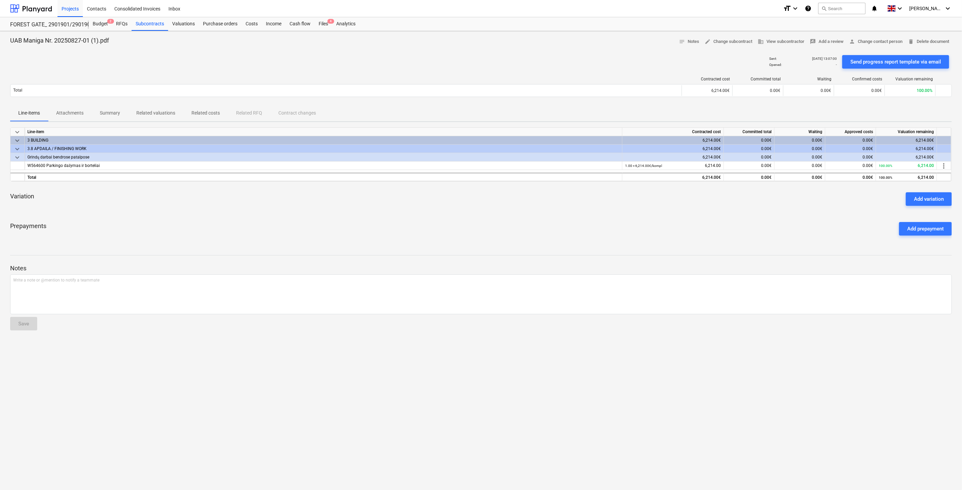
click at [147, 110] on p "Related valuations" at bounding box center [155, 113] width 39 height 7
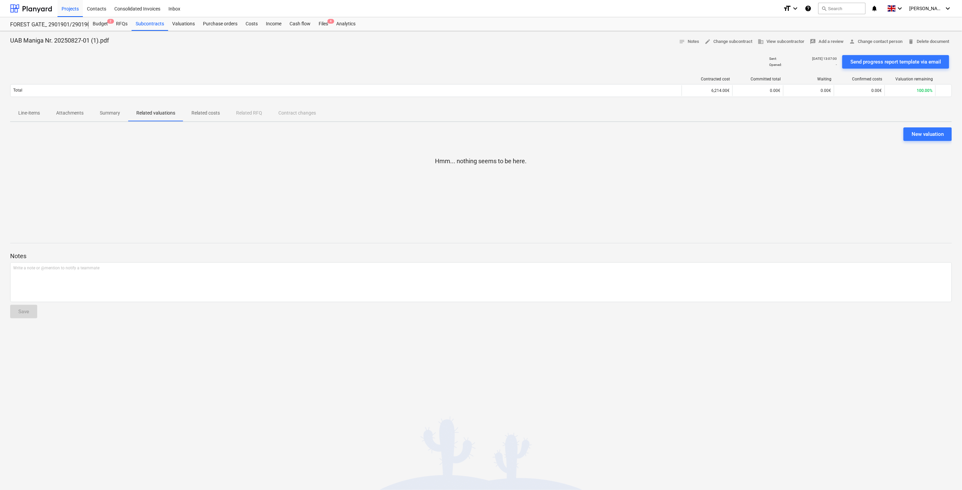
click at [198, 112] on p "Related costs" at bounding box center [205, 113] width 28 height 7
click at [123, 113] on span "Summary" at bounding box center [110, 113] width 37 height 11
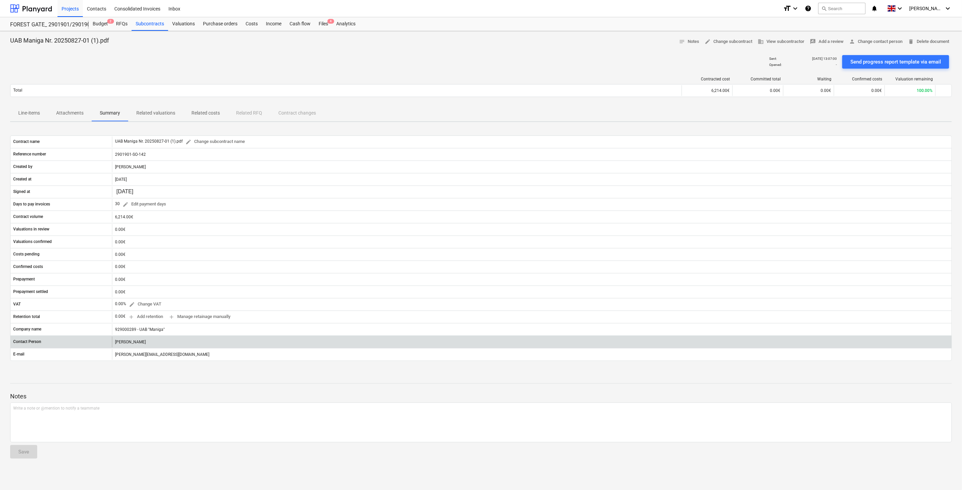
drag, startPoint x: 151, startPoint y: 343, endPoint x: 162, endPoint y: 342, distance: 11.5
click at [106, 344] on div "Contact Person [PERSON_NAME]" at bounding box center [480, 342] width 941 height 11
click at [169, 342] on div "[PERSON_NAME]" at bounding box center [531, 342] width 839 height 11
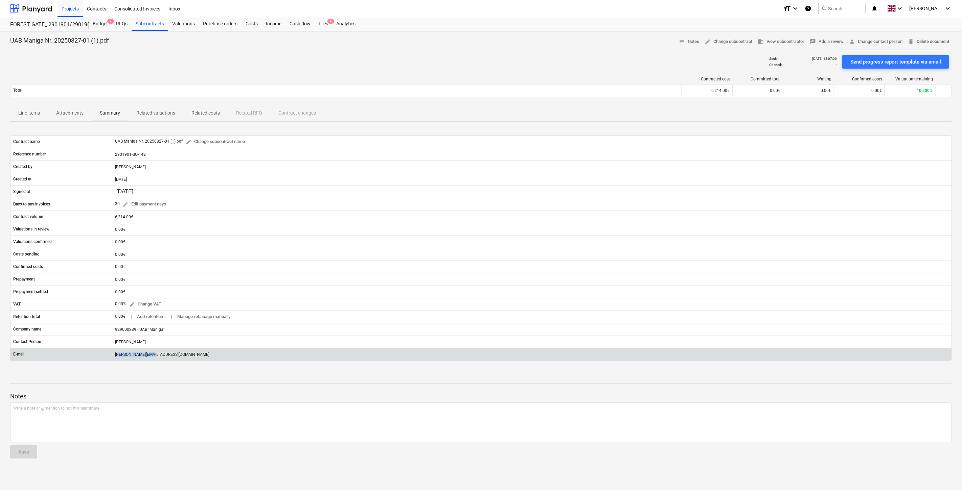
drag, startPoint x: 157, startPoint y: 353, endPoint x: 102, endPoint y: 355, distance: 54.2
click at [99, 355] on div "E-mail [PERSON_NAME][EMAIL_ADDRESS][DOMAIN_NAME]" at bounding box center [480, 354] width 941 height 11
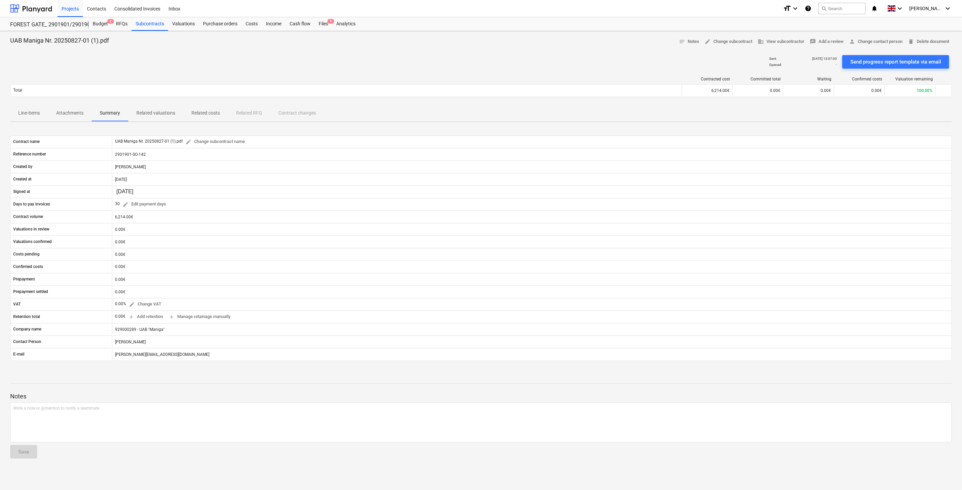
click at [146, 371] on div "UAB Maniga Nr. 20250827-01 (1).pdf notes Notes edit Change subcontract business…" at bounding box center [481, 260] width 962 height 459
click at [322, 28] on div "Files 4" at bounding box center [324, 24] width 18 height 14
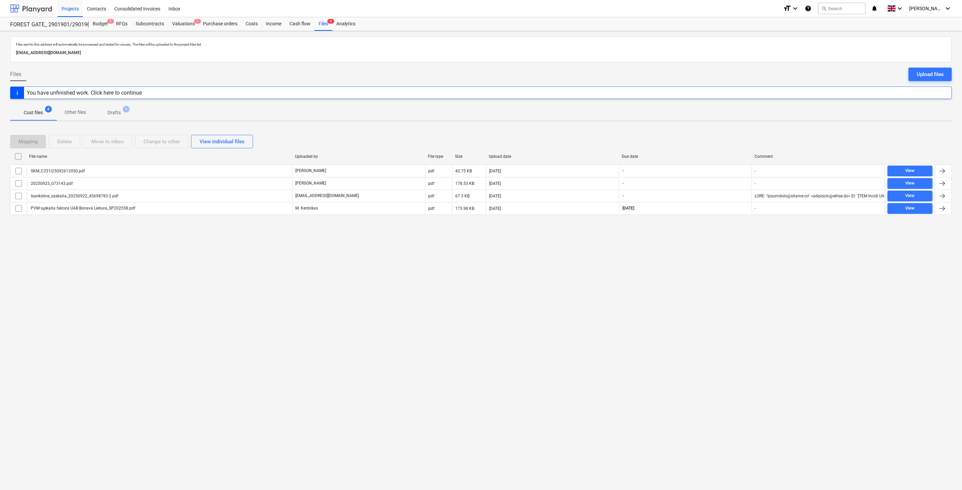
click at [41, 7] on div at bounding box center [31, 8] width 42 height 17
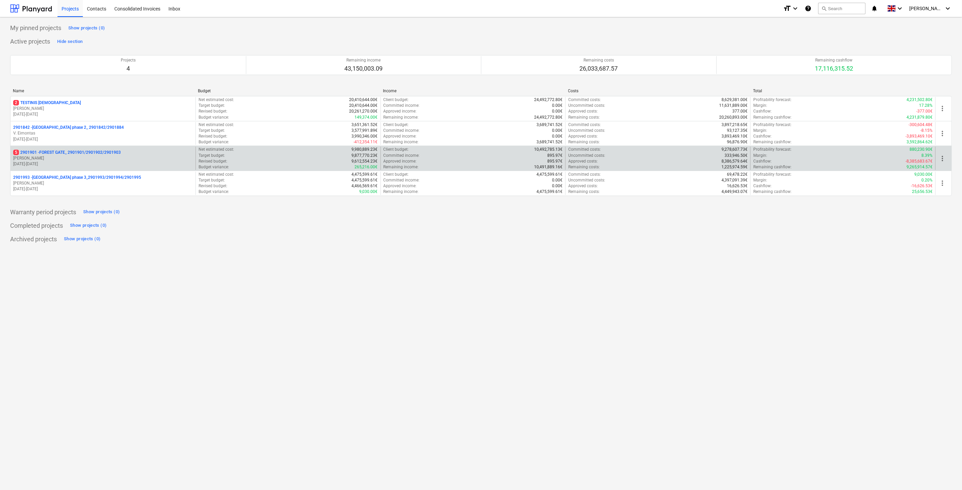
click at [99, 165] on p "[DATE] - [DATE]" at bounding box center [103, 164] width 180 height 6
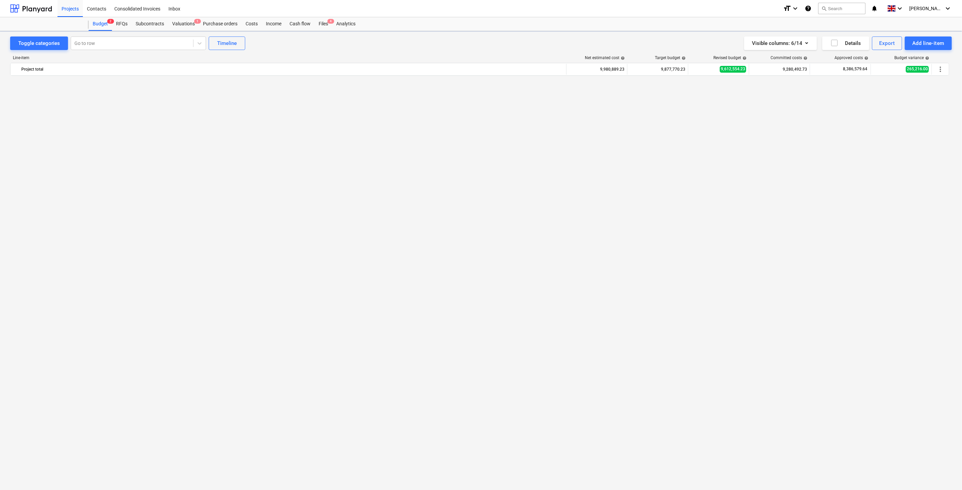
scroll to position [2611, 0]
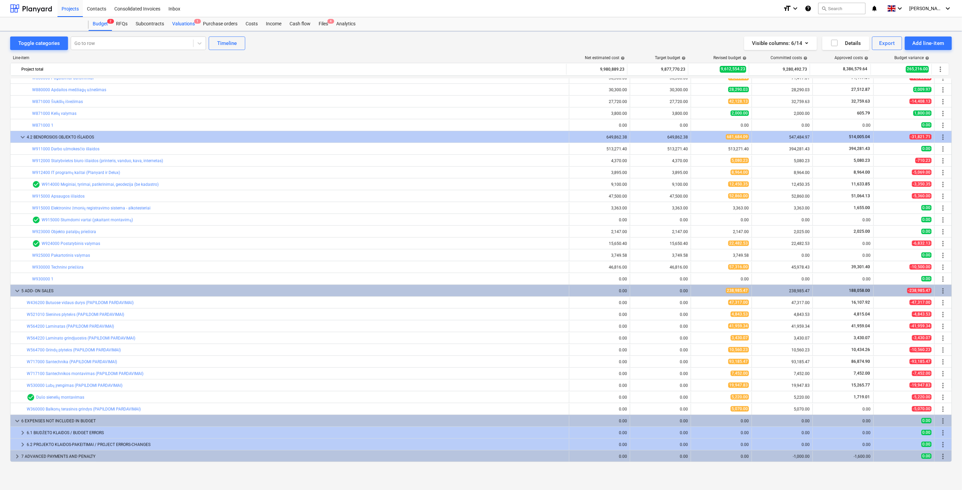
click at [186, 27] on div "Valuations 1" at bounding box center [183, 24] width 31 height 14
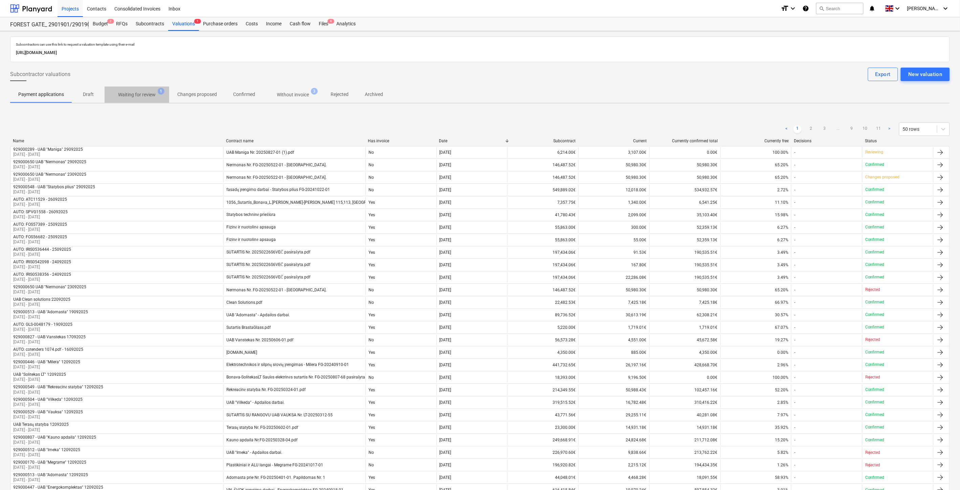
click at [146, 96] on p "Waiting for review" at bounding box center [137, 94] width 38 height 7
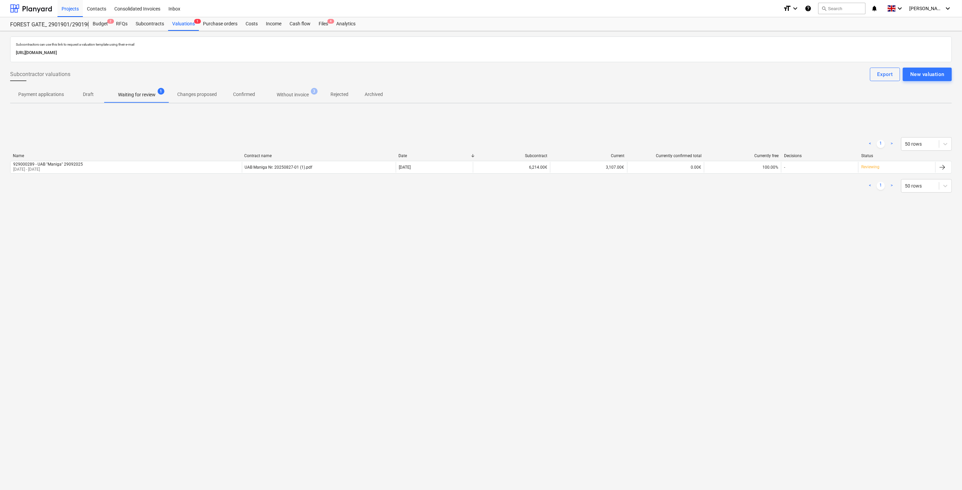
drag, startPoint x: 669, startPoint y: 260, endPoint x: 690, endPoint y: 239, distance: 30.4
click at [673, 256] on div "Subcontractors can use this link to request a valuation template using their e-…" at bounding box center [481, 260] width 962 height 459
click at [690, 239] on div "Subcontractors can use this link to request a valuation template using their e-…" at bounding box center [481, 260] width 962 height 459
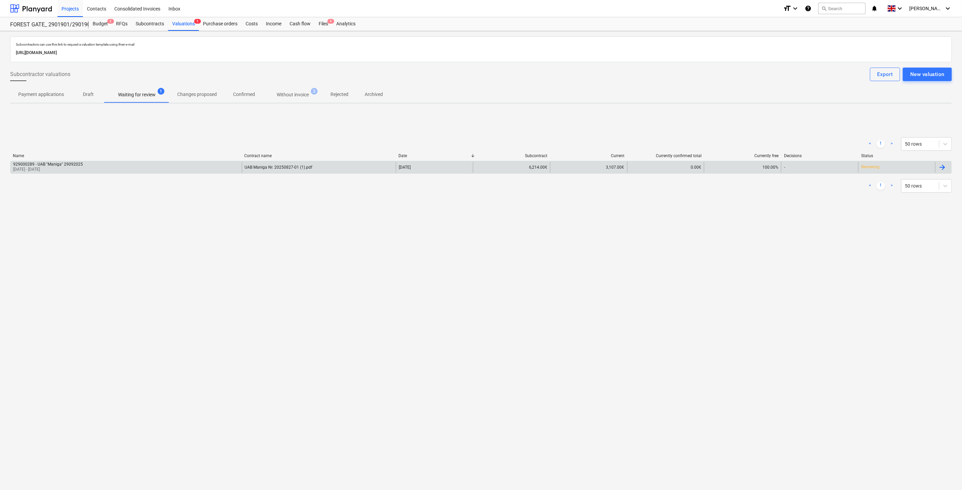
click at [318, 173] on div "929000289 - UAB "Maniga" 29092025 [DATE] - [DATE] UAB Maniga Nr. 20250827-01 (1…" at bounding box center [481, 167] width 942 height 13
click at [318, 164] on div "UAB Maniga Nr. 20250827-01 (1).pdf" at bounding box center [319, 167] width 154 height 11
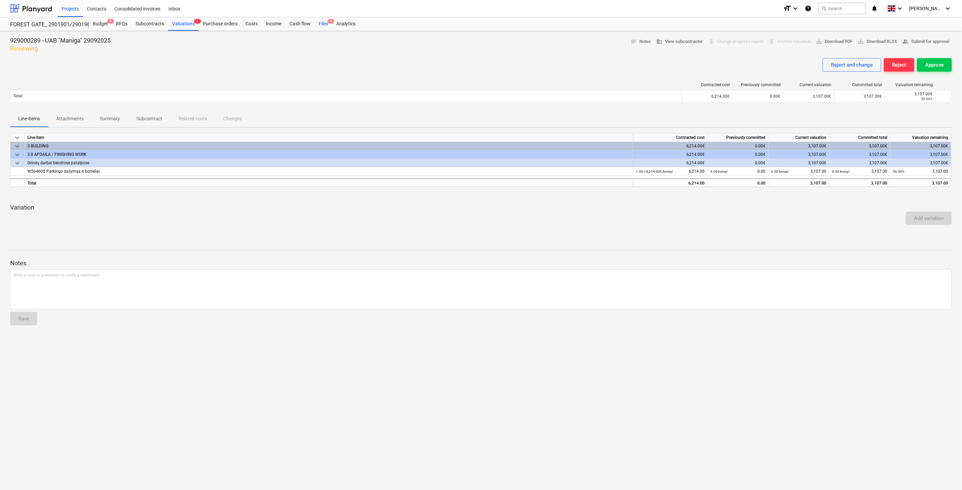
drag, startPoint x: 322, startPoint y: 20, endPoint x: 324, endPoint y: 26, distance: 6.3
click at [322, 20] on div "Files 4" at bounding box center [324, 24] width 18 height 14
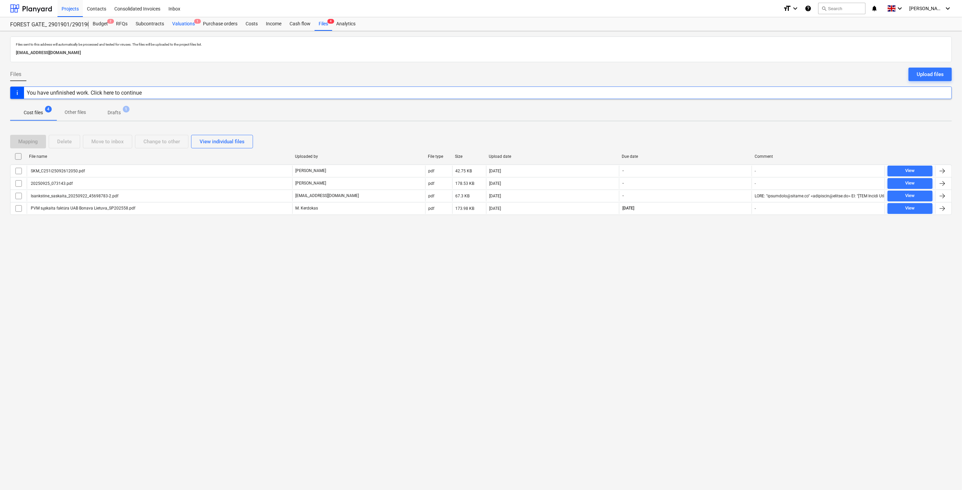
click at [186, 25] on div "Valuations 1" at bounding box center [183, 24] width 31 height 14
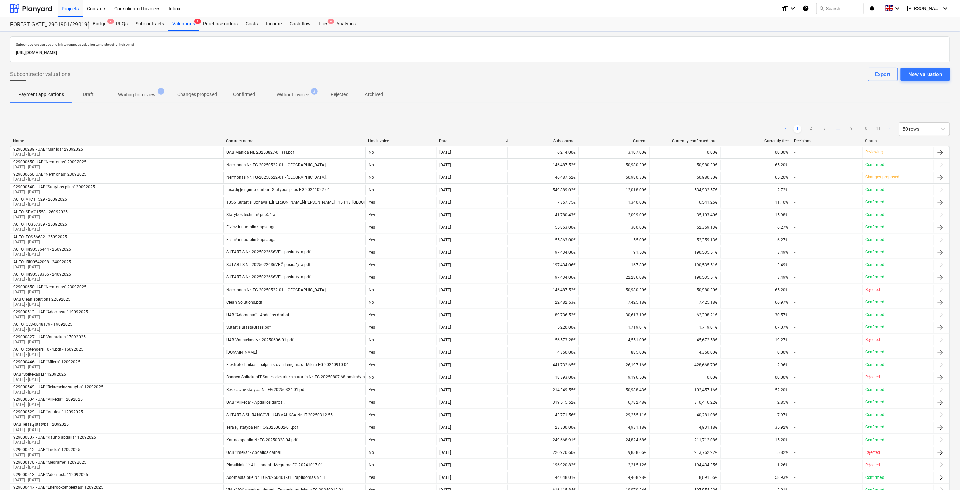
click at [282, 100] on span "Without invoice 3" at bounding box center [292, 95] width 59 height 12
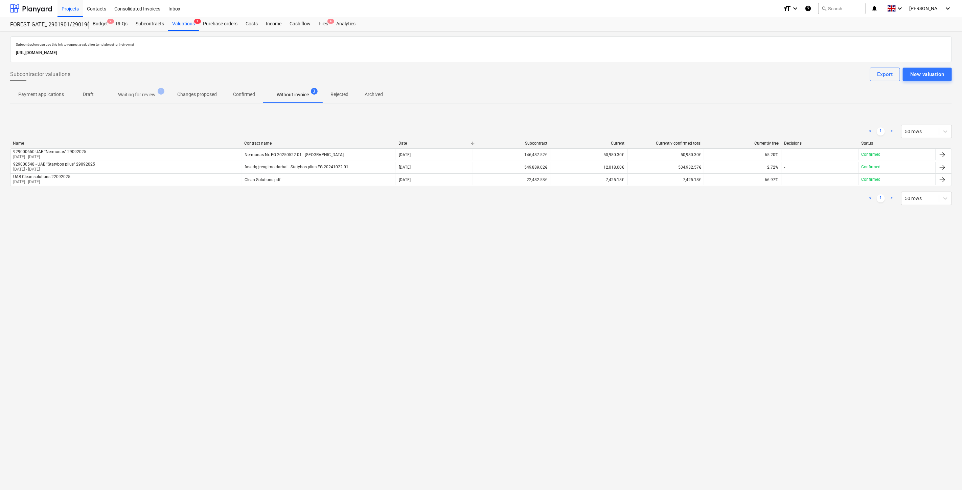
click at [664, 314] on div "Subcontractors can use this link to request a valuation template using their e-…" at bounding box center [481, 260] width 962 height 459
click at [696, 299] on div "Subcontractors can use this link to request a valuation template using their e-…" at bounding box center [481, 260] width 962 height 459
drag, startPoint x: 133, startPoint y: 25, endPoint x: 149, endPoint y: 22, distance: 17.1
click at [133, 24] on div "Subcontracts" at bounding box center [150, 24] width 37 height 14
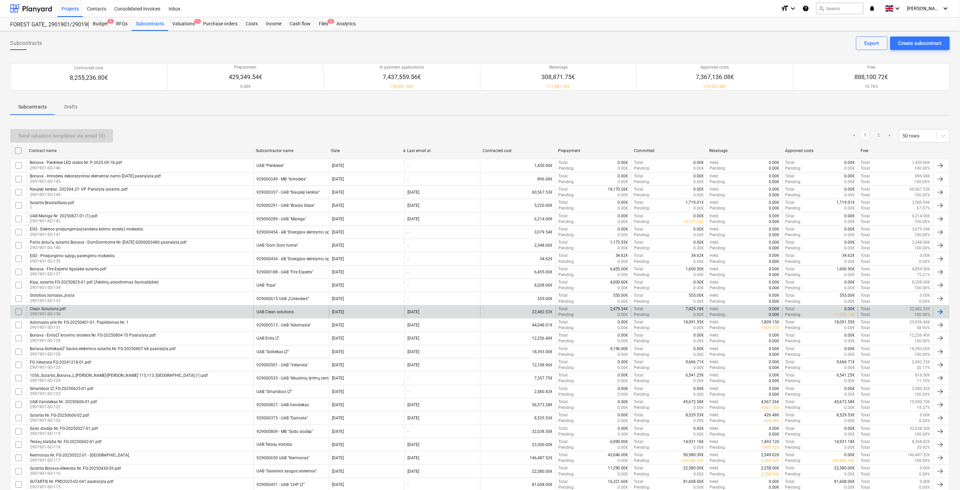
click at [161, 309] on div "Clean Solutions.pdf 2901901-SO-130" at bounding box center [140, 311] width 227 height 11
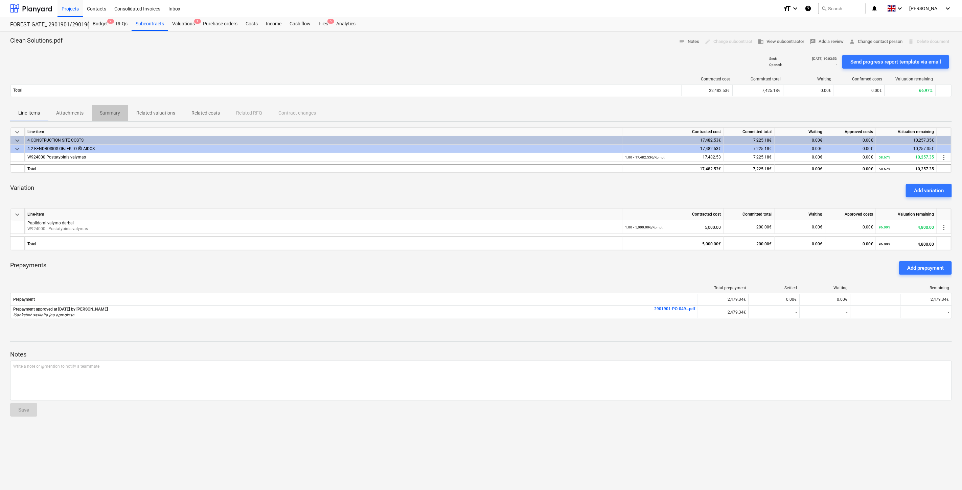
click at [112, 112] on p "Summary" at bounding box center [110, 113] width 20 height 7
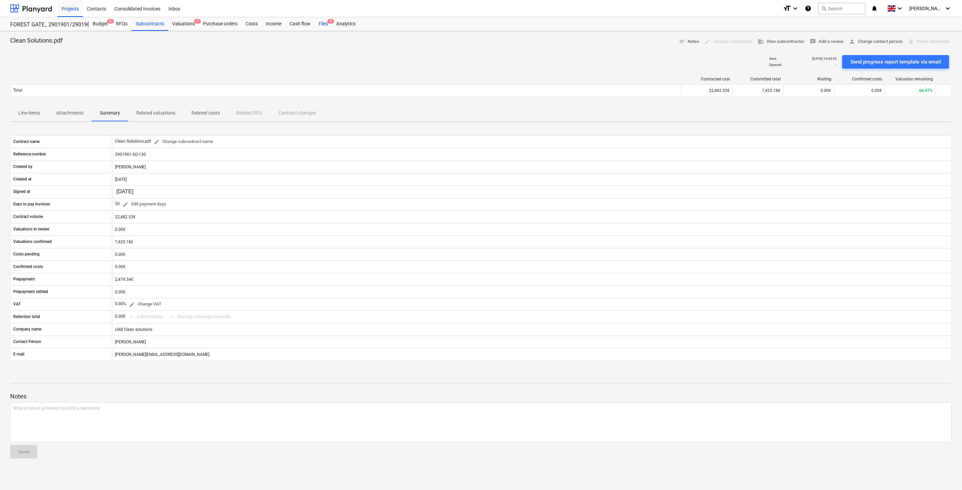
click at [319, 25] on div "Files 5" at bounding box center [324, 24] width 18 height 14
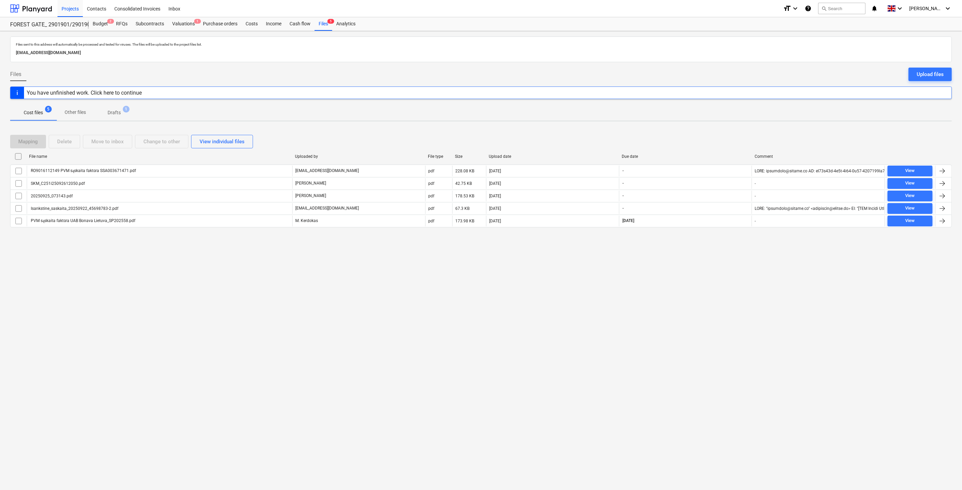
click at [712, 142] on div "Mapping Delete Move to inbox Change to other View individual files" at bounding box center [481, 142] width 942 height 14
click at [724, 137] on div "Mapping Delete Move to inbox Change to other View individual files" at bounding box center [481, 142] width 942 height 14
click at [733, 129] on div "Mapping Delete Move to inbox Change to other View individual files File name Up…" at bounding box center [481, 184] width 942 height 114
click at [738, 126] on div "Files sent to this address will automatically be processed and tested for virus…" at bounding box center [481, 260] width 962 height 459
click at [181, 21] on div "Valuations 1" at bounding box center [183, 24] width 31 height 14
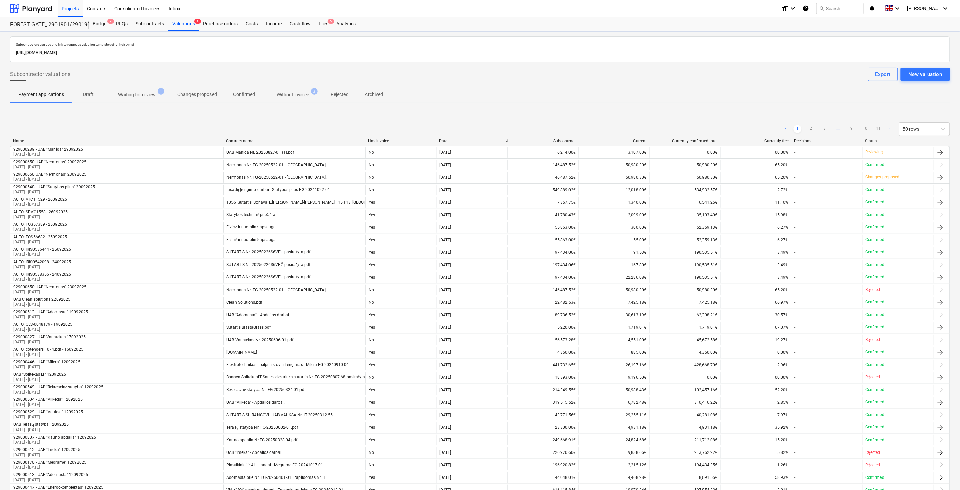
click at [137, 96] on p "Waiting for review" at bounding box center [137, 94] width 38 height 7
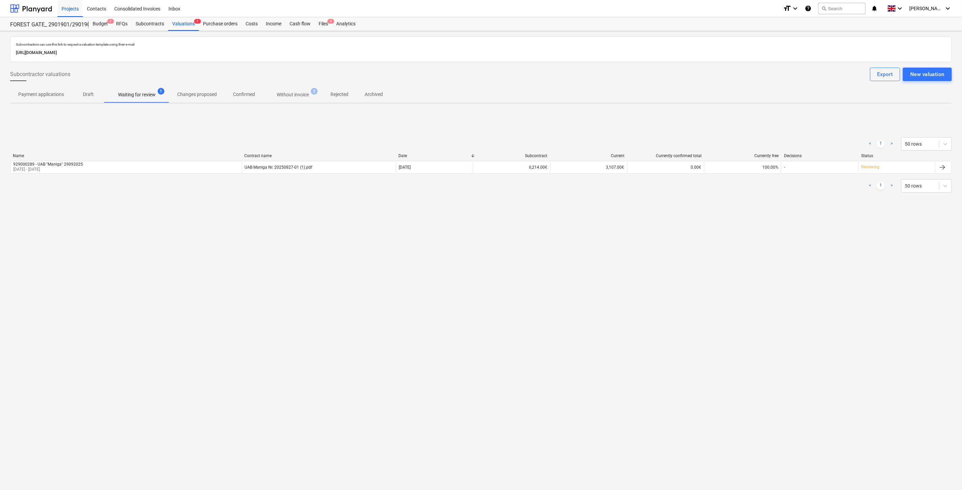
drag, startPoint x: 298, startPoint y: 93, endPoint x: 299, endPoint y: 96, distance: 3.8
click at [298, 93] on p "Without invoice" at bounding box center [293, 94] width 32 height 7
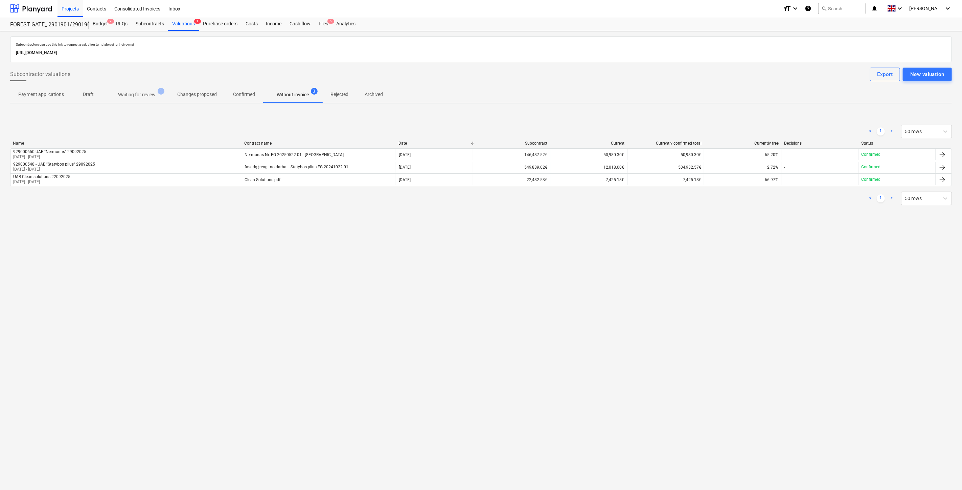
drag, startPoint x: 326, startPoint y: 24, endPoint x: 393, endPoint y: 4, distance: 69.9
click at [326, 24] on div "Files 5" at bounding box center [324, 24] width 18 height 14
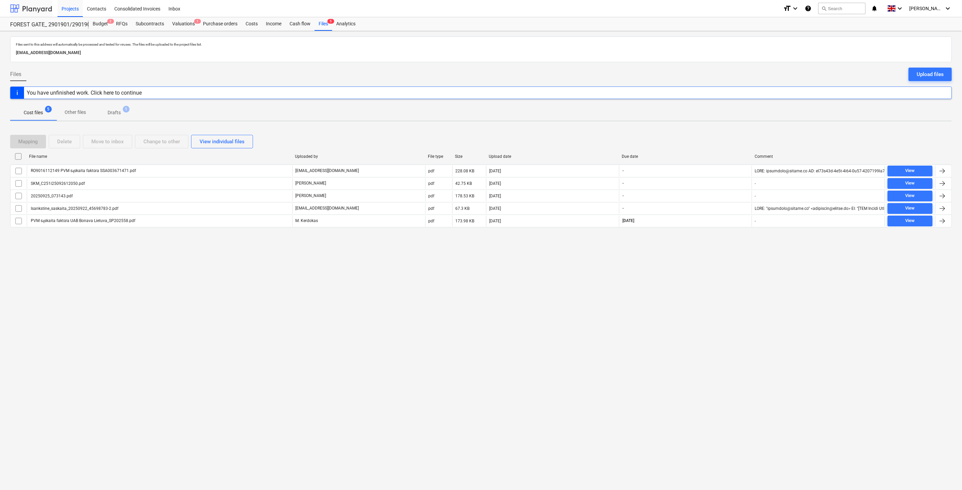
drag, startPoint x: 33, startPoint y: 8, endPoint x: 36, endPoint y: 13, distance: 5.5
click at [33, 8] on div at bounding box center [31, 8] width 42 height 17
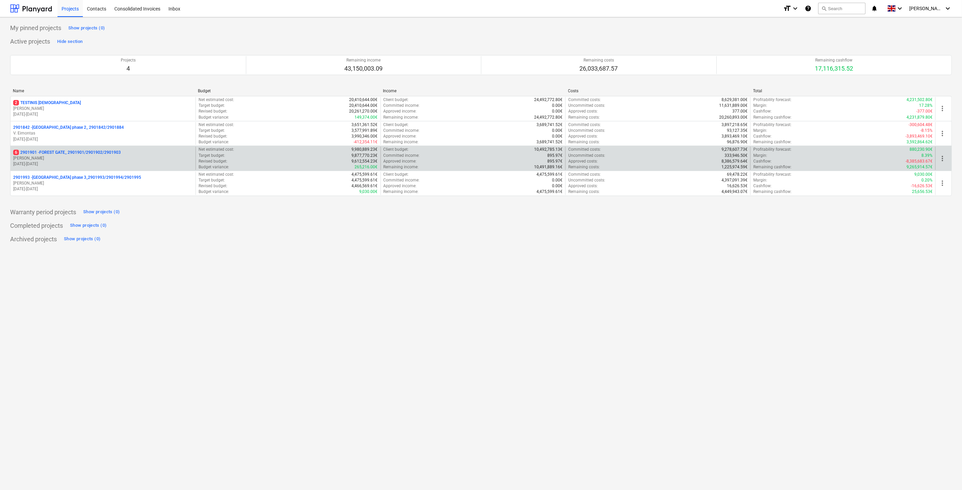
click at [85, 157] on p "[PERSON_NAME]" at bounding box center [103, 159] width 180 height 6
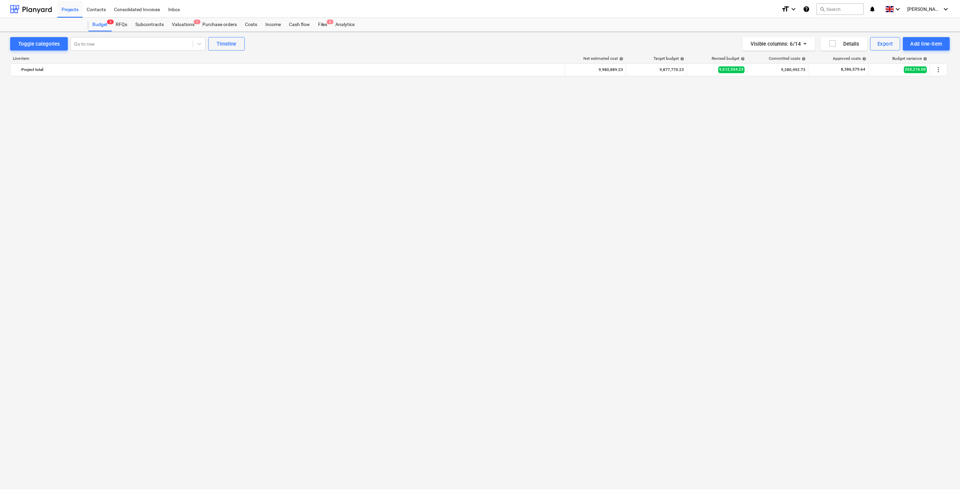
scroll to position [2611, 0]
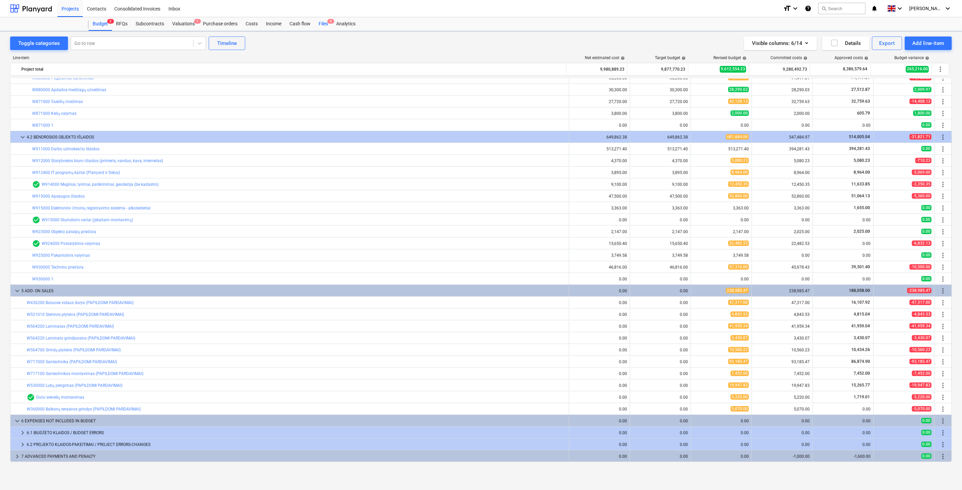
click at [321, 21] on div "Files 5" at bounding box center [324, 24] width 18 height 14
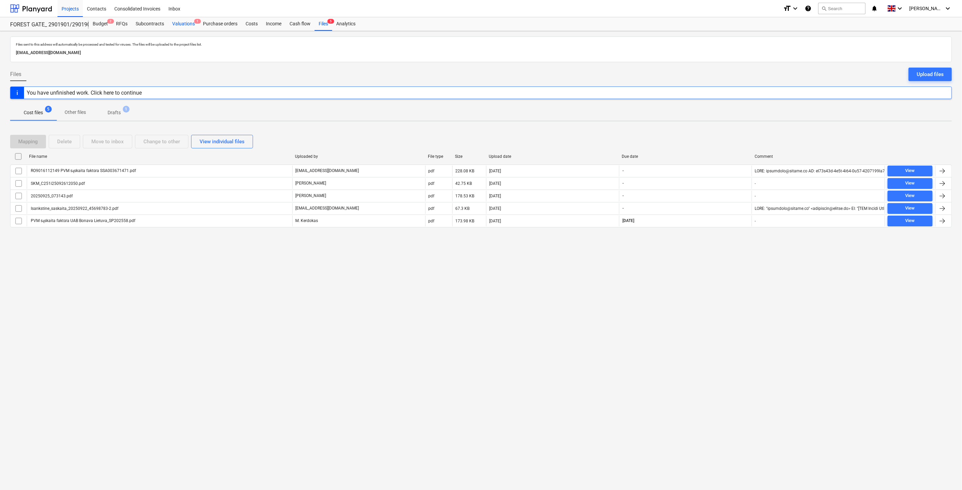
click at [182, 22] on div "Valuations 1" at bounding box center [183, 24] width 31 height 14
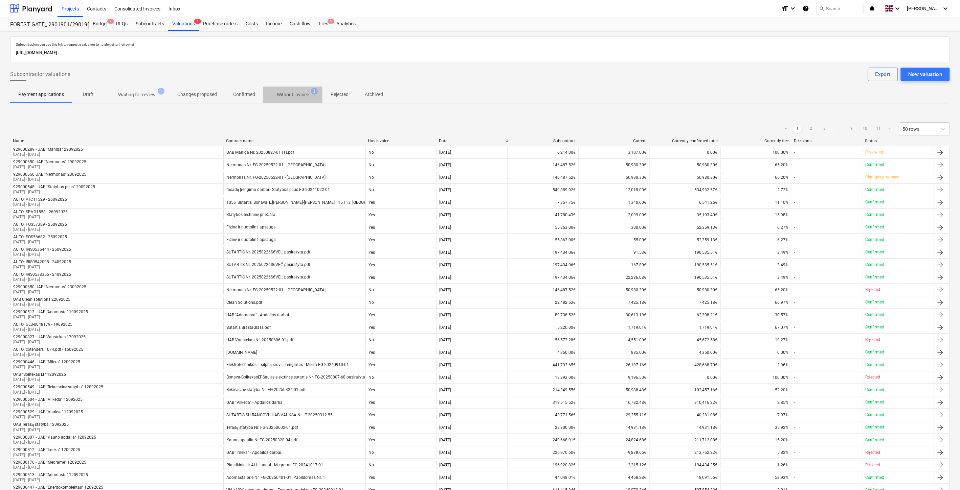
click at [290, 95] on p "Without invoice" at bounding box center [293, 94] width 32 height 7
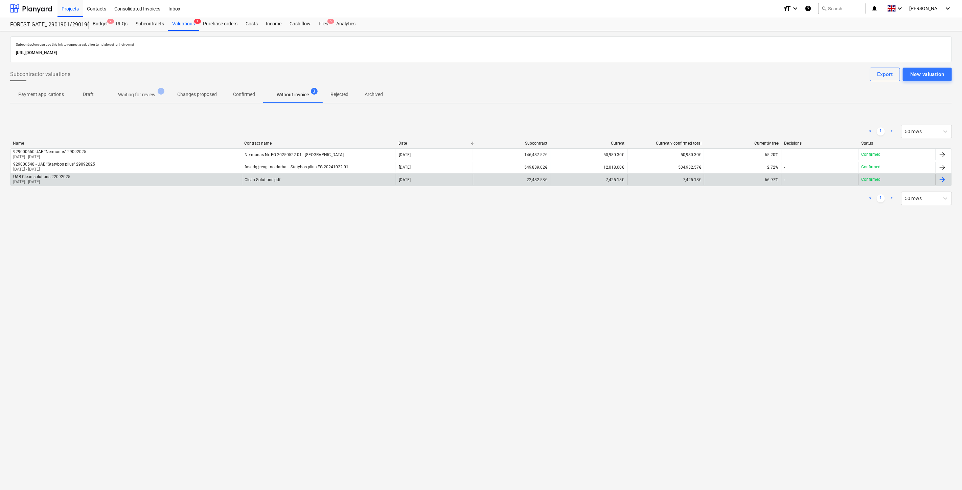
click at [197, 179] on div "UAB Clean solutions 22092025 [DATE] - [DATE]" at bounding box center [125, 180] width 231 height 11
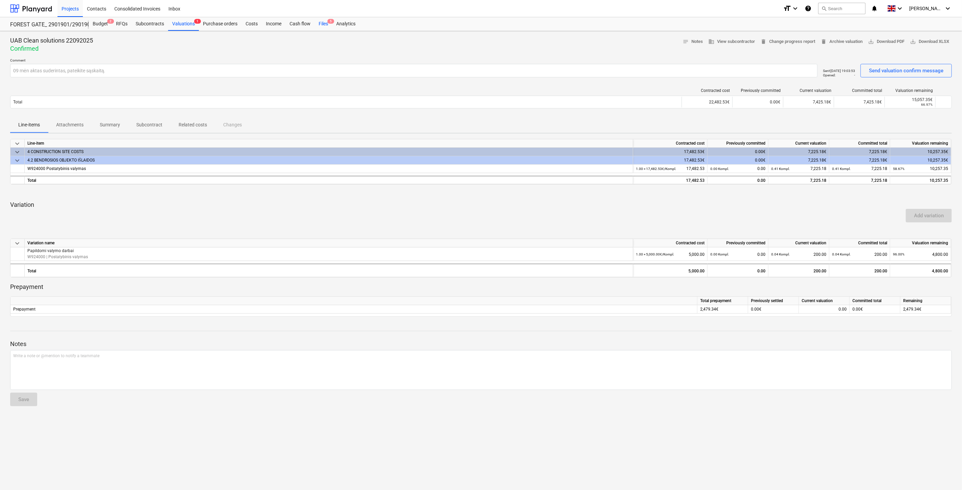
click at [322, 22] on div "Files 5" at bounding box center [324, 24] width 18 height 14
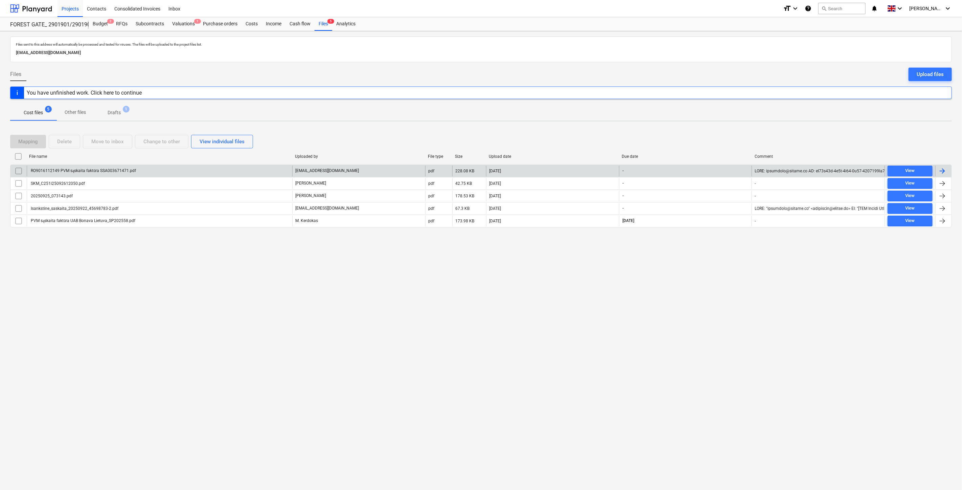
click at [217, 169] on div "RO9016112149 PVM sąskaita faktūra SSA003671471.pdf" at bounding box center [160, 171] width 266 height 11
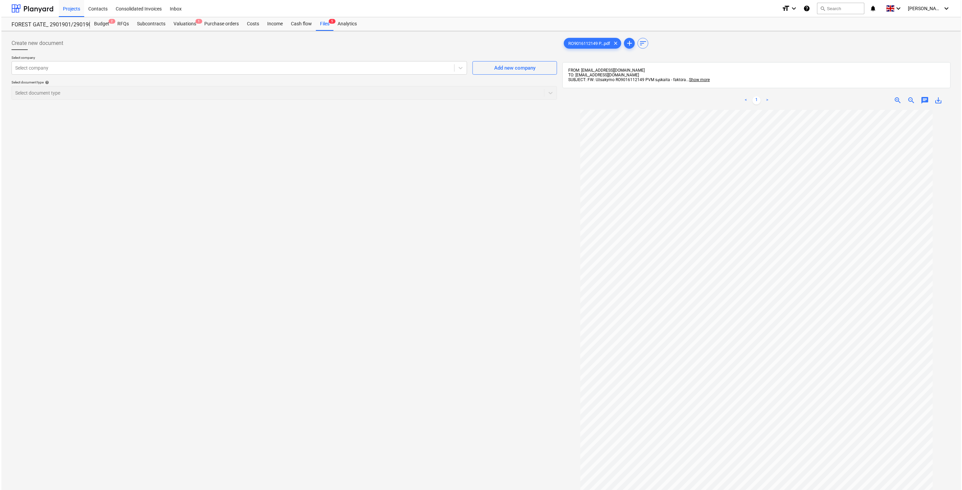
scroll to position [28, 0]
click at [938, 99] on span "save_alt" at bounding box center [937, 100] width 8 height 8
click at [295, 179] on div "Create new document Select company Select company Add new company Select docume…" at bounding box center [282, 309] width 551 height 550
click at [323, 28] on div "Files 5" at bounding box center [324, 24] width 18 height 14
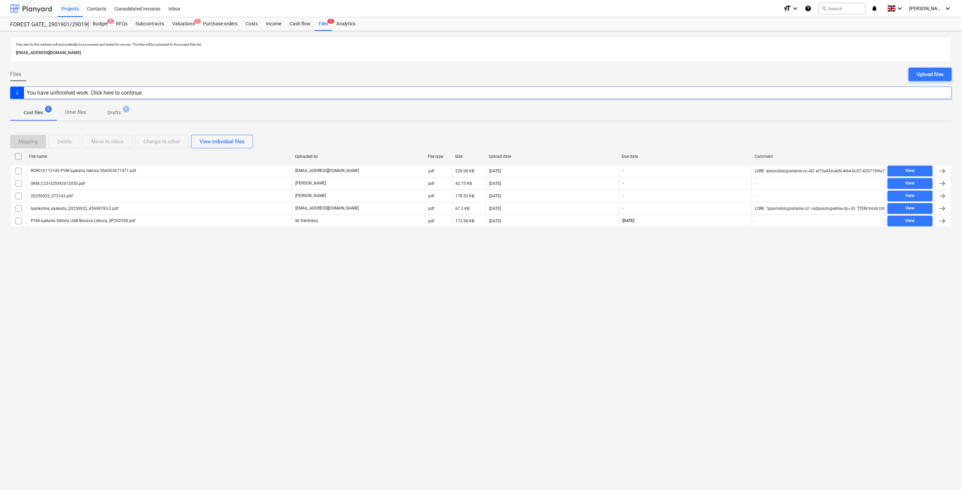
click at [41, 7] on div at bounding box center [31, 8] width 42 height 17
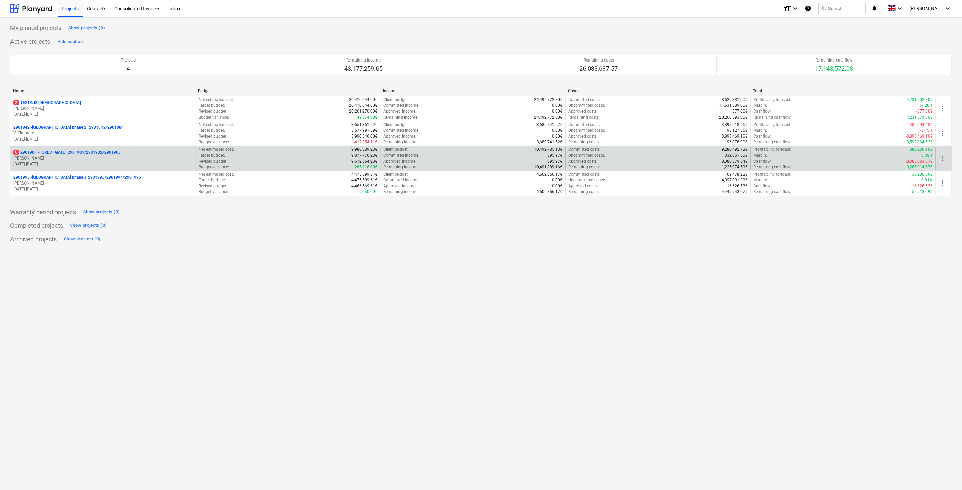
click at [85, 156] on div "6 2901901 - FOREST GATE_ 2901901/2901902/2901903 [PERSON_NAME] [DATE] - [DATE]" at bounding box center [103, 158] width 180 height 17
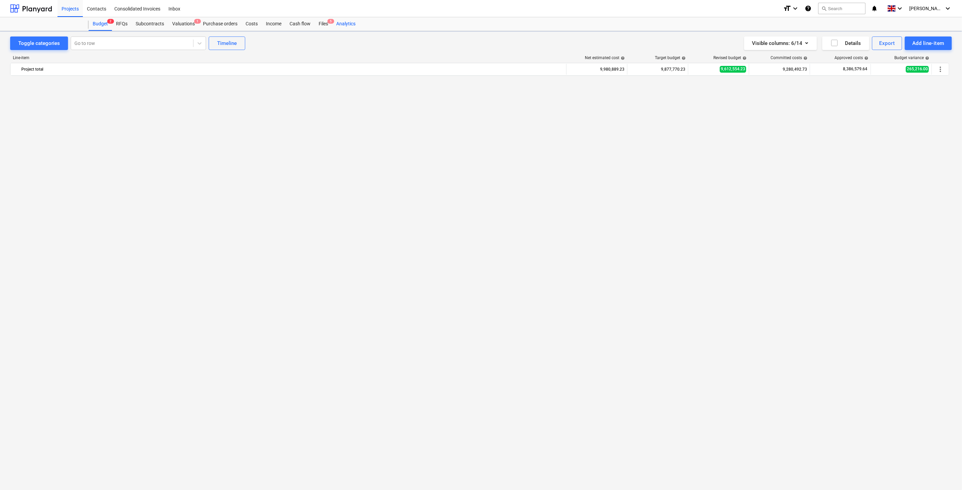
scroll to position [2611, 0]
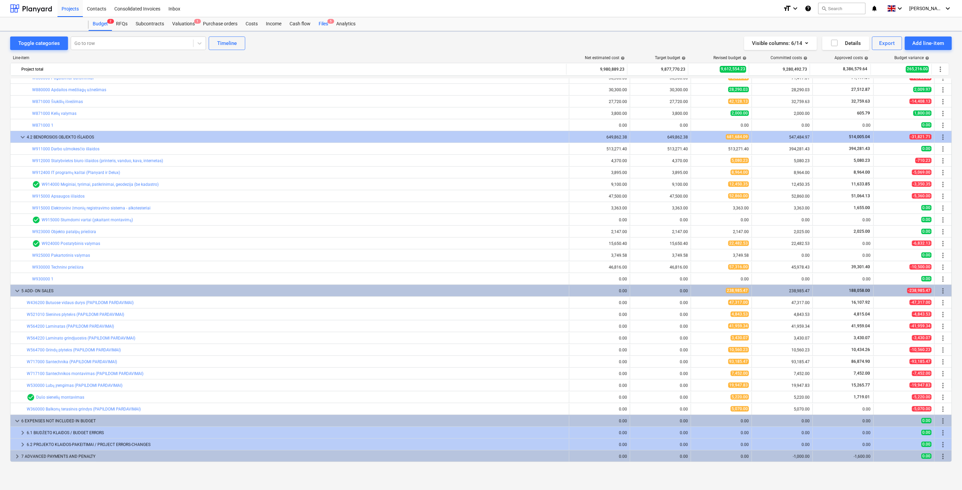
click at [323, 22] on div "Files 5" at bounding box center [324, 24] width 18 height 14
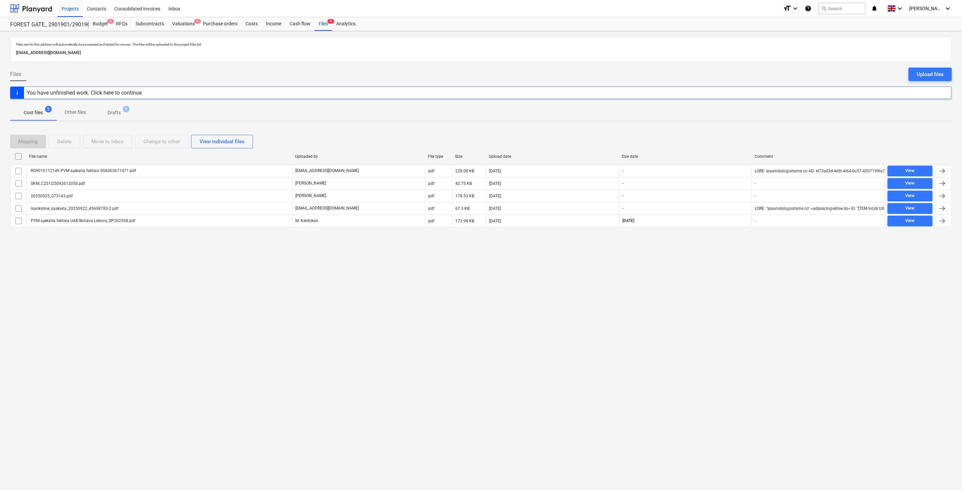
click at [746, 320] on div "Files sent to this address will automatically be processed and tested for virus…" at bounding box center [481, 260] width 962 height 459
drag, startPoint x: 746, startPoint y: 305, endPoint x: 347, endPoint y: 140, distance: 431.3
click at [745, 304] on div "Files sent to this address will automatically be processed and tested for virus…" at bounding box center [481, 260] width 962 height 459
drag, startPoint x: 31, startPoint y: 9, endPoint x: 38, endPoint y: 15, distance: 8.6
click at [31, 9] on div at bounding box center [31, 8] width 42 height 17
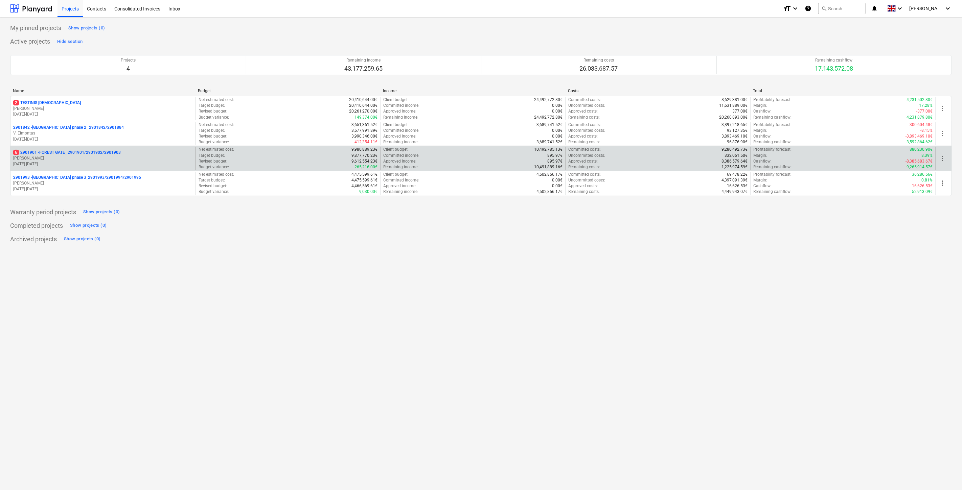
click at [65, 150] on p "6 2901901 - FOREST GATE_ 2901901/2901902/2901903" at bounding box center [67, 153] width 108 height 6
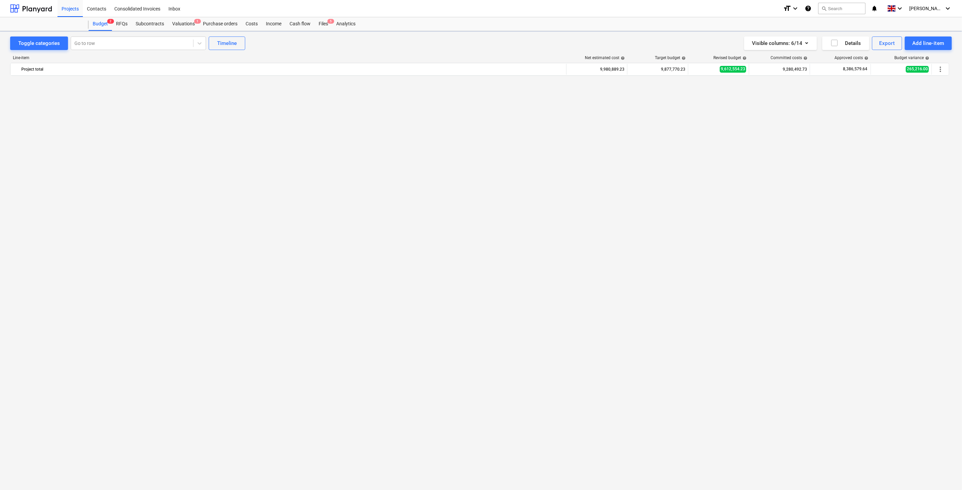
scroll to position [2611, 0]
click at [320, 25] on div "Files 5" at bounding box center [324, 24] width 18 height 14
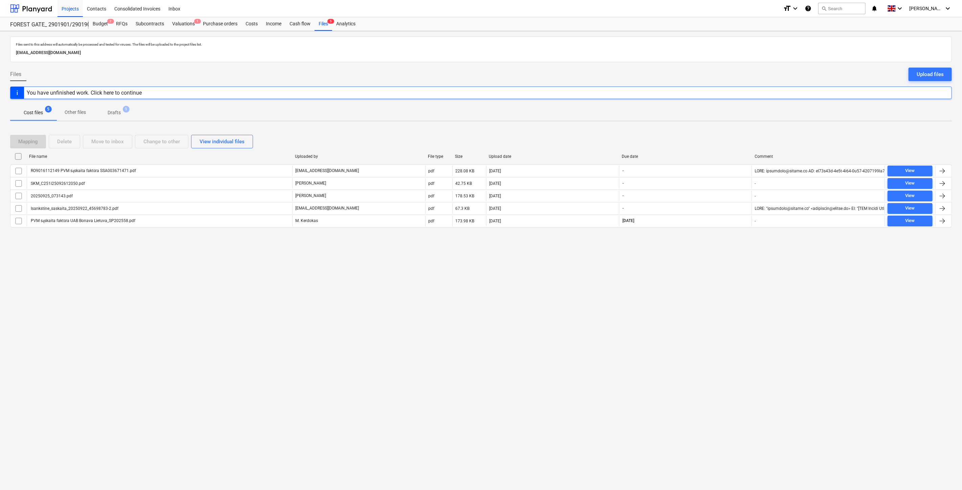
click at [118, 116] on p "Drafts" at bounding box center [114, 112] width 13 height 7
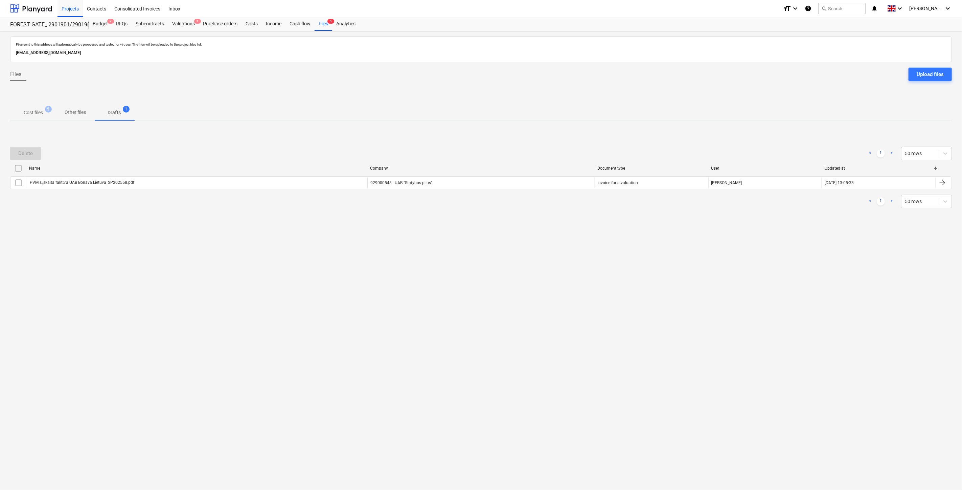
click at [38, 111] on p "Cost files" at bounding box center [33, 112] width 19 height 7
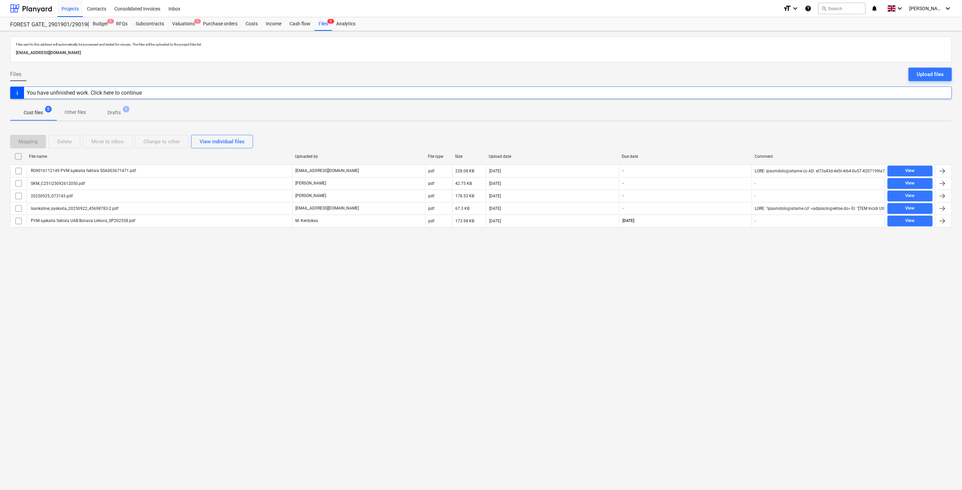
drag, startPoint x: 633, startPoint y: 309, endPoint x: 670, endPoint y: 283, distance: 45.3
click at [636, 306] on div "Files sent to this address will automatically be processed and tested for virus…" at bounding box center [481, 260] width 962 height 459
drag, startPoint x: 670, startPoint y: 283, endPoint x: 678, endPoint y: 277, distance: 9.8
click at [670, 283] on div "Files sent to this address will automatically be processed and tested for virus…" at bounding box center [481, 260] width 962 height 459
click at [678, 277] on div "Files sent to this address will automatically be processed and tested for virus…" at bounding box center [481, 260] width 962 height 459
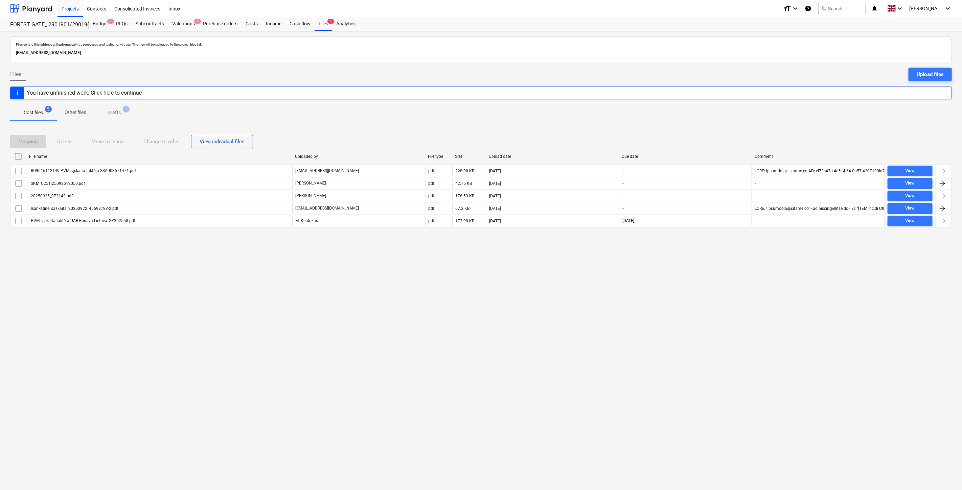
click at [699, 262] on div "Files sent to this address will automatically be processed and tested for virus…" at bounding box center [481, 260] width 962 height 459
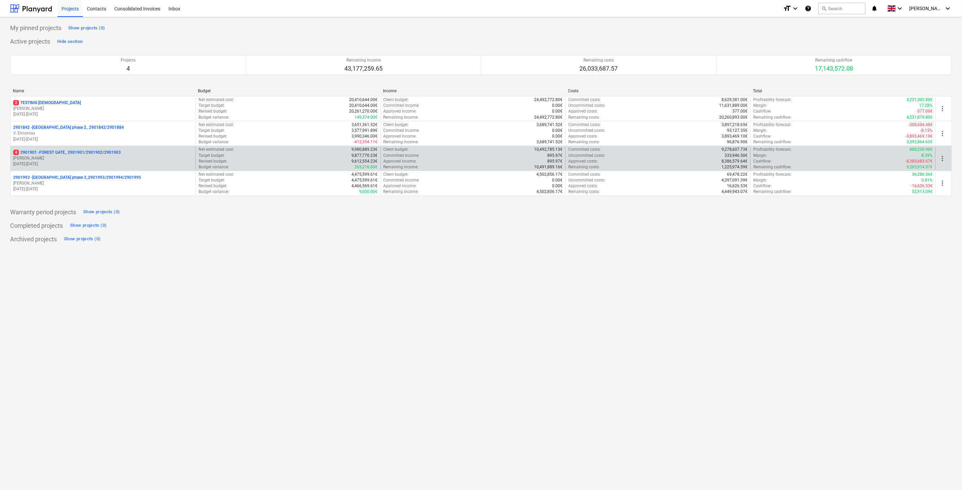
click at [123, 162] on p "[DATE] - [DATE]" at bounding box center [103, 164] width 180 height 6
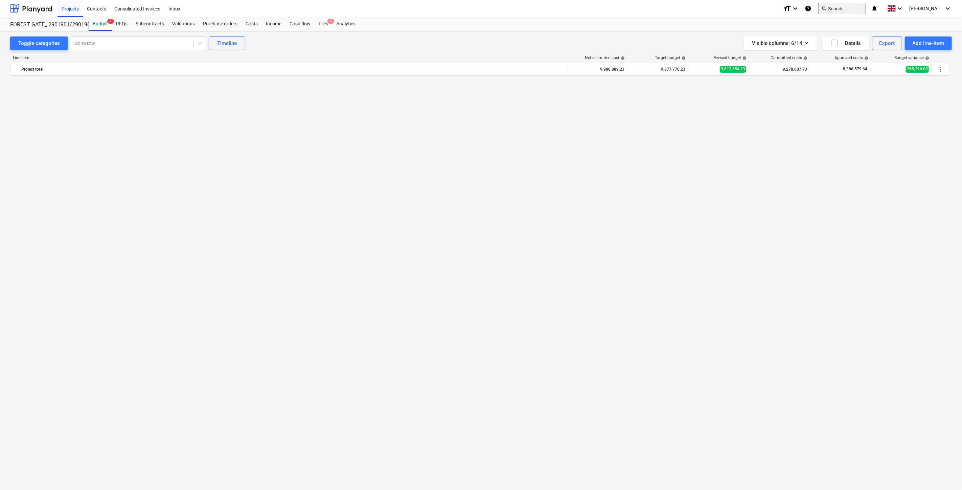
scroll to position [2611, 0]
click at [853, 11] on button "search Search" at bounding box center [841, 8] width 47 height 11
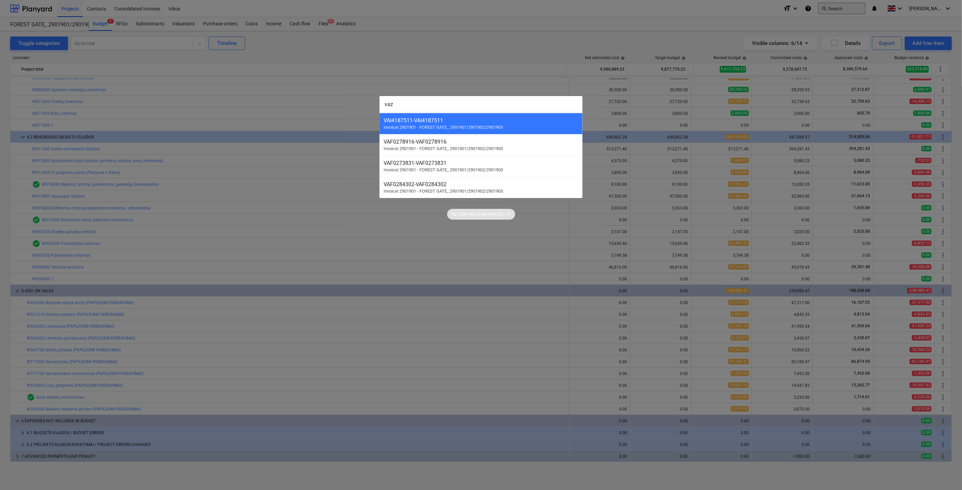
type input "vazo"
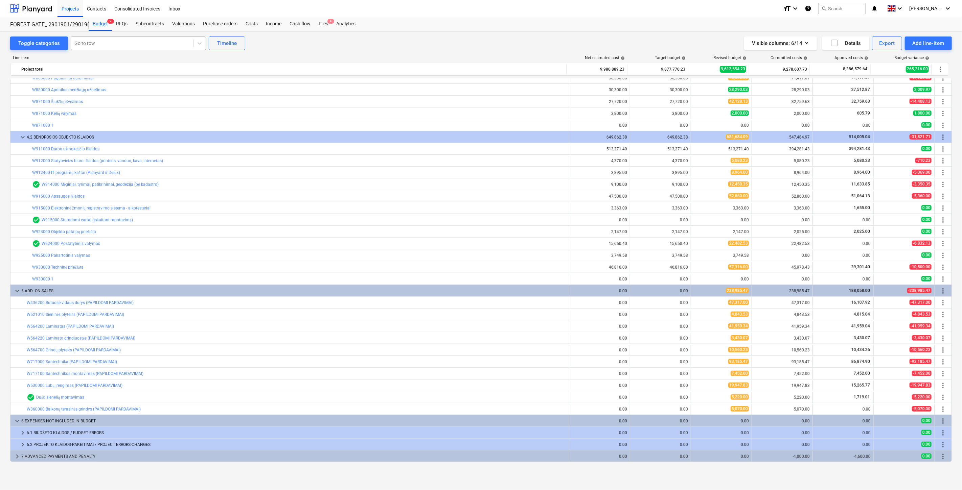
drag, startPoint x: 169, startPoint y: 48, endPoint x: 171, endPoint y: 44, distance: 4.7
click at [169, 48] on div "Go to row" at bounding box center [138, 44] width 135 height 14
type input "vazo"
click at [143, 71] on div "-- -- W182000 Vazos medžiams" at bounding box center [137, 70] width 135 height 11
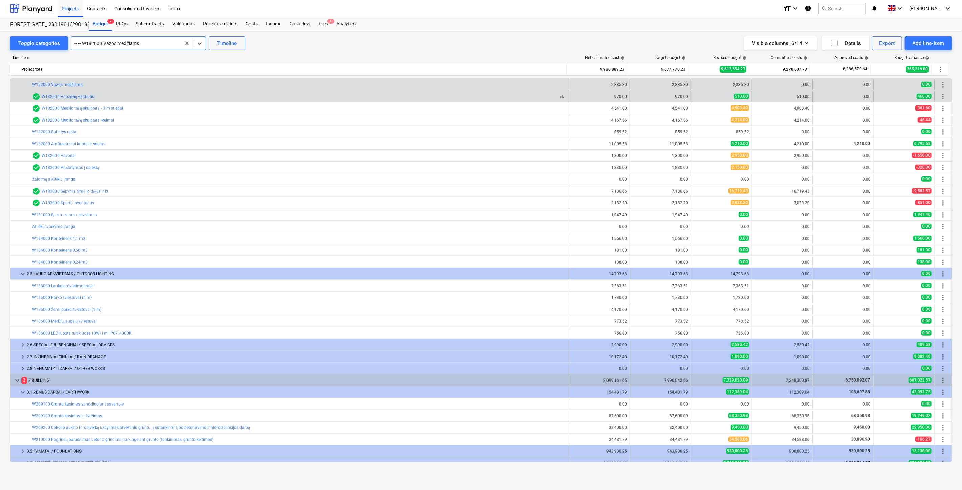
scroll to position [408, 0]
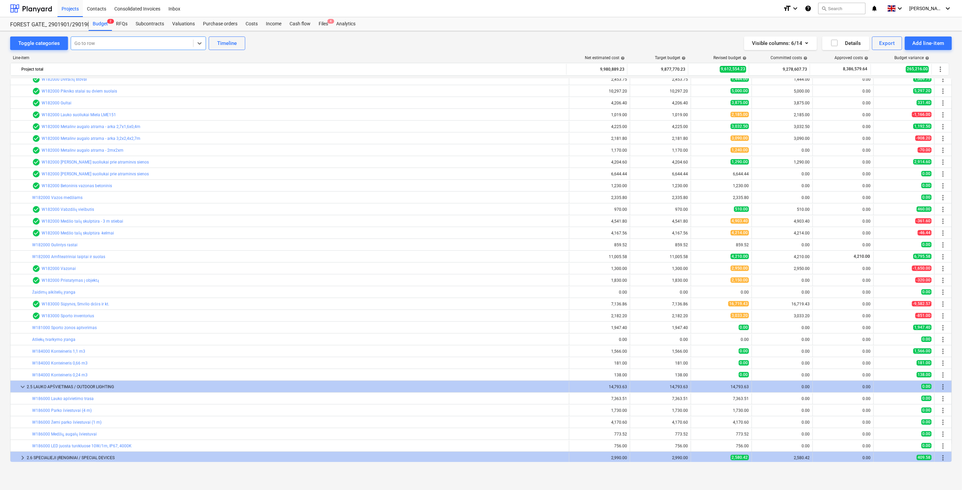
click at [164, 43] on div at bounding box center [131, 43] width 115 height 7
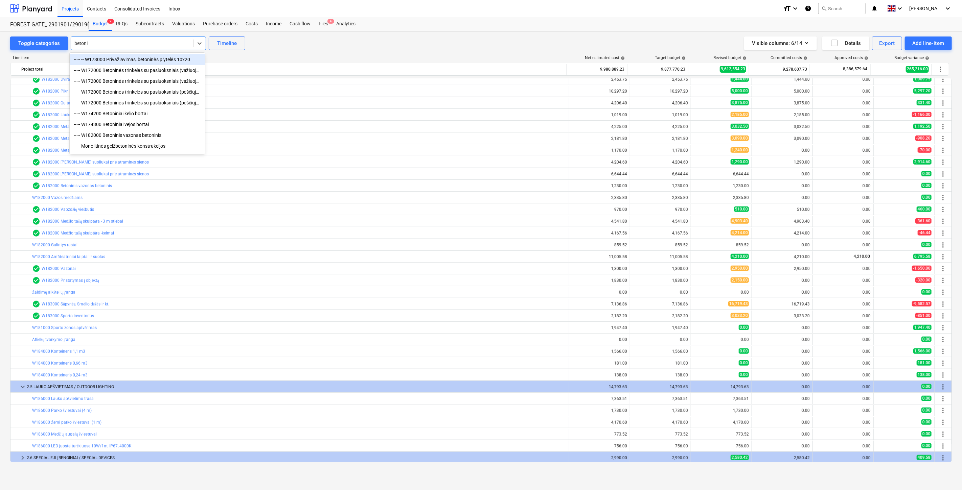
type input "betonin"
click at [136, 56] on div "-- -- W182000 Betoninis vazonas betoninis" at bounding box center [137, 60] width 135 height 11
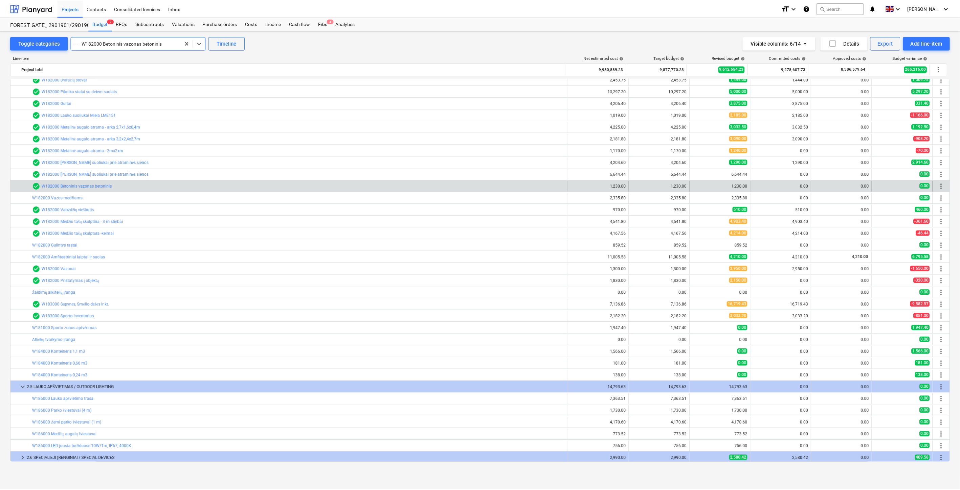
scroll to position [509, 0]
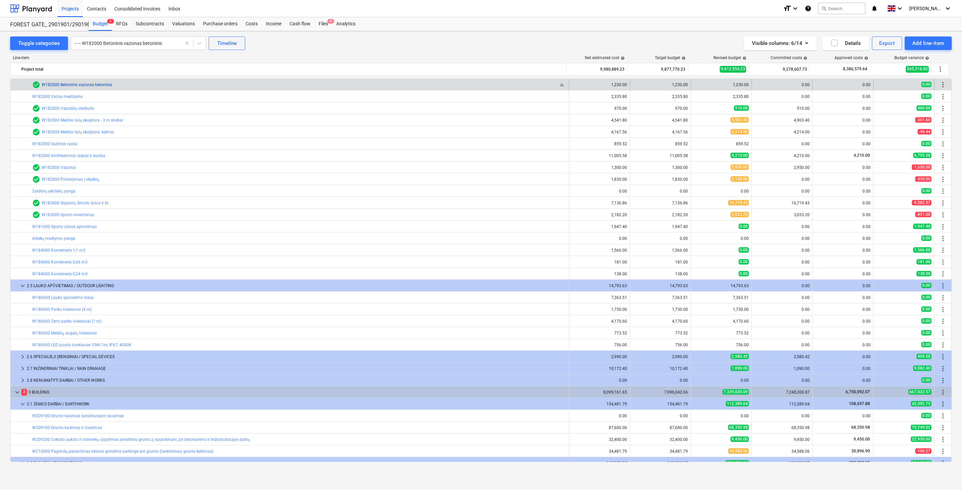
click at [98, 84] on link "W182000 Betoninis vazonas betoninis" at bounding box center [77, 85] width 70 height 5
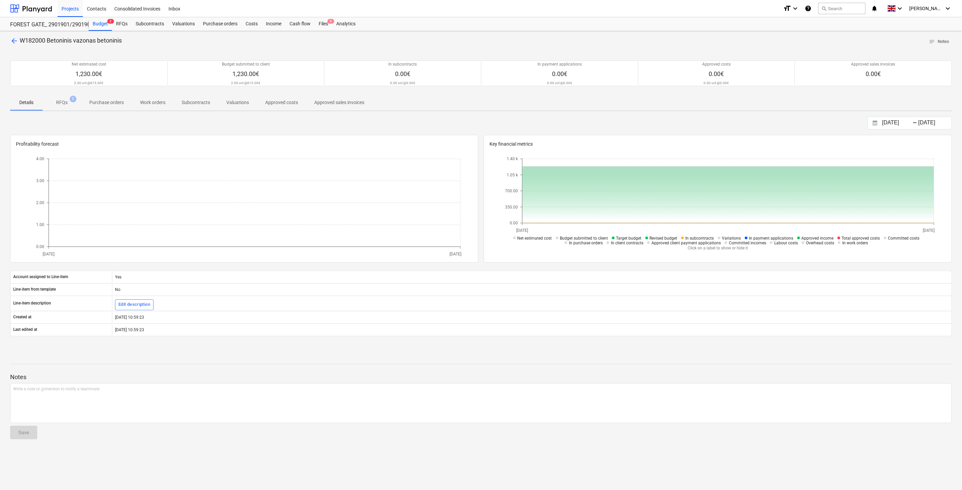
click at [68, 106] on span "RFQs 1" at bounding box center [62, 102] width 22 height 7
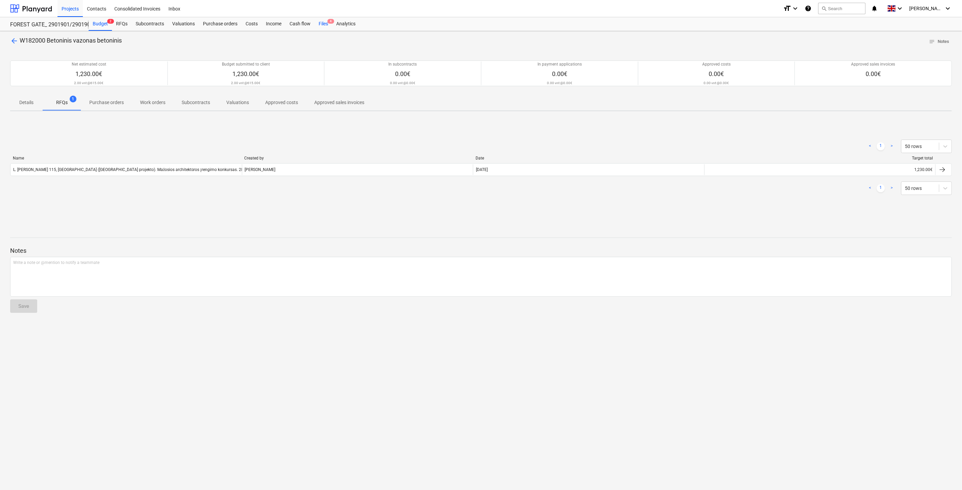
click at [321, 27] on div "Files 4" at bounding box center [324, 24] width 18 height 14
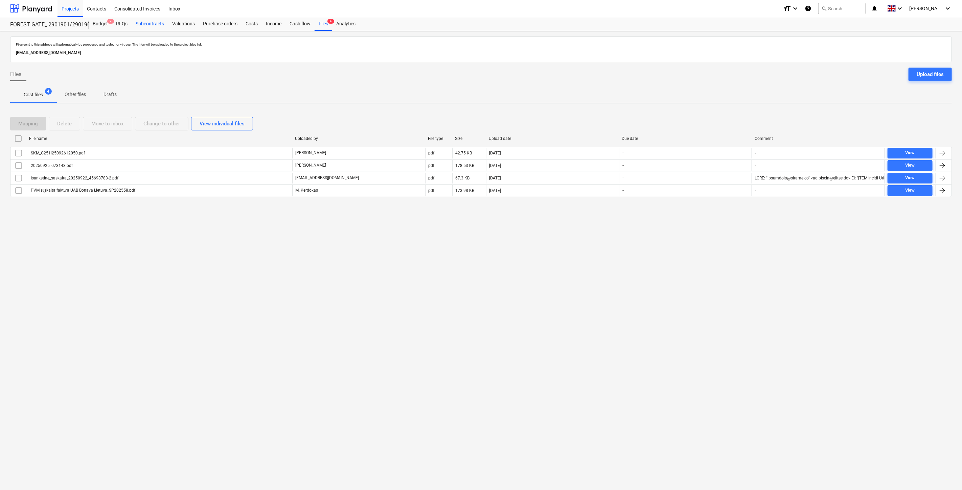
click at [156, 27] on div "Subcontracts" at bounding box center [150, 24] width 37 height 14
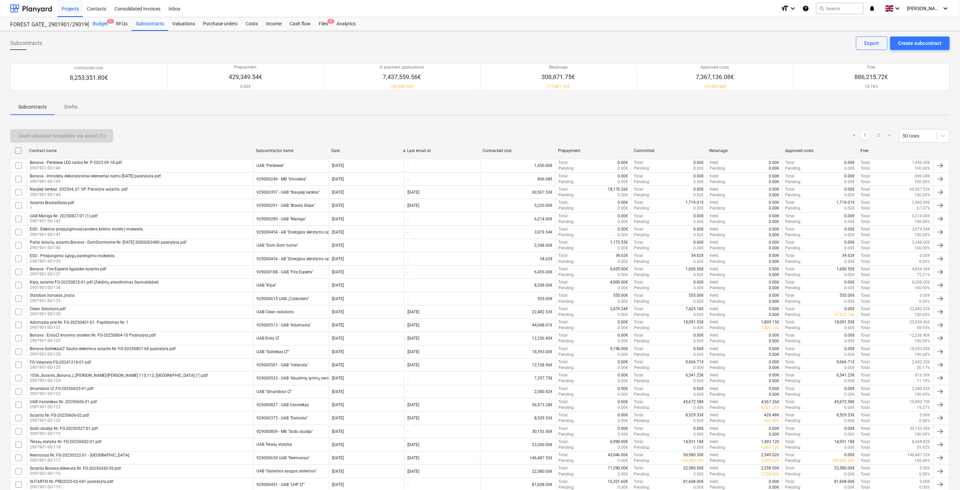
click at [96, 27] on div "Budget 2" at bounding box center [100, 24] width 23 height 14
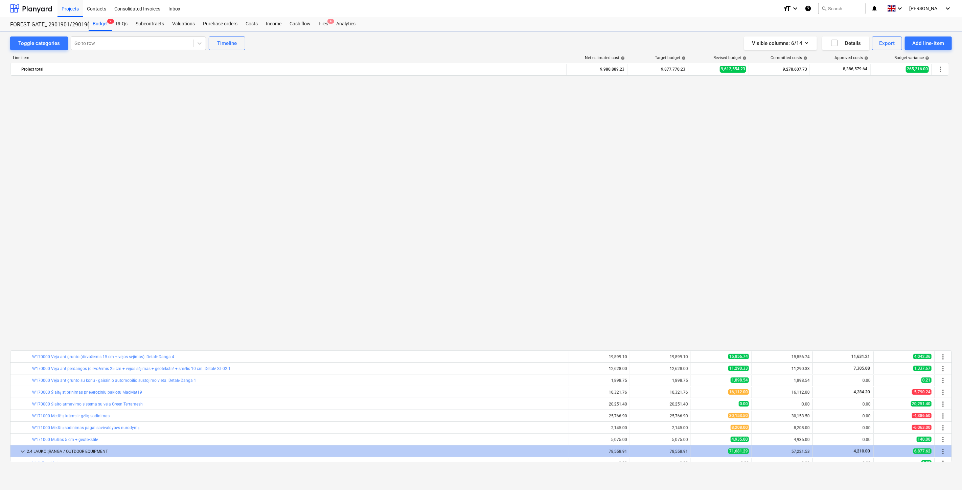
scroll to position [509, 0]
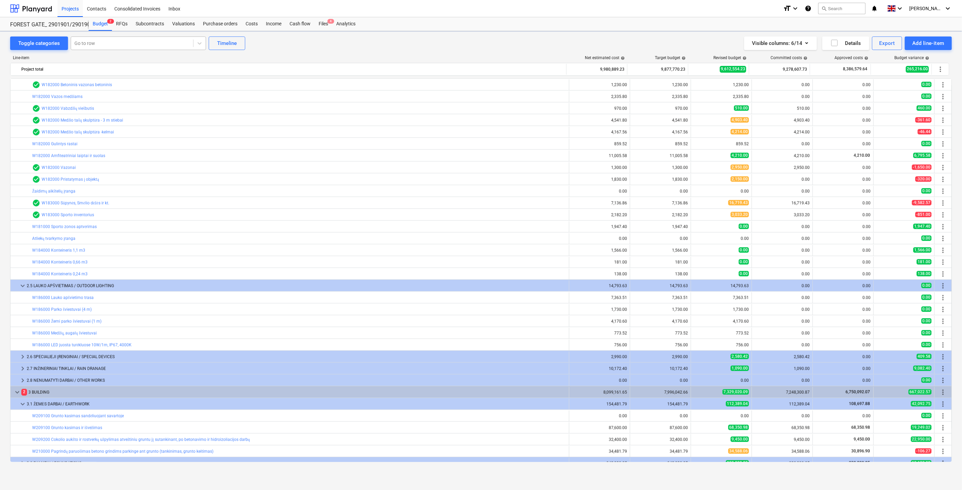
click at [106, 39] on div "Go to row" at bounding box center [132, 43] width 122 height 9
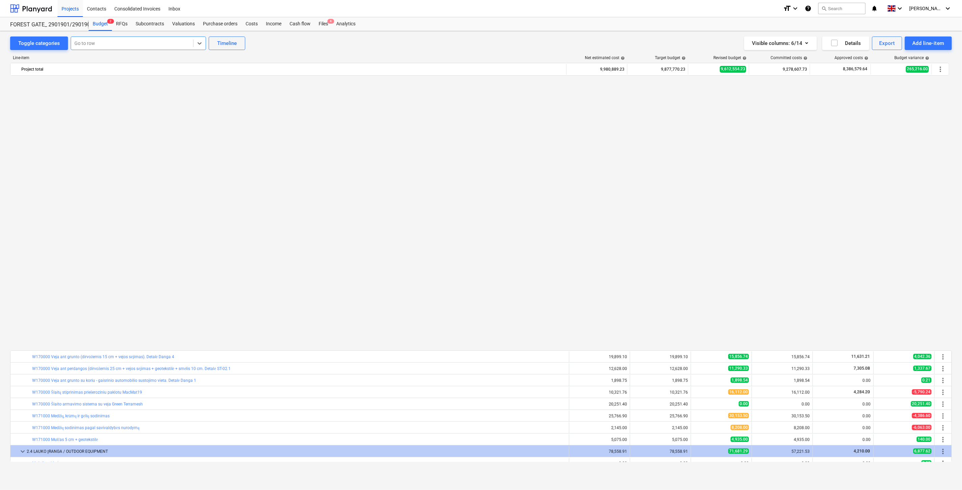
click at [108, 42] on div at bounding box center [131, 43] width 115 height 7
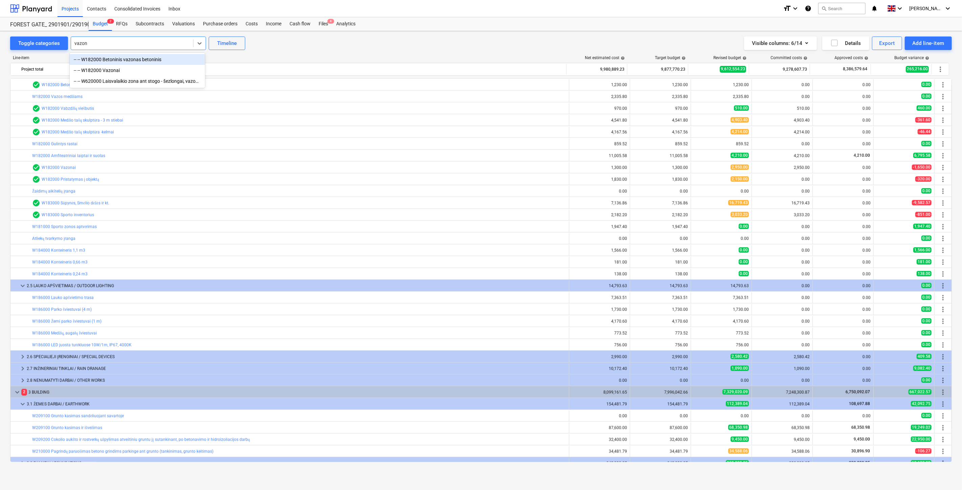
type input "vazo"
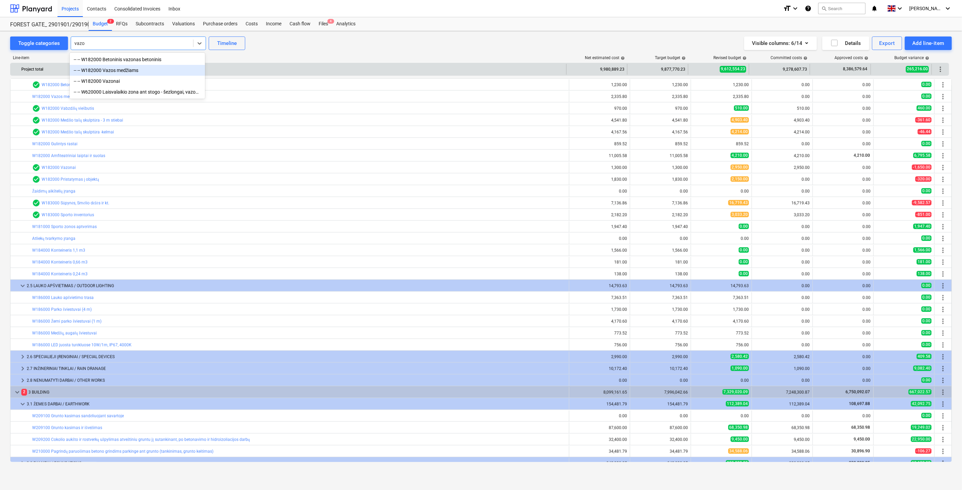
drag, startPoint x: 164, startPoint y: 72, endPoint x: 167, endPoint y: 73, distance: 3.5
click at [164, 72] on div "-- -- W182000 Vazos medžiams" at bounding box center [137, 70] width 135 height 11
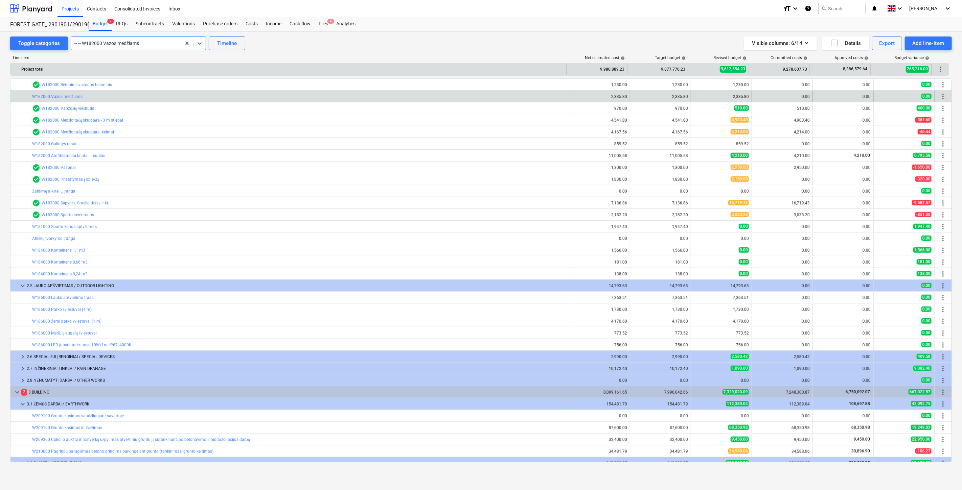
scroll to position [521, 0]
